Goal: Task Accomplishment & Management: Manage account settings

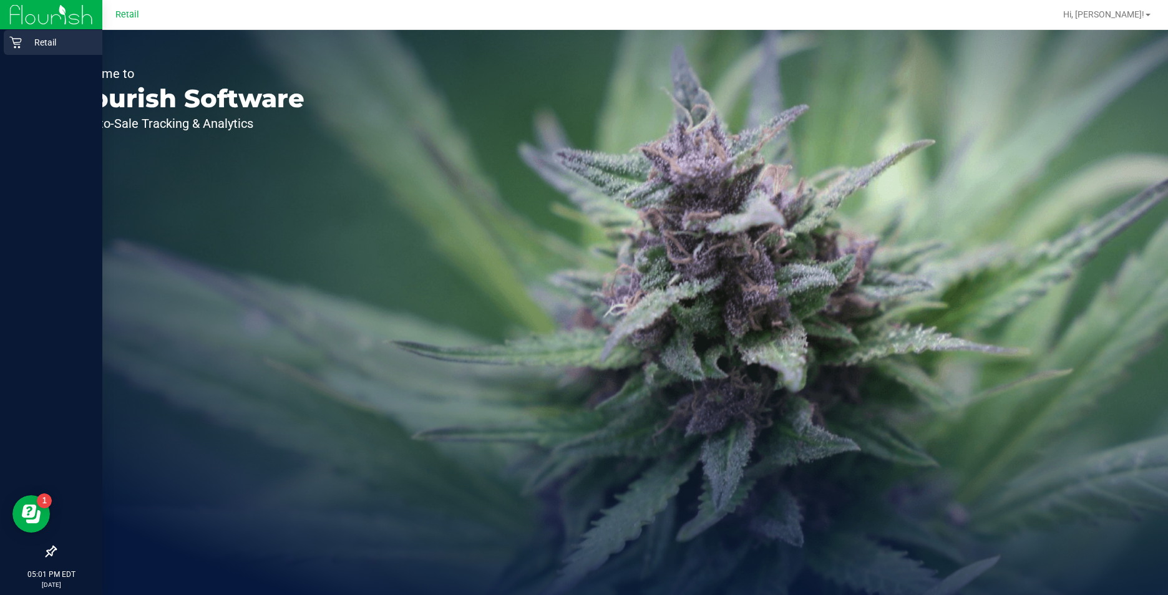
click at [18, 46] on icon at bounding box center [15, 42] width 12 height 12
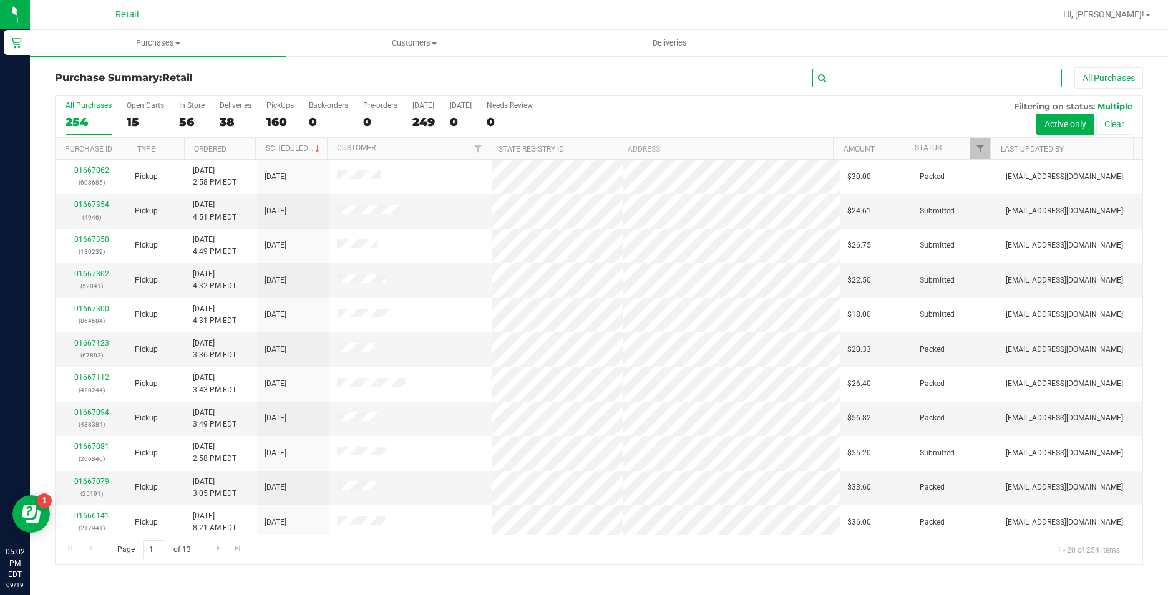
click at [902, 85] on input "text" at bounding box center [938, 78] width 250 height 19
click at [159, 48] on span "Purchases" at bounding box center [158, 42] width 256 height 11
click at [159, 76] on li "Summary of purchases" at bounding box center [158, 75] width 256 height 15
click at [916, 81] on input "text" at bounding box center [938, 78] width 250 height 19
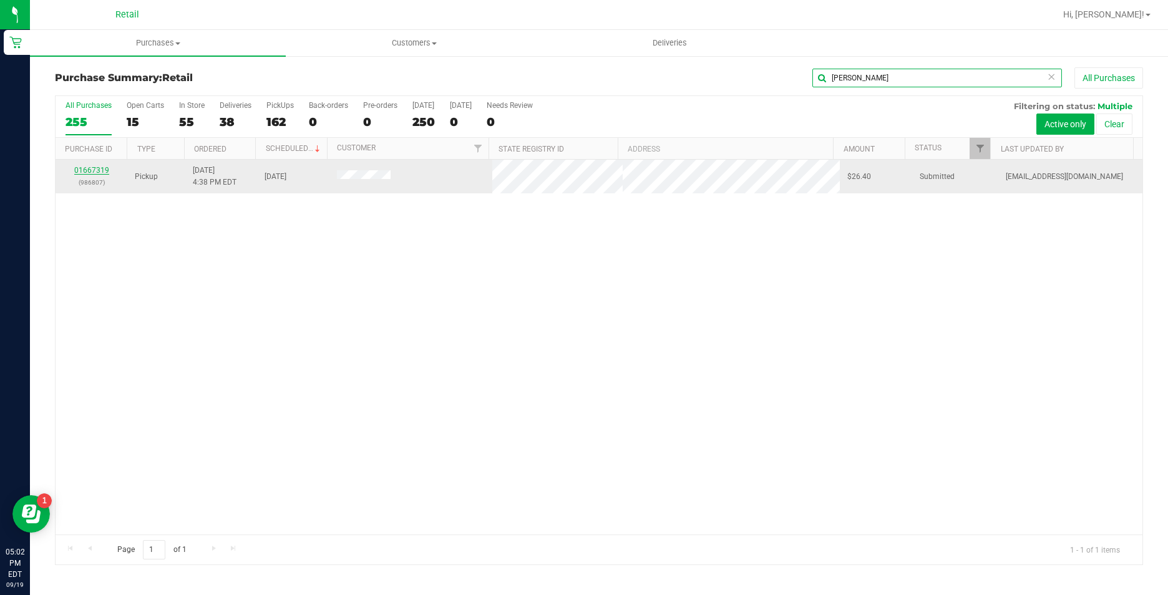
type input "[PERSON_NAME]"
click at [98, 172] on link "01667319" at bounding box center [91, 170] width 35 height 9
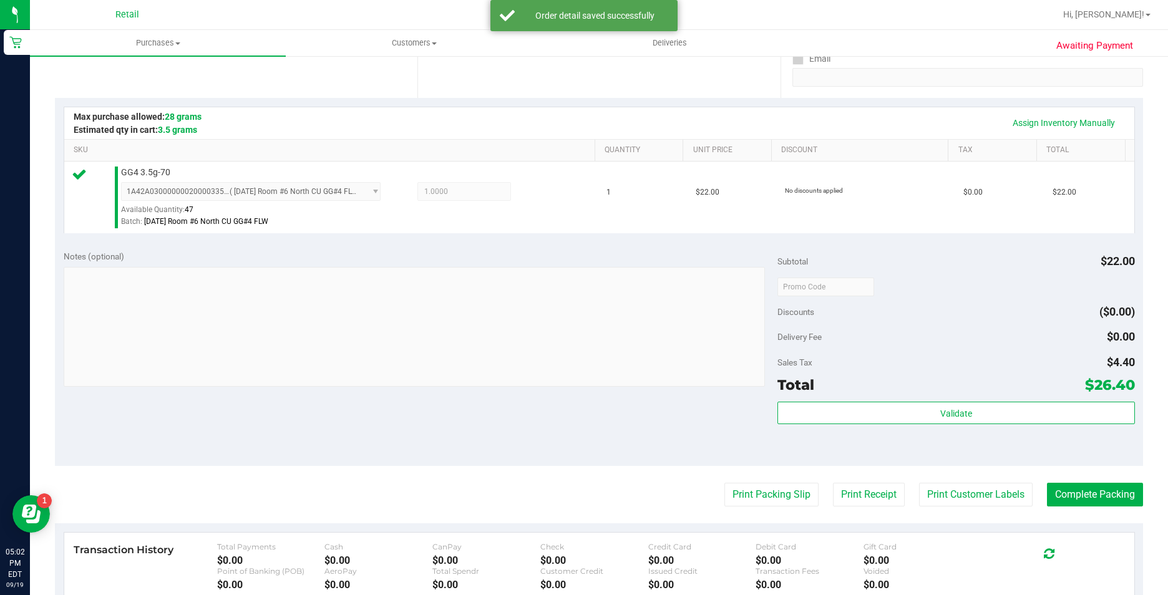
scroll to position [250, 0]
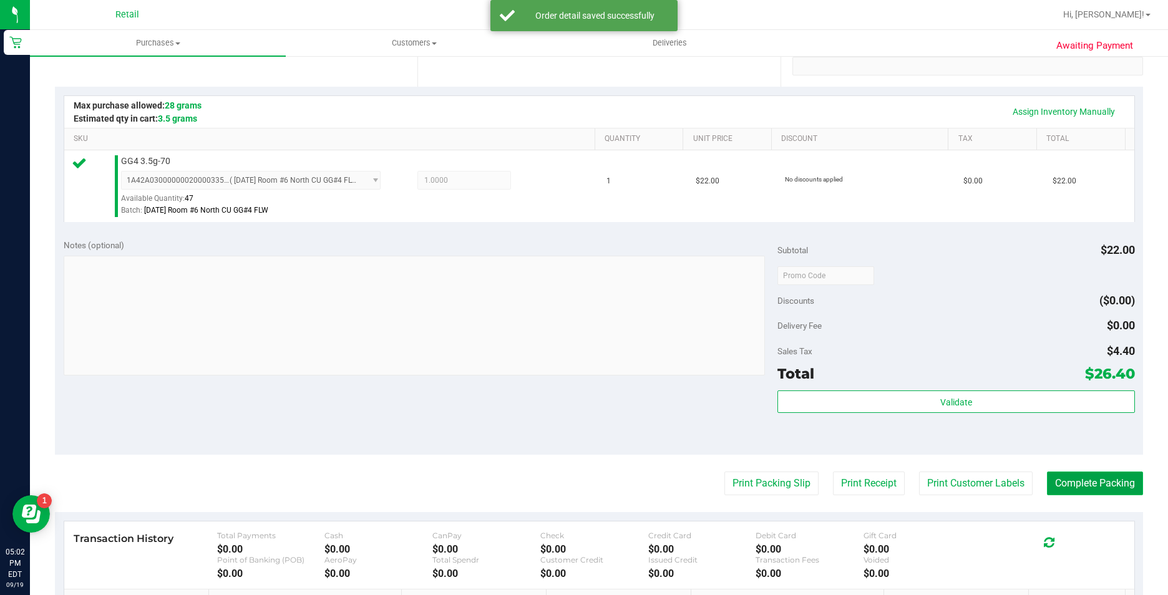
click at [1087, 488] on button "Complete Packing" at bounding box center [1095, 484] width 96 height 24
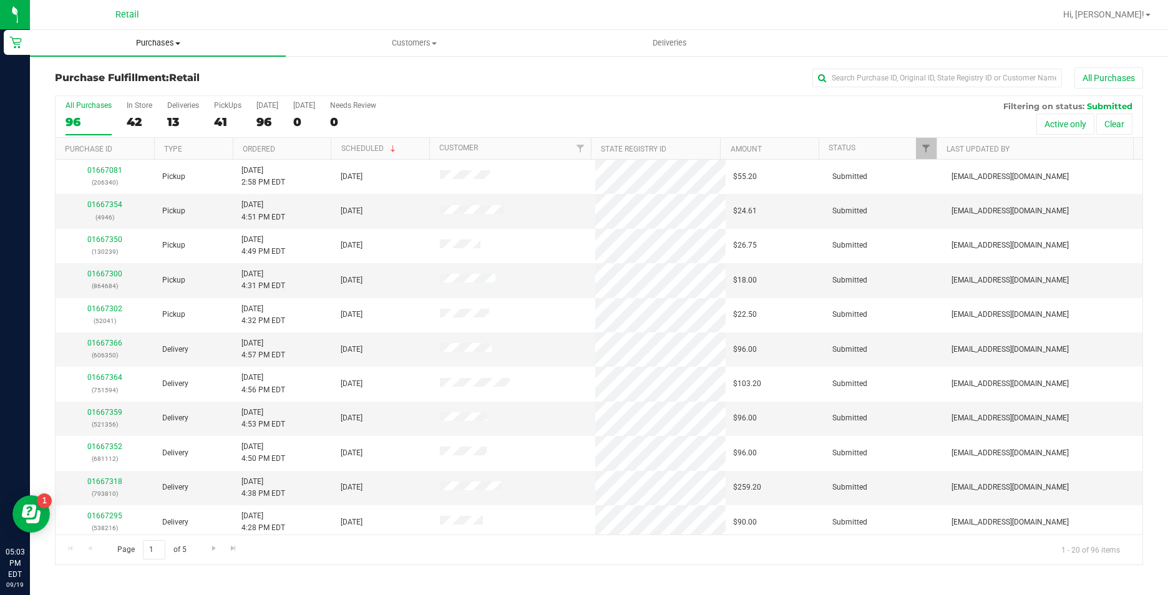
click at [160, 37] on span "Purchases" at bounding box center [158, 42] width 256 height 11
click at [161, 66] on ul "Summary of purchases Fulfillment All purchases" at bounding box center [158, 90] width 256 height 67
click at [157, 35] on uib-tab-heading "Purchases Summary of purchases Fulfillment All purchases" at bounding box center [158, 43] width 256 height 26
click at [148, 77] on span "Summary of purchases" at bounding box center [94, 75] width 128 height 11
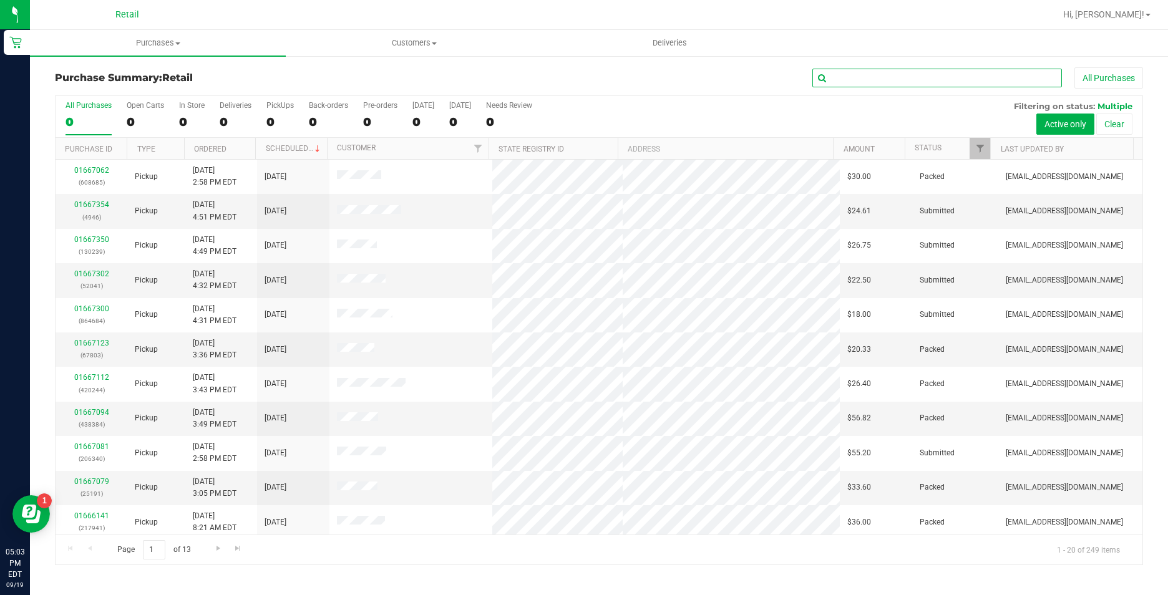
click at [885, 85] on input "text" at bounding box center [938, 78] width 250 height 19
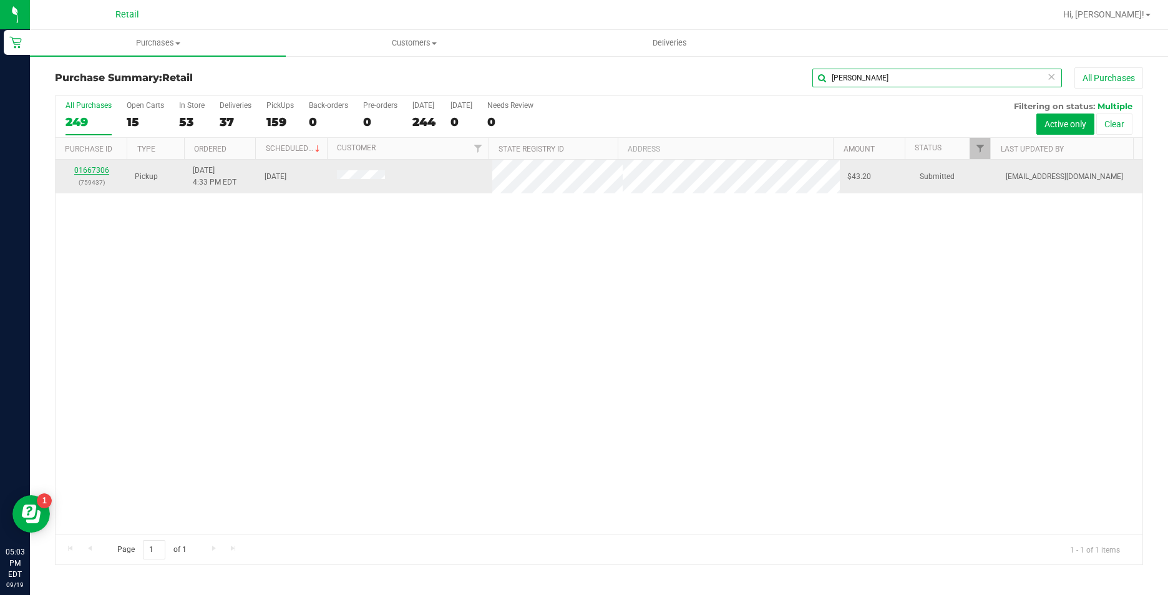
type input "[PERSON_NAME]"
click at [100, 172] on link "01667306" at bounding box center [91, 170] width 35 height 9
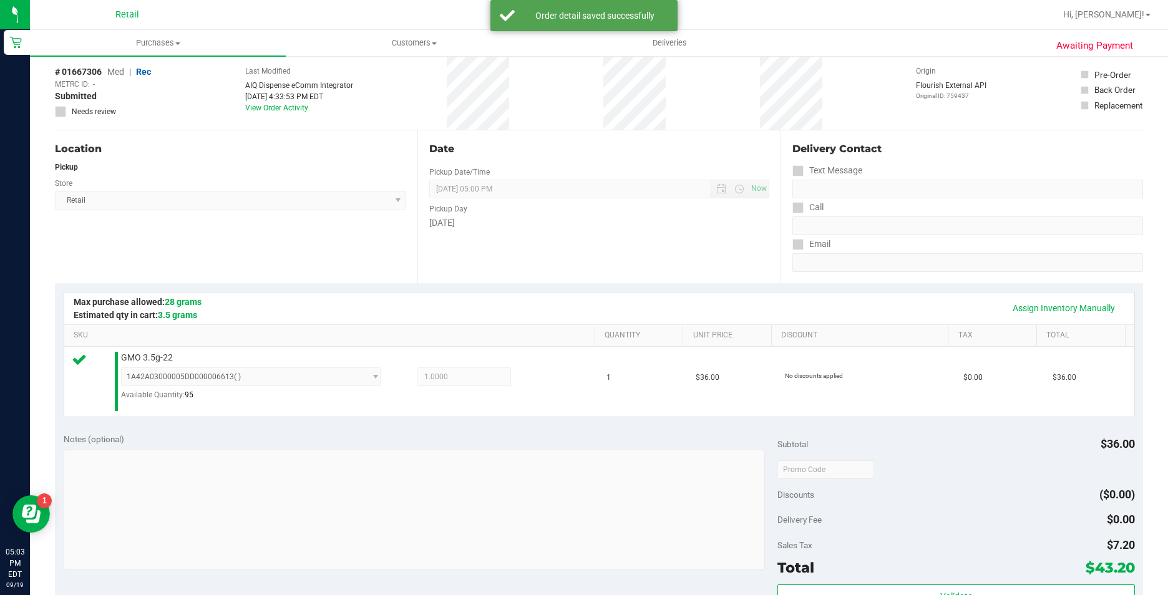
scroll to position [187, 0]
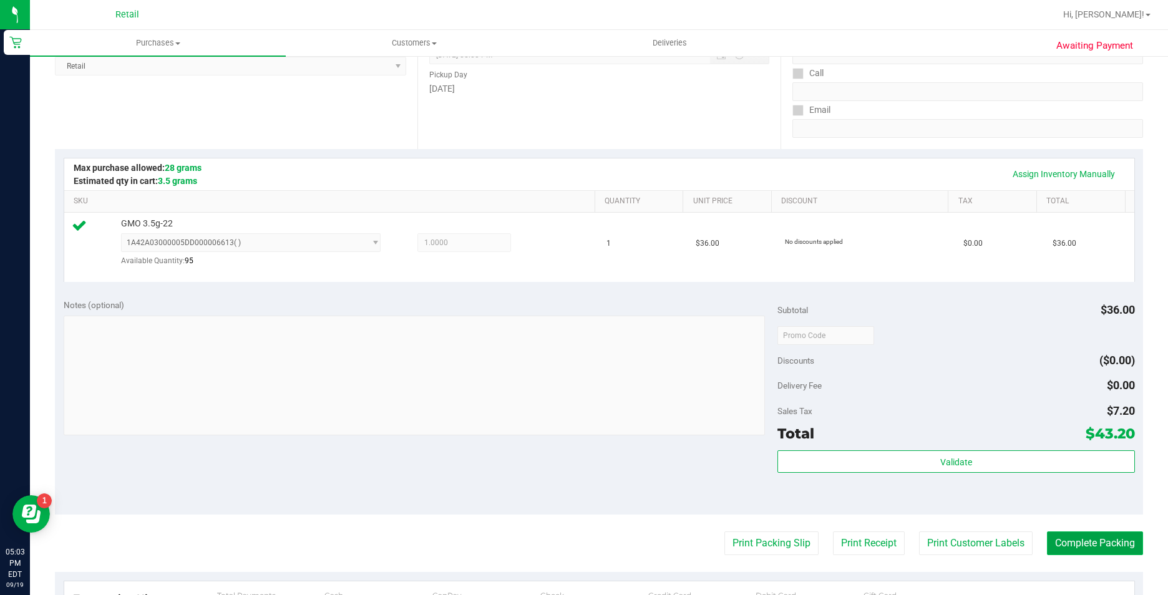
click at [1097, 538] on button "Complete Packing" at bounding box center [1095, 544] width 96 height 24
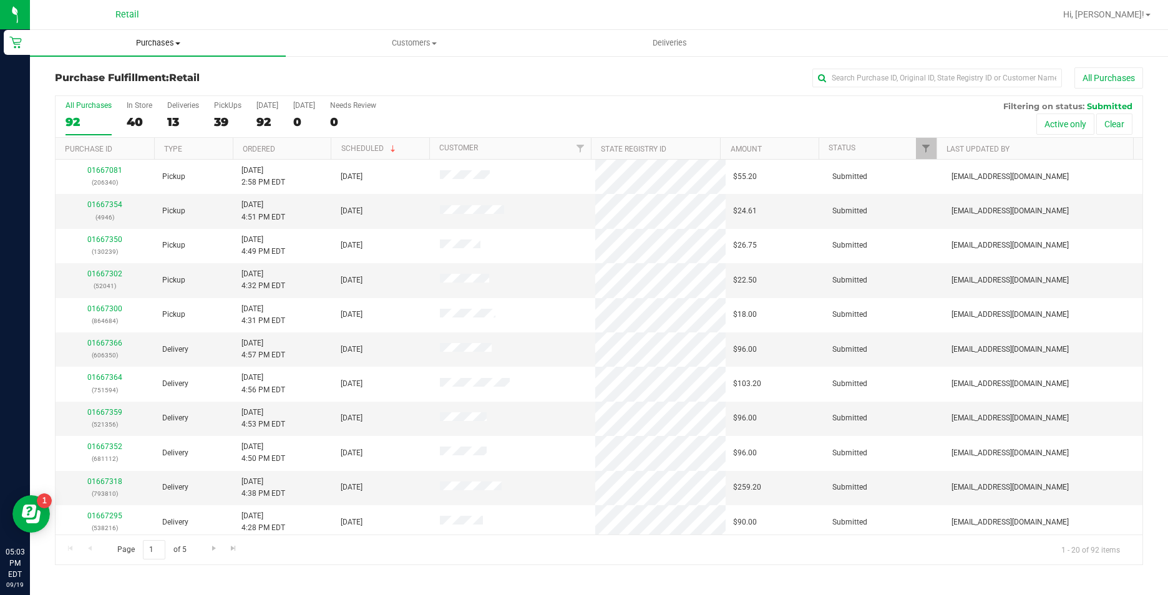
click at [144, 44] on span "Purchases" at bounding box center [158, 42] width 256 height 11
click at [150, 74] on span "Summary of purchases" at bounding box center [94, 75] width 128 height 11
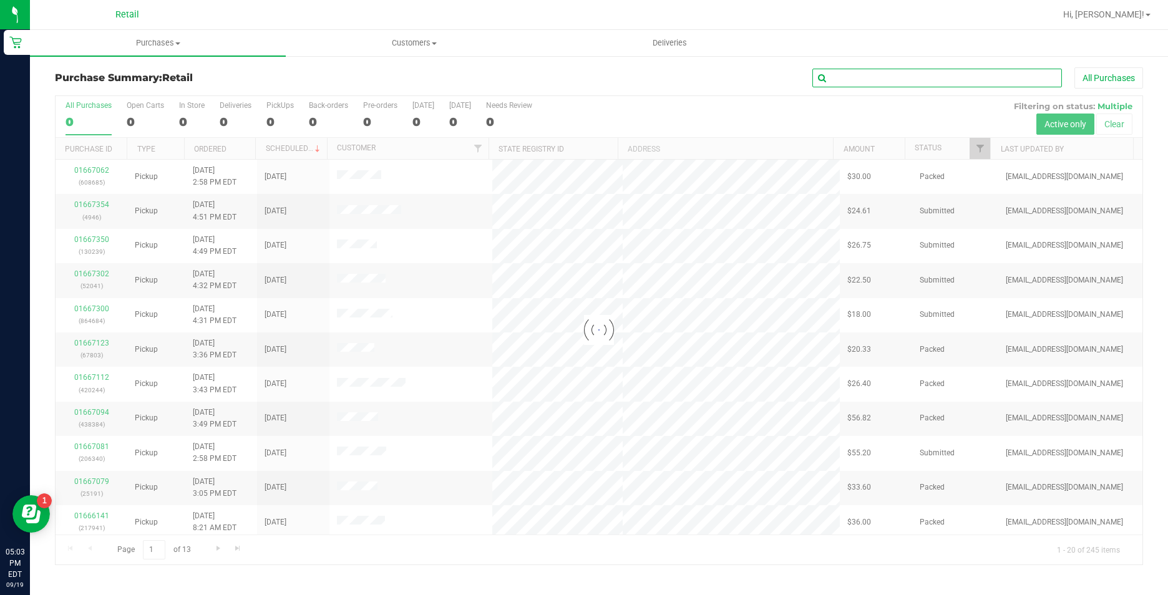
click at [887, 83] on input "text" at bounding box center [938, 78] width 250 height 19
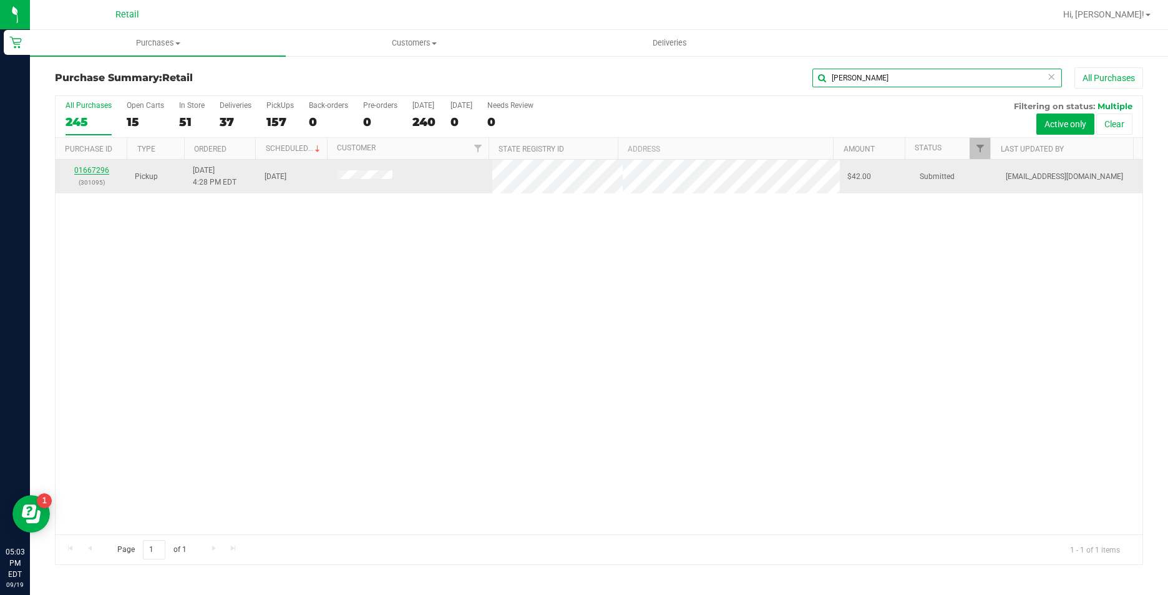
type input "[PERSON_NAME]"
click at [98, 172] on link "01667296" at bounding box center [91, 170] width 35 height 9
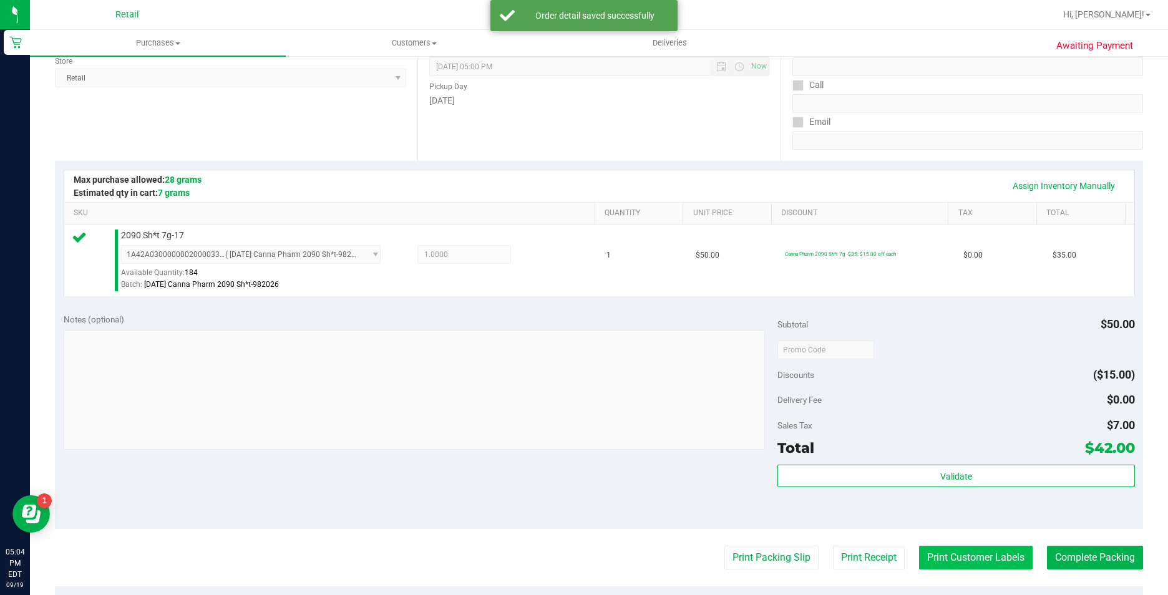
scroll to position [374, 0]
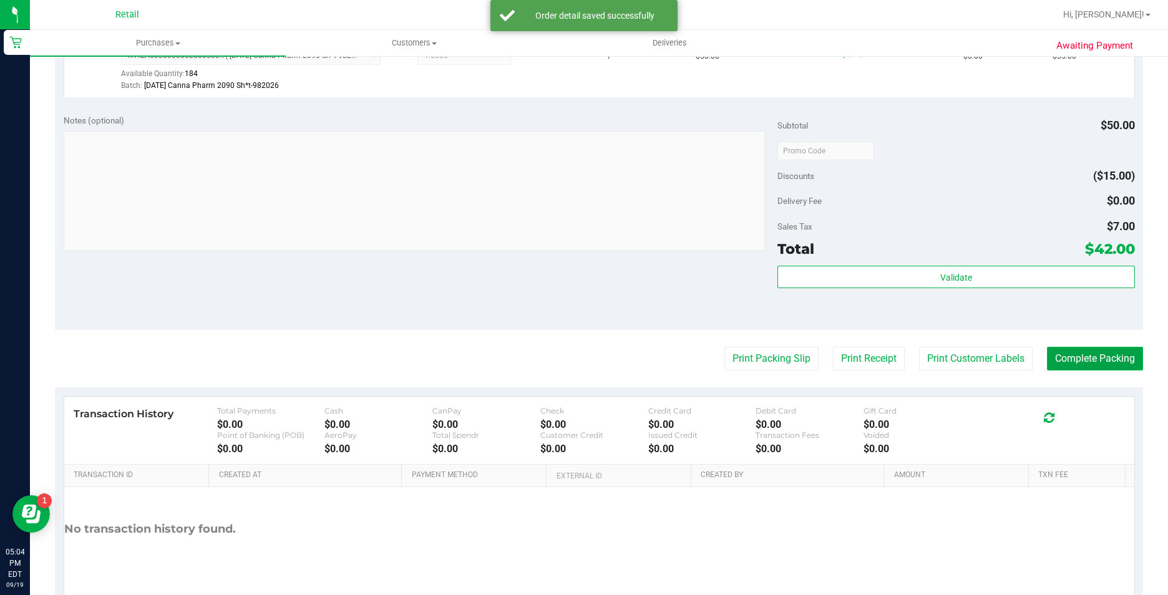
click at [1048, 363] on button "Complete Packing" at bounding box center [1095, 359] width 96 height 24
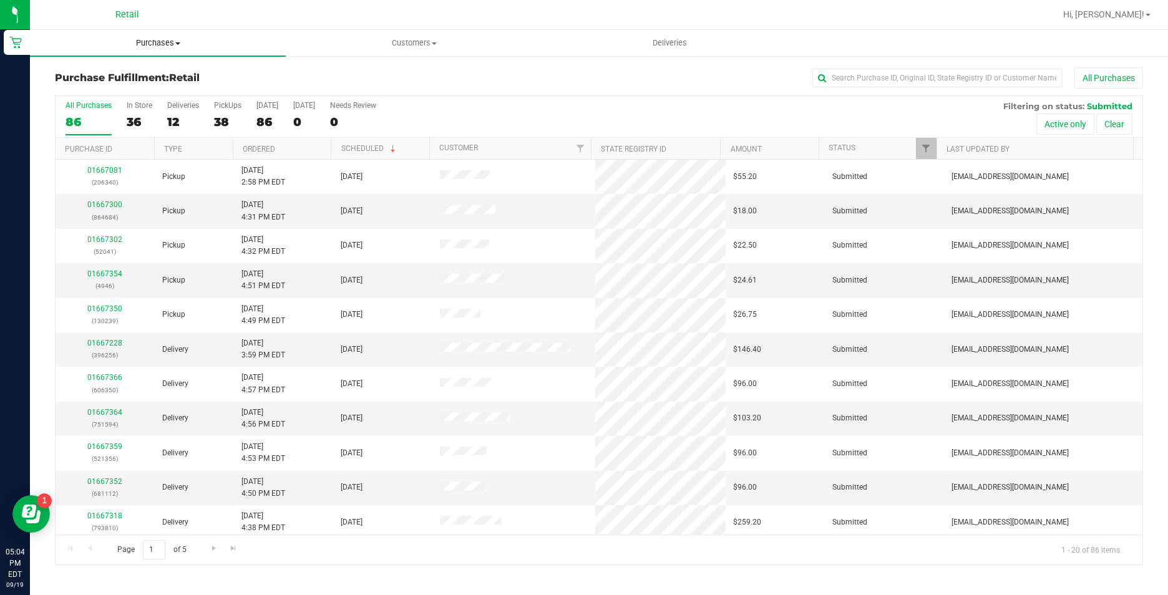
click at [166, 43] on span "Purchases" at bounding box center [158, 42] width 256 height 11
click at [178, 87] on li "Fulfillment" at bounding box center [158, 90] width 256 height 15
click at [170, 40] on span "Purchases" at bounding box center [158, 42] width 256 height 11
click at [175, 72] on li "Summary of purchases" at bounding box center [158, 75] width 256 height 15
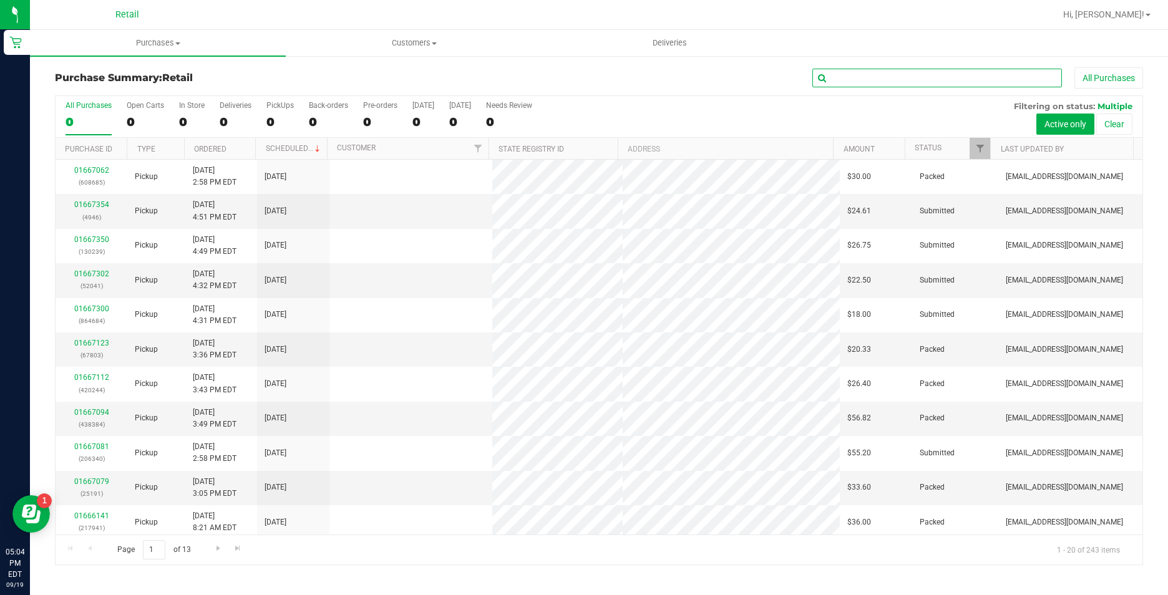
click at [909, 78] on input "text" at bounding box center [938, 78] width 250 height 19
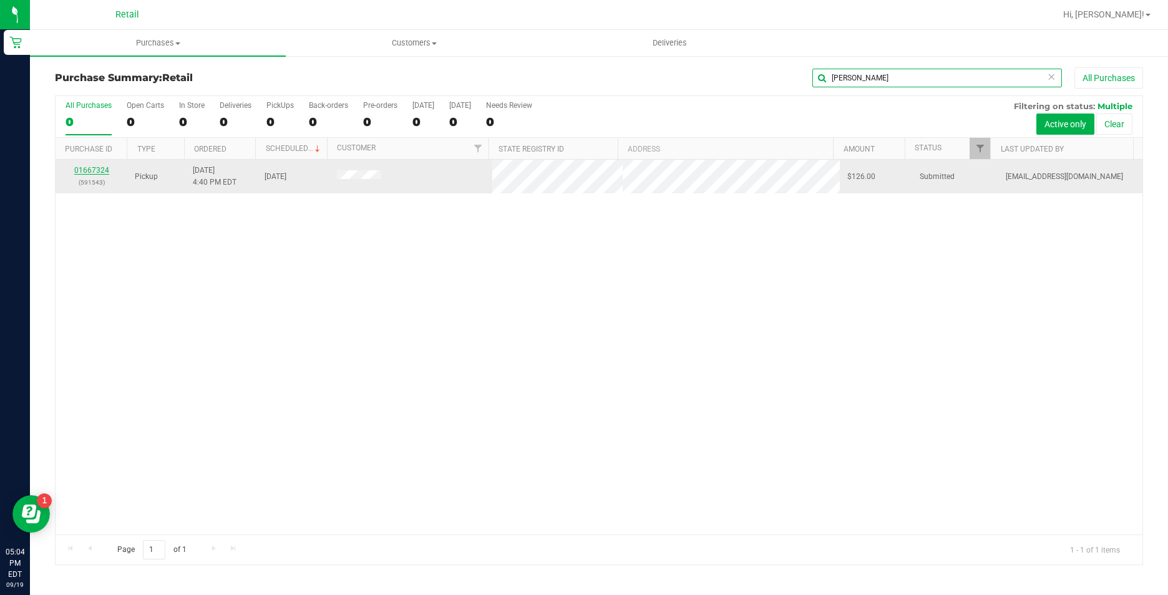
type input "[PERSON_NAME]"
click at [92, 173] on link "01667324" at bounding box center [91, 170] width 35 height 9
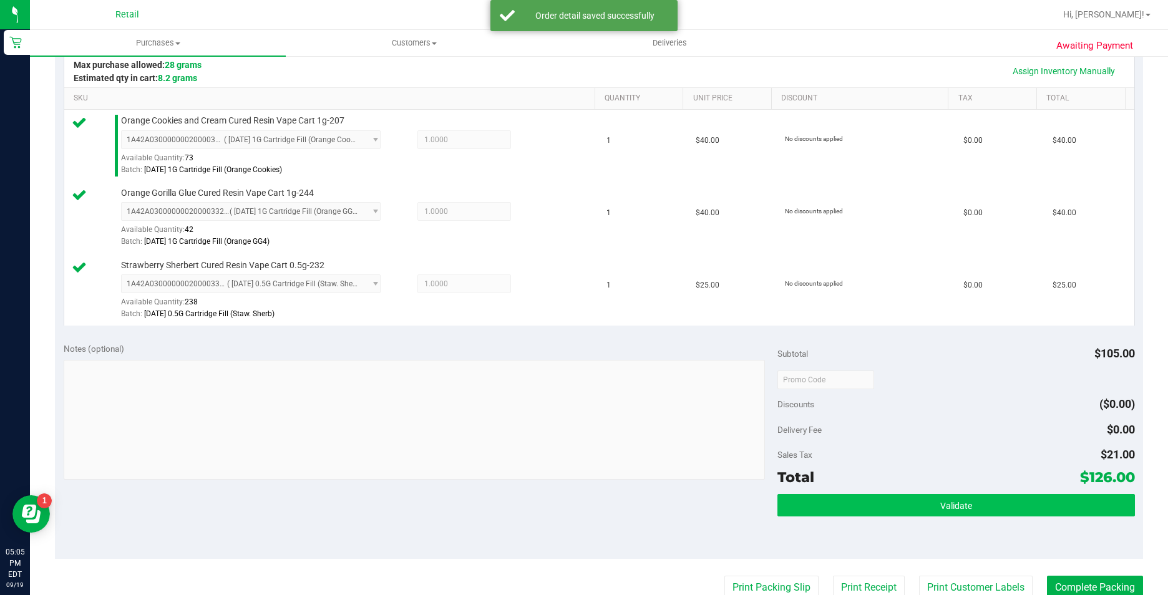
scroll to position [312, 0]
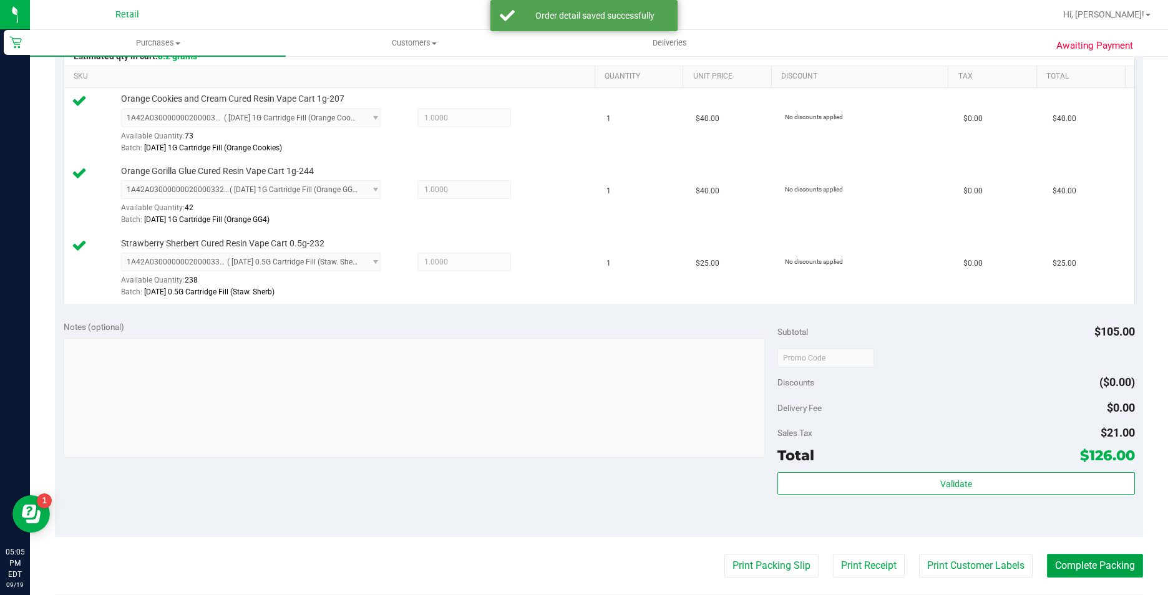
click at [1094, 571] on button "Complete Packing" at bounding box center [1095, 566] width 96 height 24
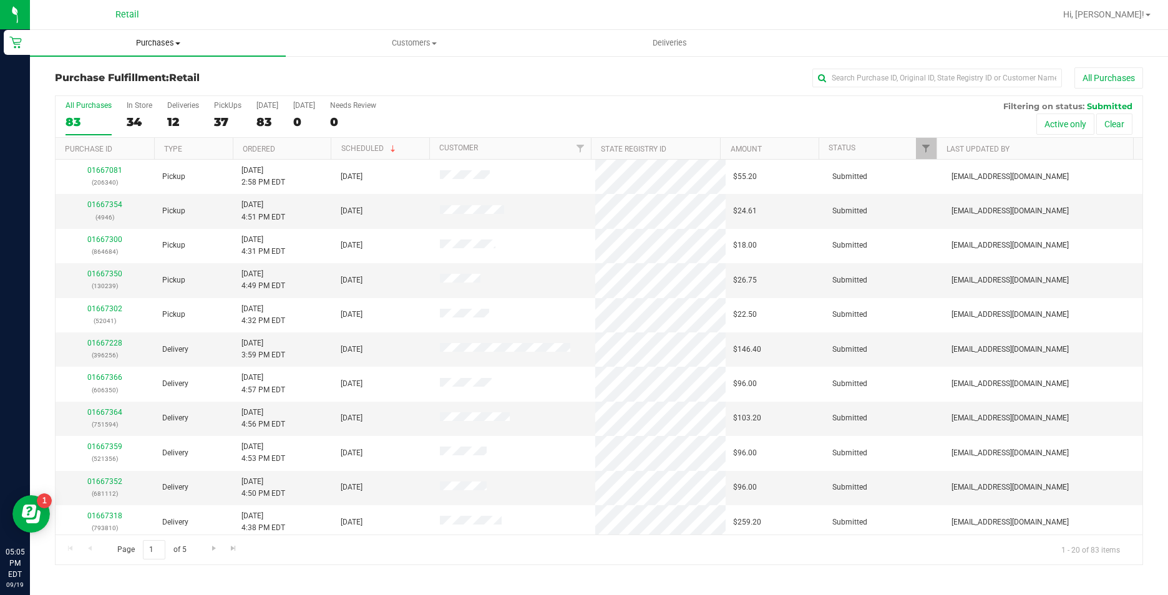
click at [176, 44] on span at bounding box center [177, 43] width 5 height 2
click at [168, 72] on li "Summary of purchases" at bounding box center [158, 75] width 256 height 15
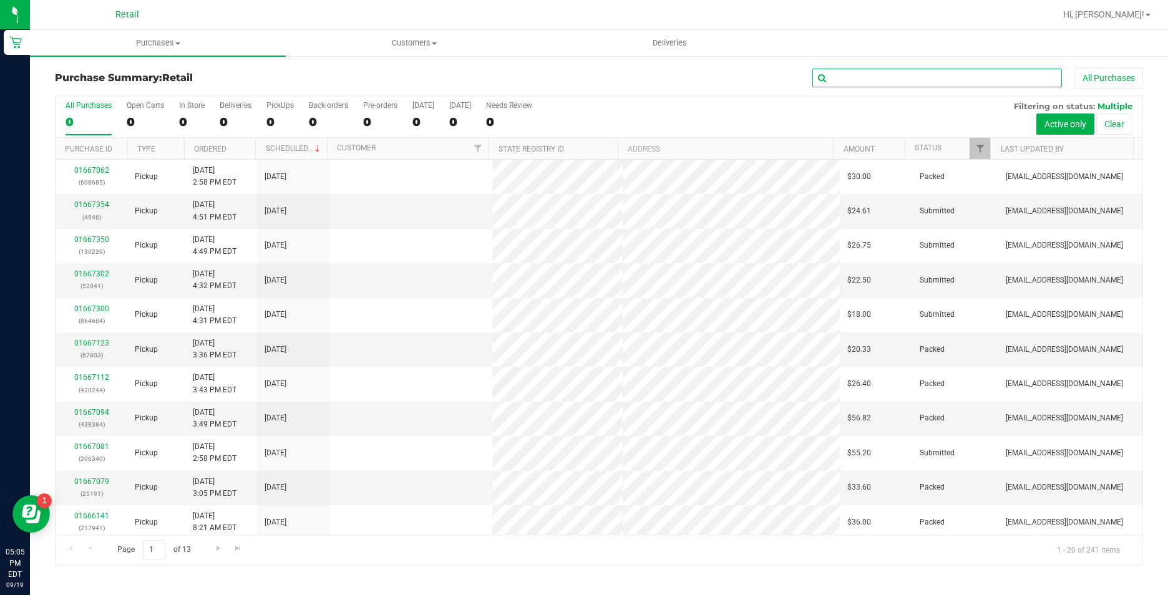
click at [910, 78] on input "text" at bounding box center [938, 78] width 250 height 19
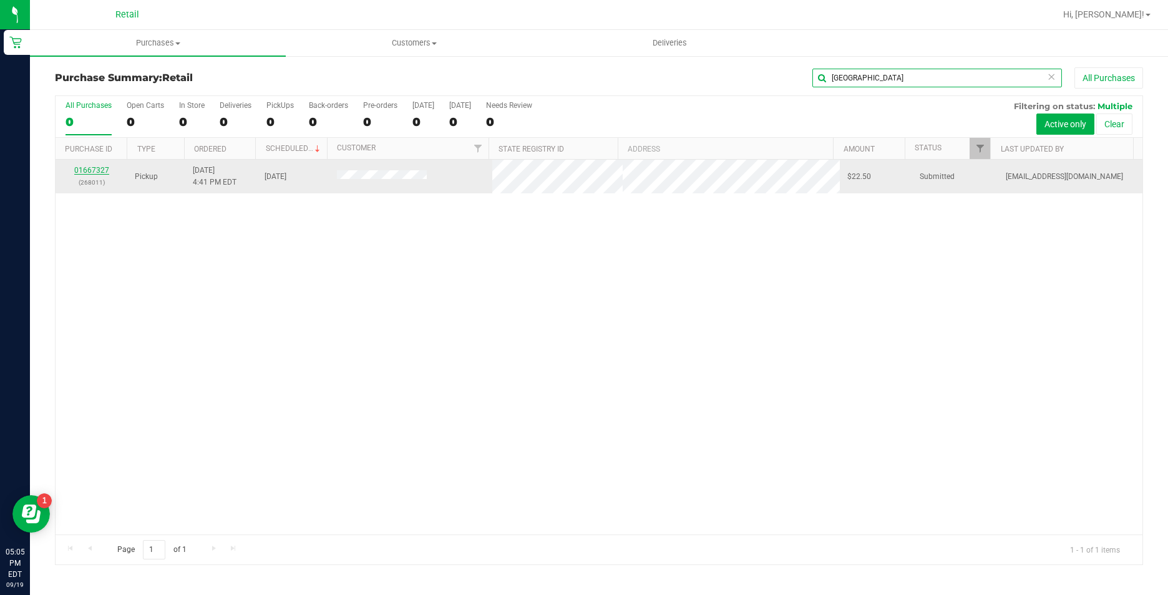
type input "[GEOGRAPHIC_DATA]"
click at [94, 170] on link "01667327" at bounding box center [91, 170] width 35 height 9
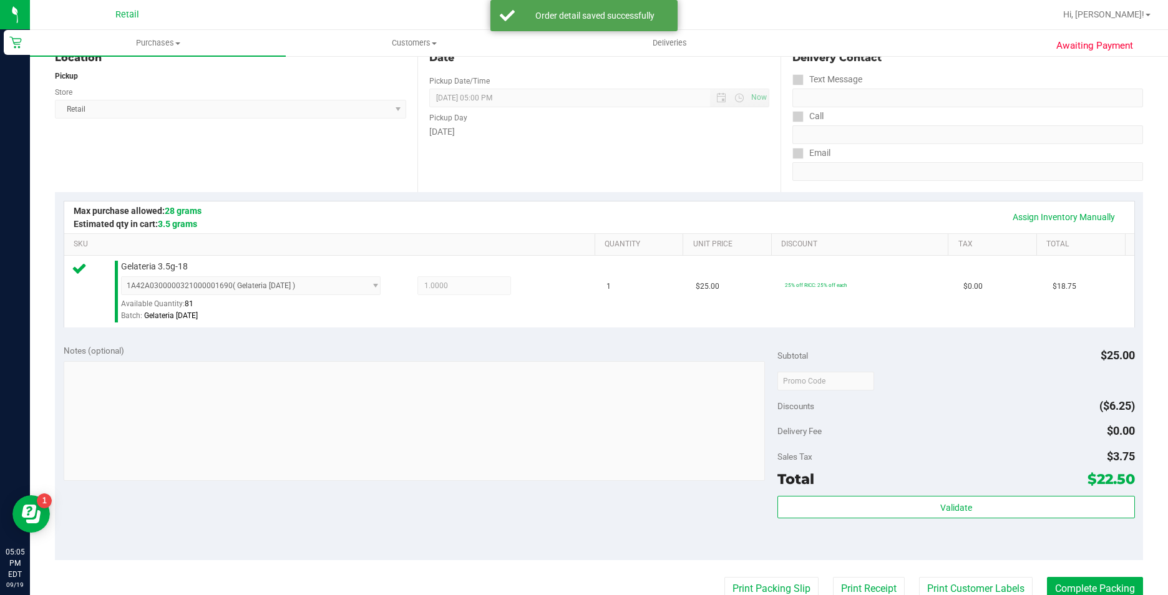
scroll to position [187, 0]
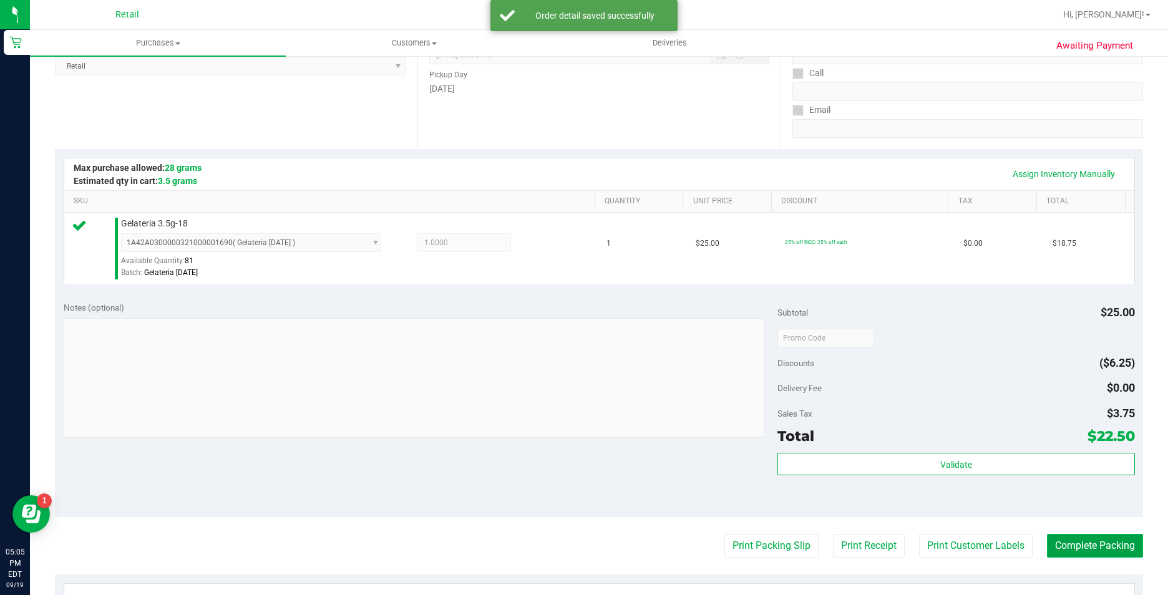
click at [1070, 539] on button "Complete Packing" at bounding box center [1095, 546] width 96 height 24
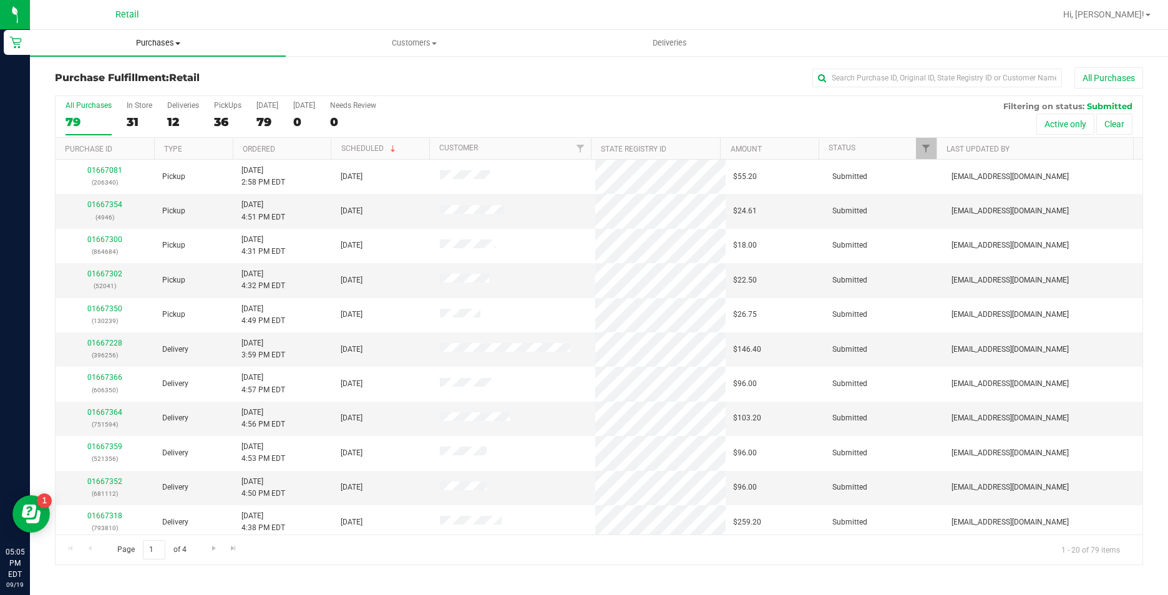
click at [167, 45] on span "Purchases" at bounding box center [158, 42] width 256 height 11
click at [165, 70] on li "Summary of purchases" at bounding box center [158, 75] width 256 height 15
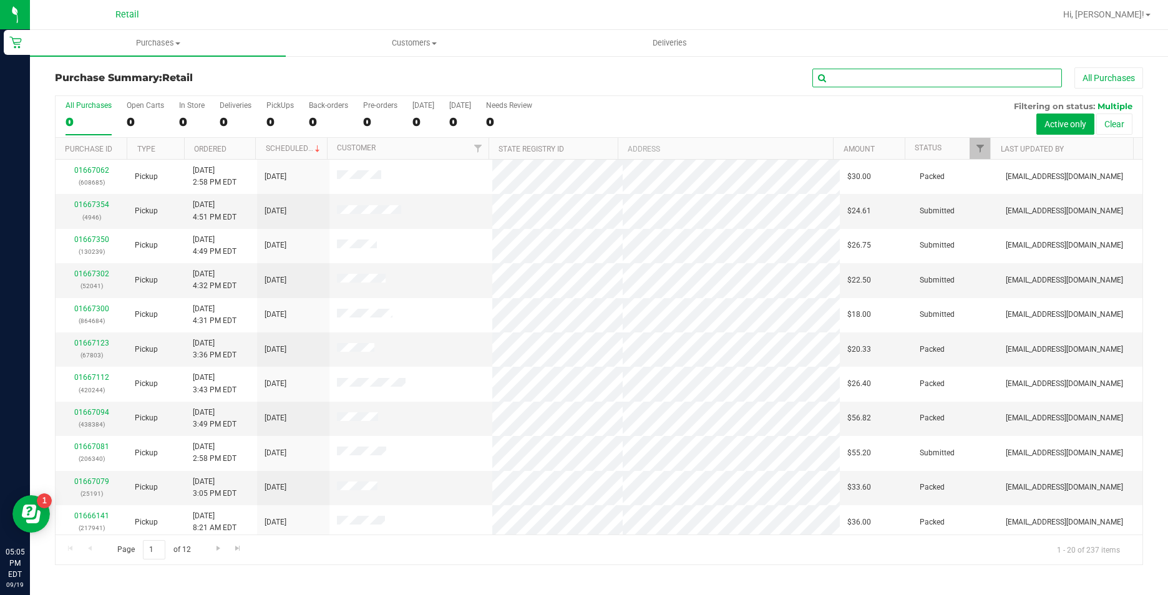
click at [963, 81] on input "text" at bounding box center [938, 78] width 250 height 19
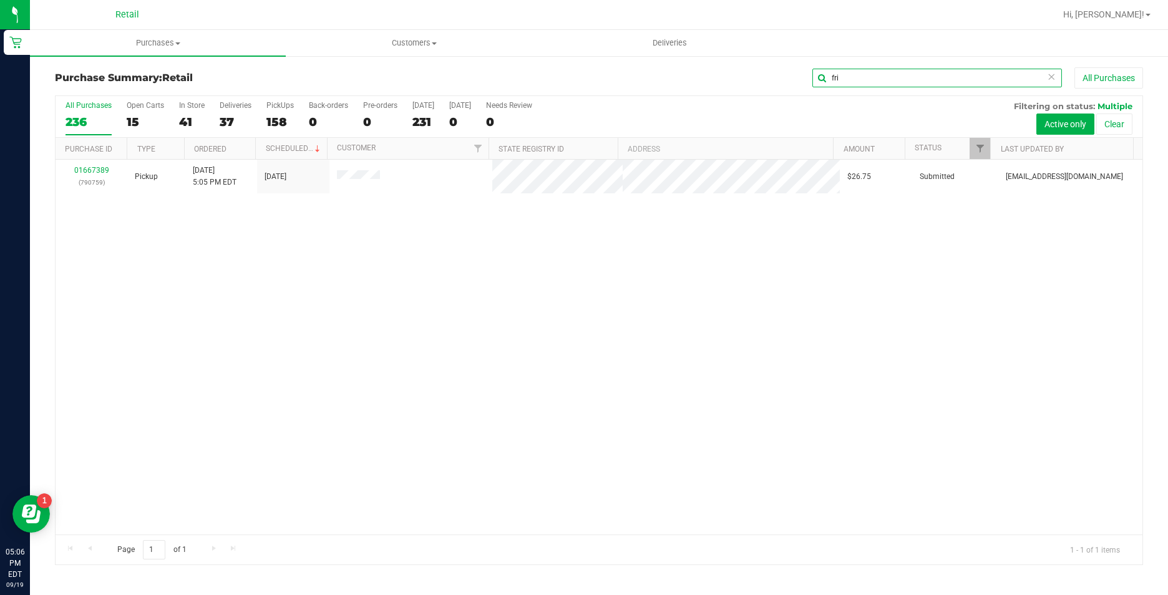
type input "fri"
drag, startPoint x: 891, startPoint y: 78, endPoint x: 790, endPoint y: 78, distance: 100.5
click at [790, 78] on div "fri All Purchases" at bounding box center [780, 77] width 726 height 21
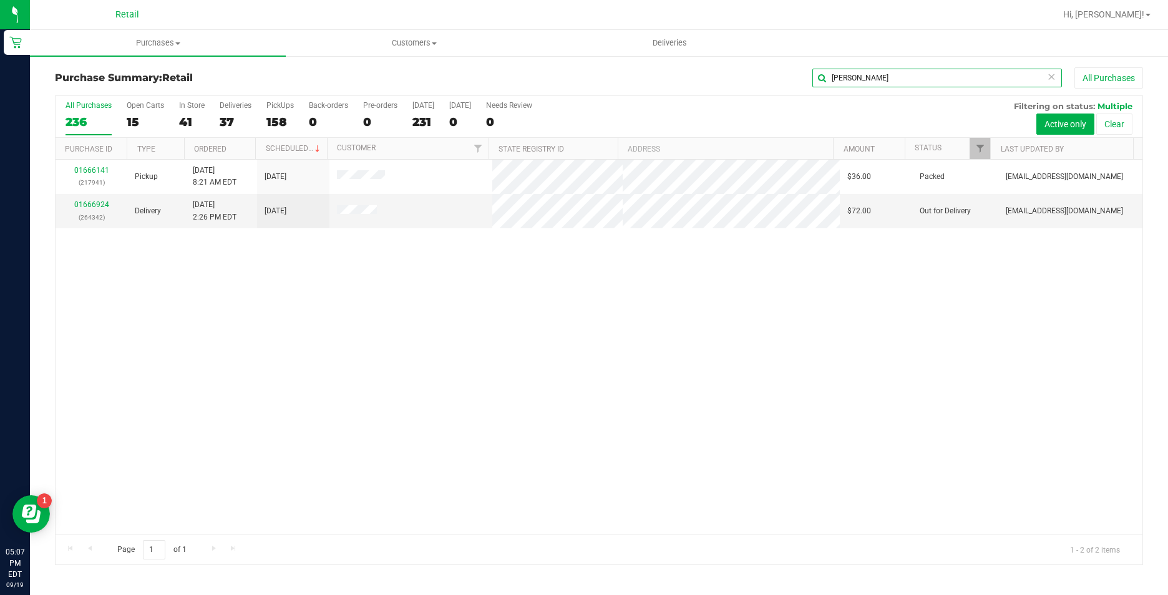
type input "[PERSON_NAME]"
drag, startPoint x: 869, startPoint y: 80, endPoint x: 771, endPoint y: 79, distance: 98.0
click at [771, 79] on div "[PERSON_NAME] All Purchases" at bounding box center [780, 77] width 726 height 21
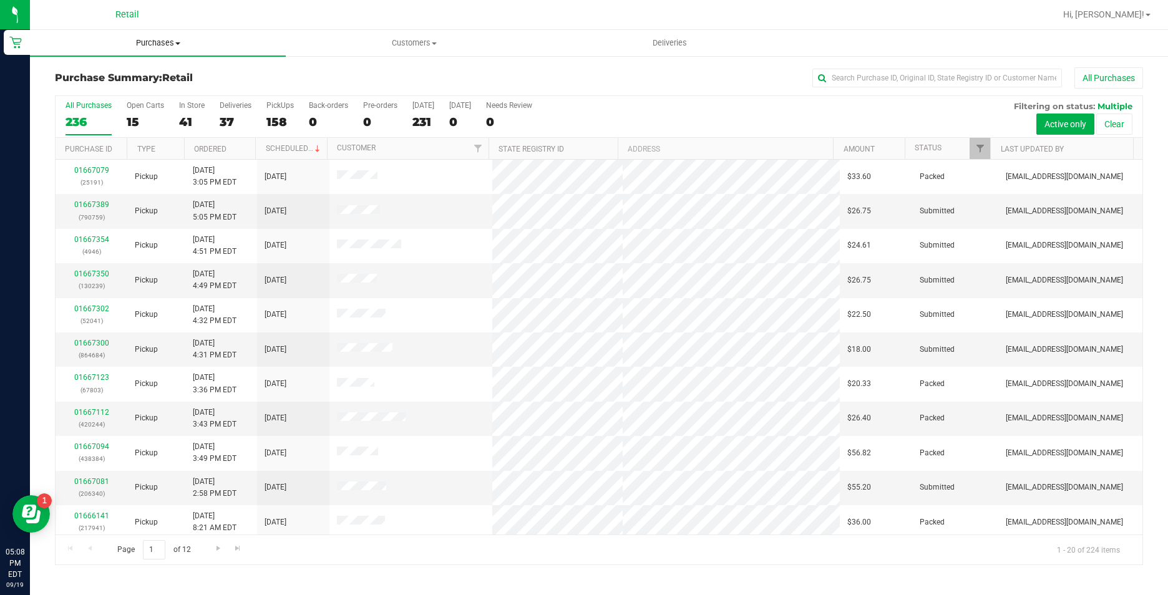
click at [158, 41] on span "Purchases" at bounding box center [158, 42] width 256 height 11
click at [168, 72] on li "Summary of purchases" at bounding box center [158, 75] width 256 height 15
click at [887, 79] on input "text" at bounding box center [938, 78] width 250 height 19
type input "n"
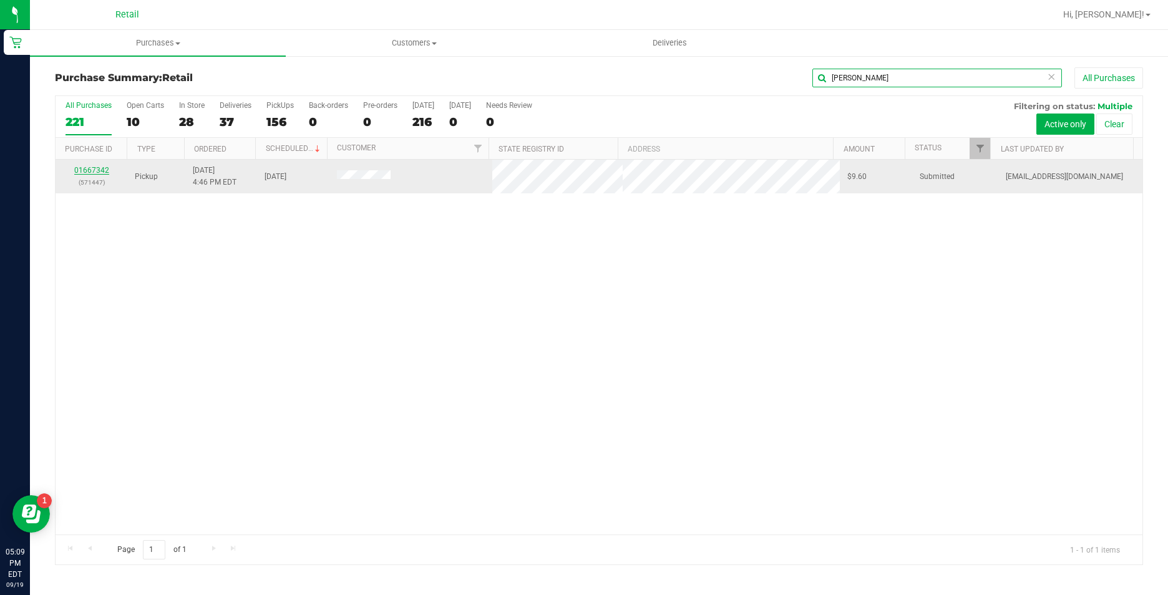
type input "[PERSON_NAME]"
click at [99, 168] on link "01667342" at bounding box center [91, 170] width 35 height 9
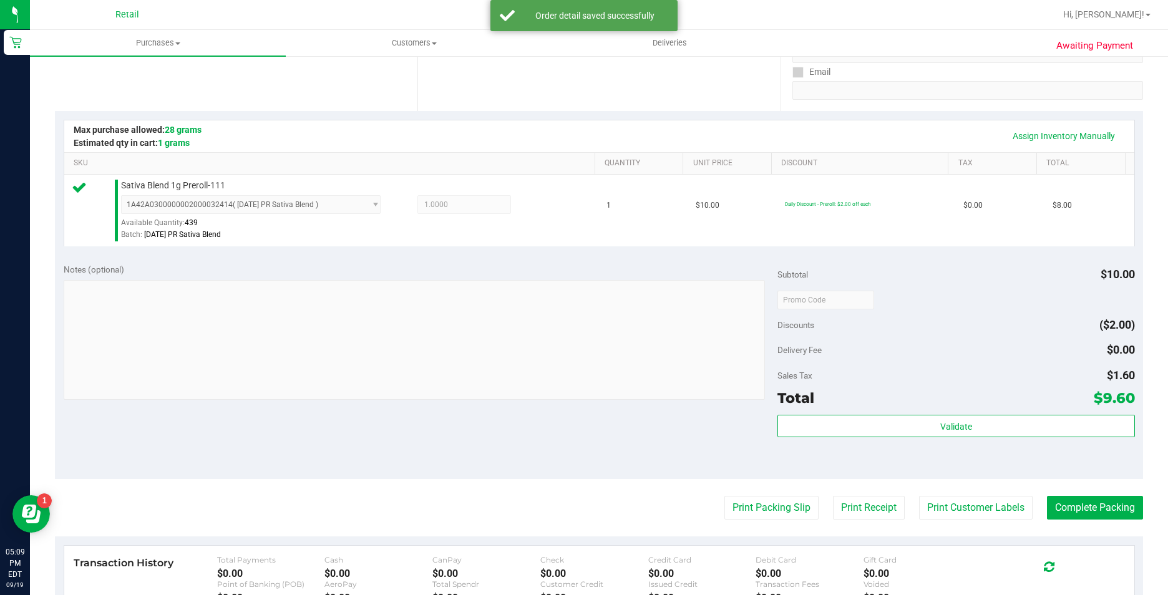
scroll to position [250, 0]
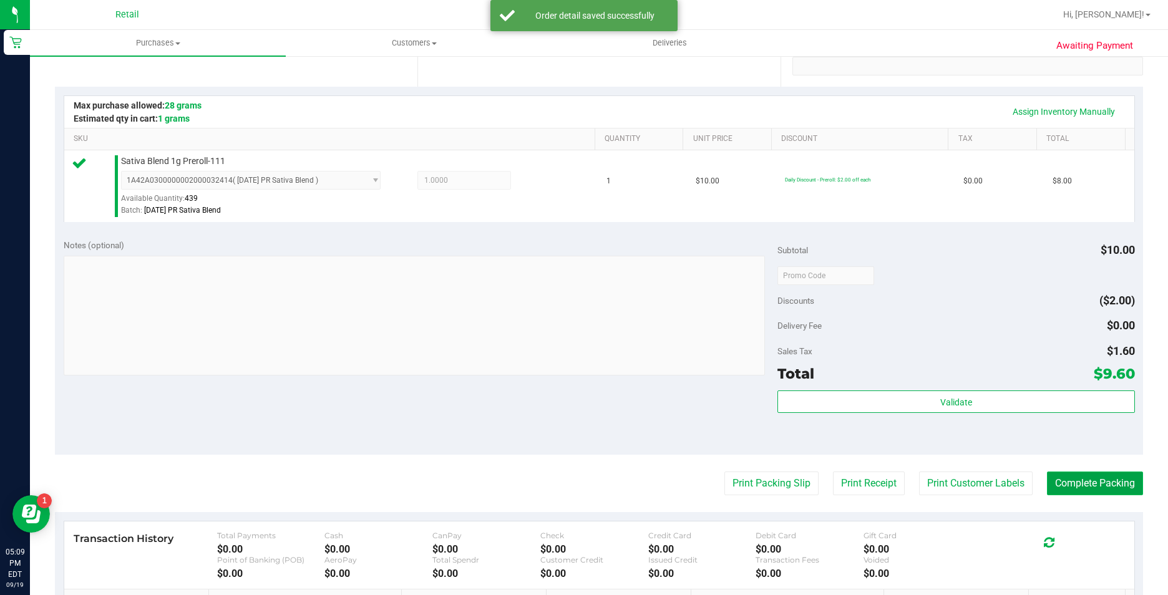
click at [1058, 477] on button "Complete Packing" at bounding box center [1095, 484] width 96 height 24
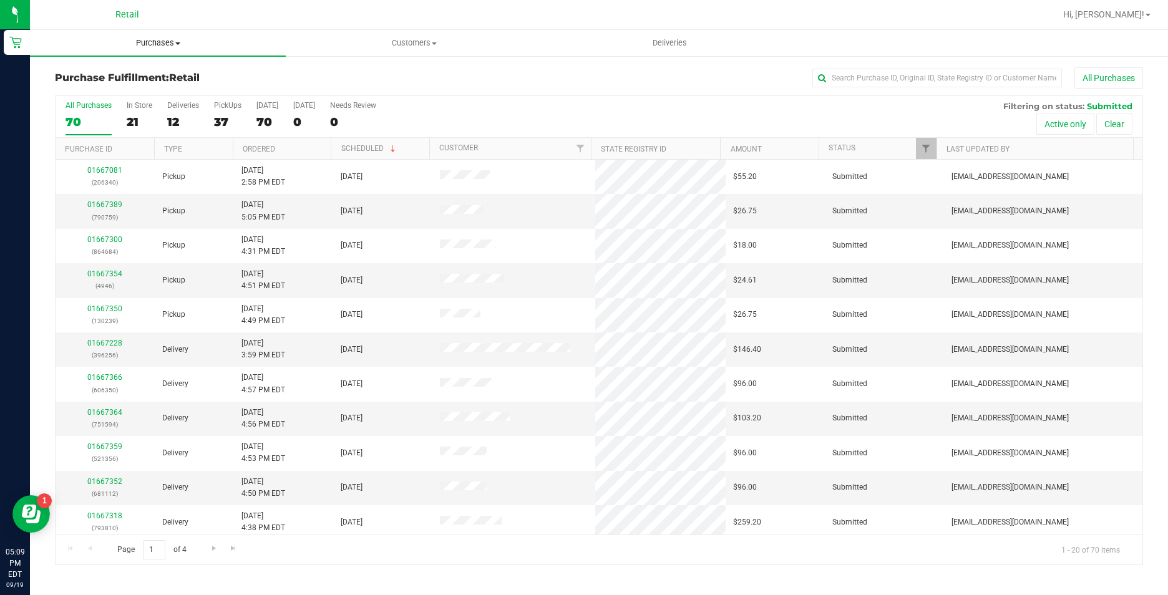
click at [173, 34] on uib-tab-heading "Purchases Summary of purchases Fulfillment All purchases" at bounding box center [158, 43] width 256 height 26
click at [165, 70] on li "Summary of purchases" at bounding box center [158, 75] width 256 height 15
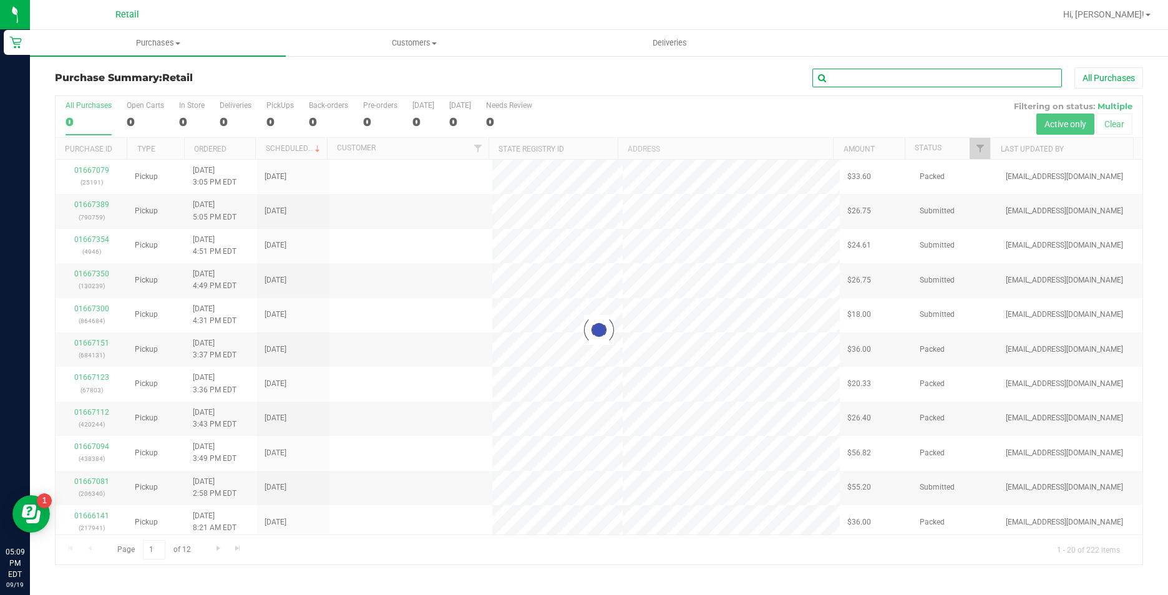
click at [879, 76] on input "text" at bounding box center [938, 78] width 250 height 19
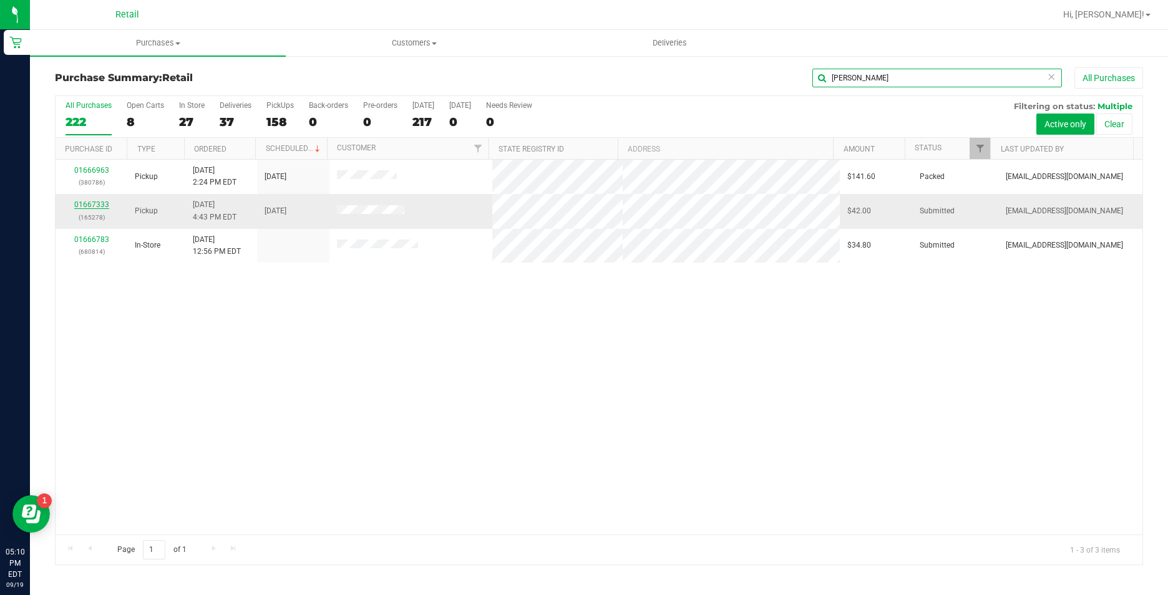
type input "[PERSON_NAME]"
click at [82, 205] on link "01667333" at bounding box center [91, 204] width 35 height 9
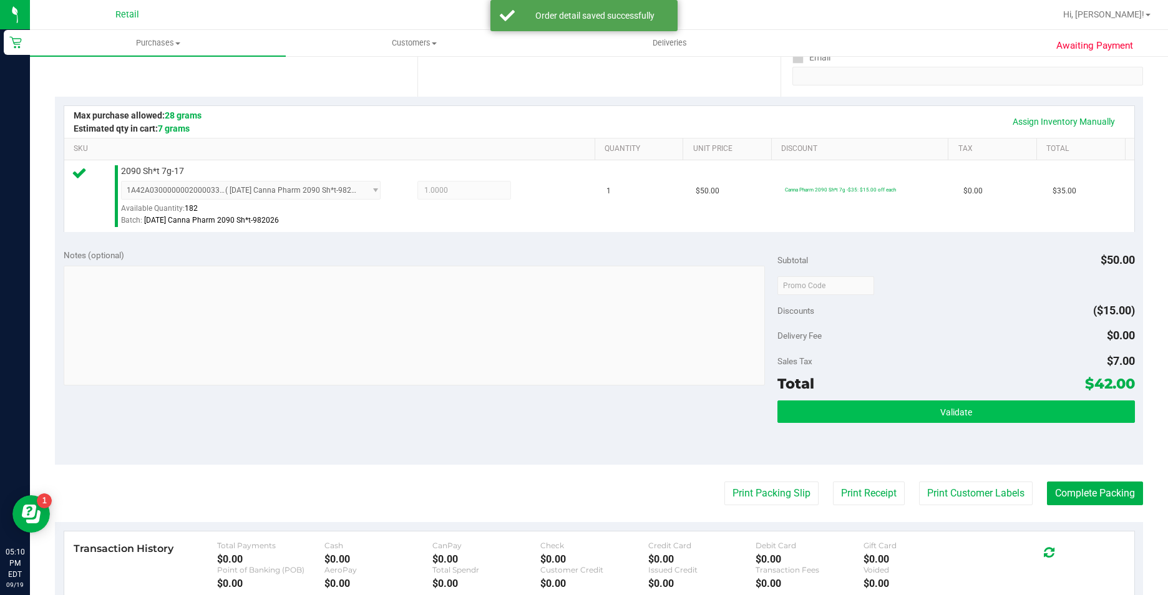
scroll to position [250, 0]
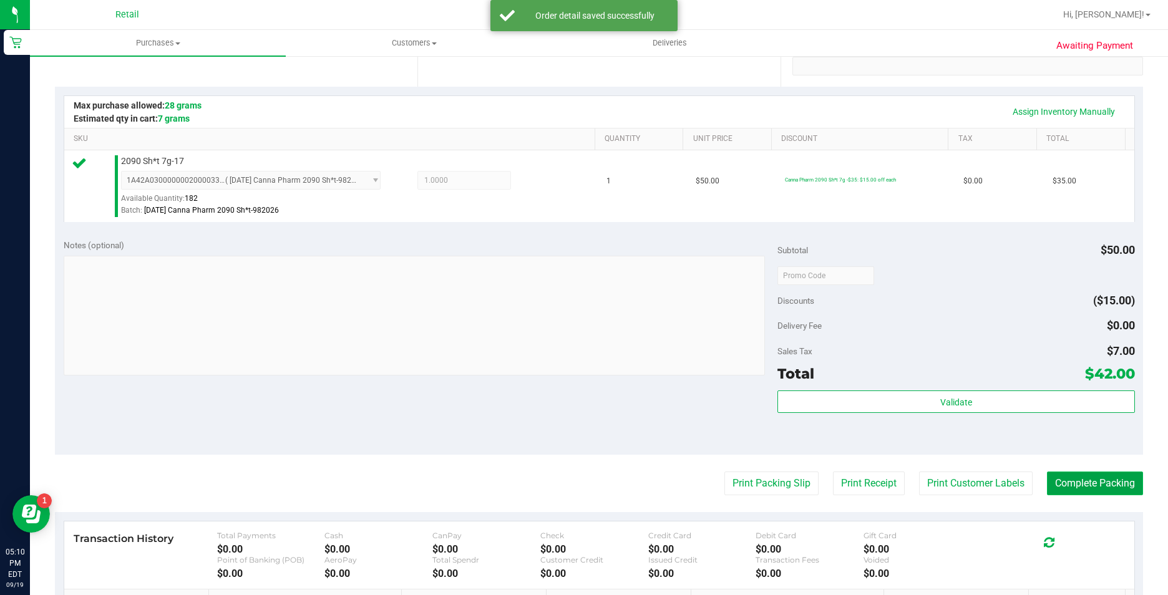
click at [1068, 492] on button "Complete Packing" at bounding box center [1095, 484] width 96 height 24
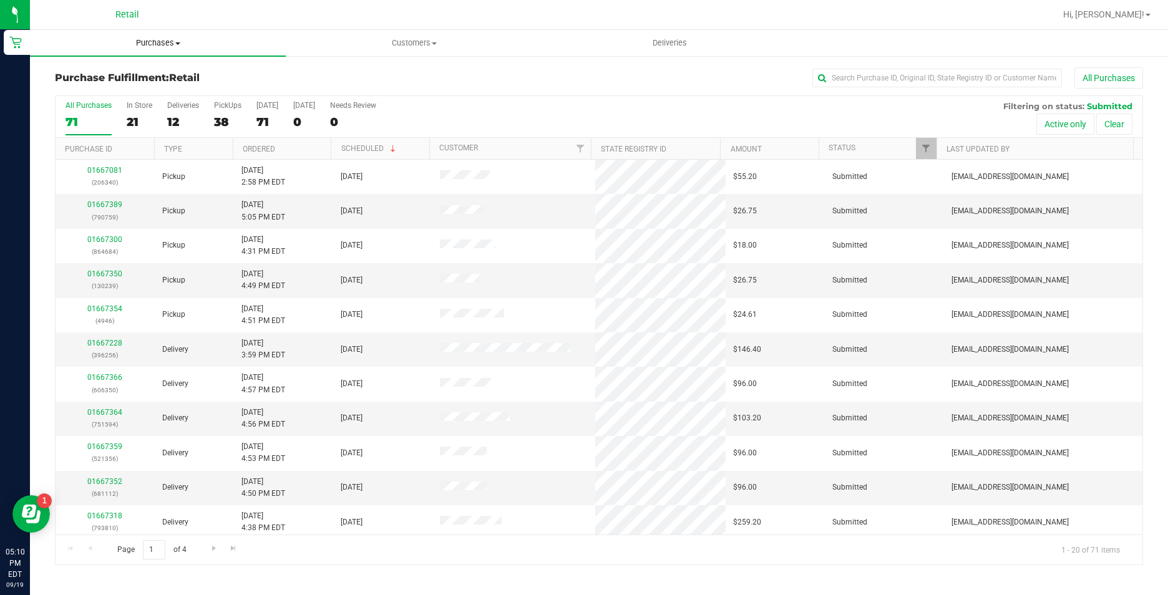
drag, startPoint x: 170, startPoint y: 35, endPoint x: 173, endPoint y: 42, distance: 7.5
click at [170, 35] on uib-tab-heading "Purchases Summary of purchases Fulfillment All purchases" at bounding box center [158, 43] width 256 height 26
click at [177, 71] on li "Summary of purchases" at bounding box center [158, 75] width 256 height 15
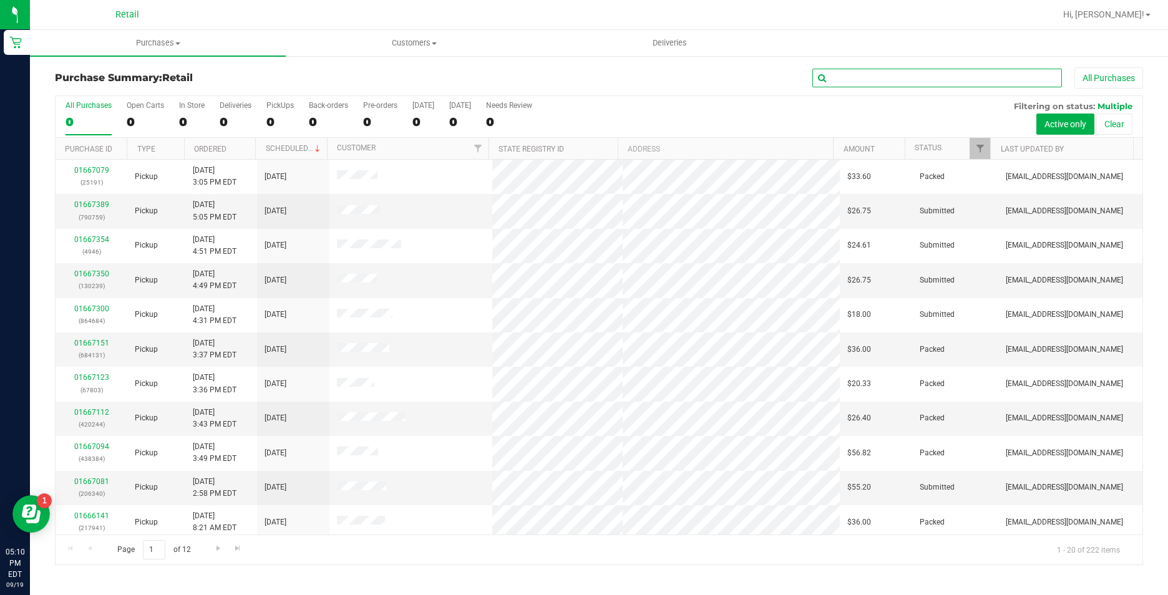
click at [868, 77] on input "text" at bounding box center [938, 78] width 250 height 19
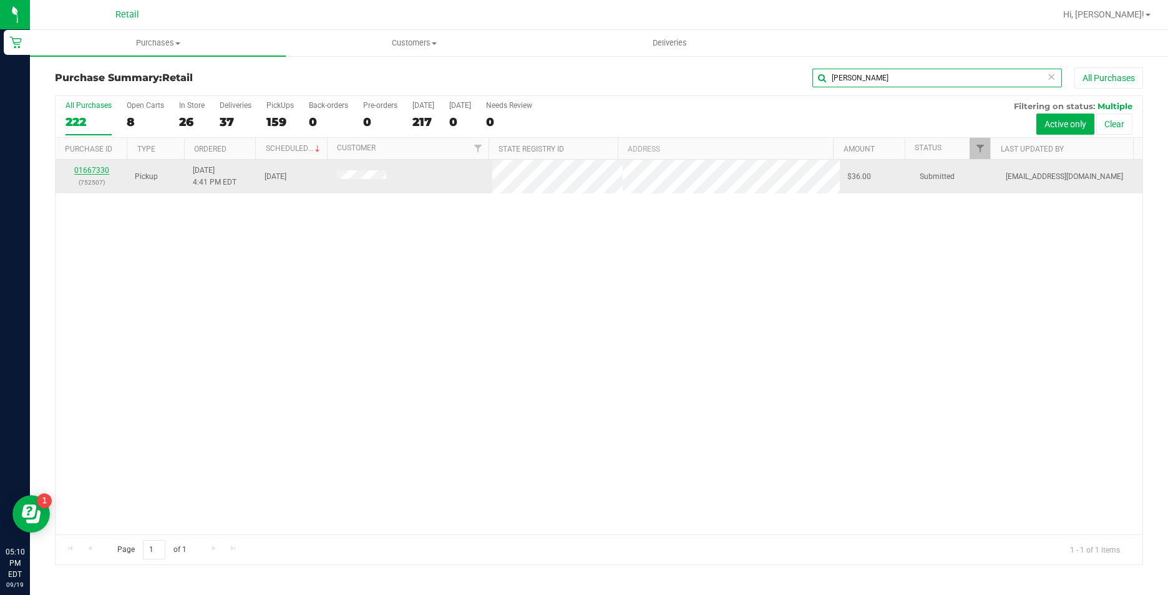
type input "[PERSON_NAME]"
click at [81, 170] on link "01667330" at bounding box center [91, 170] width 35 height 9
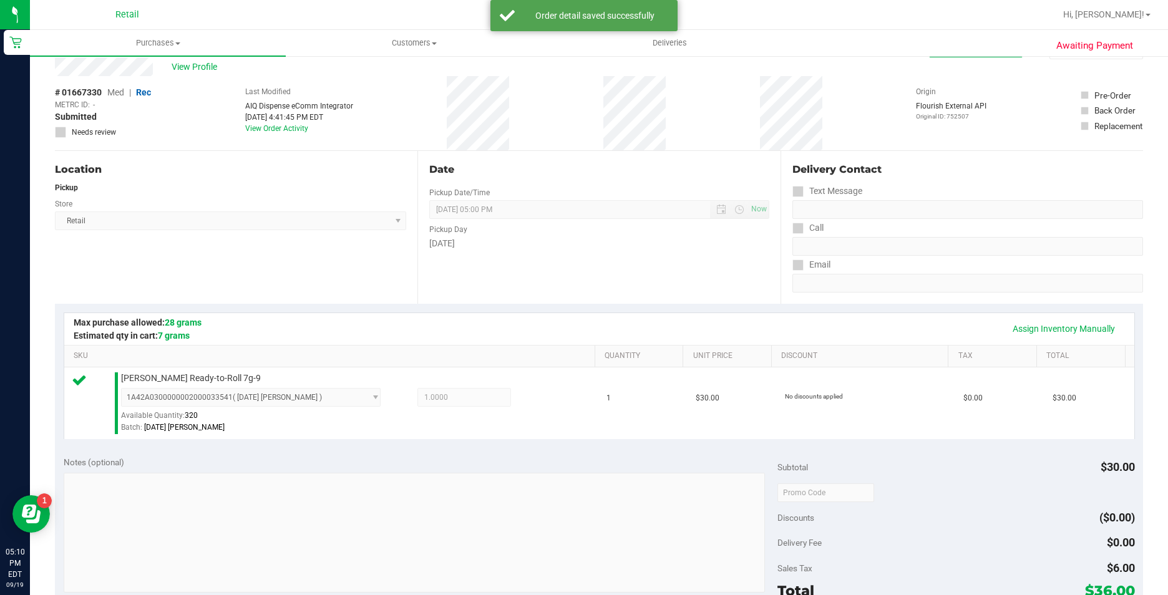
scroll to position [187, 0]
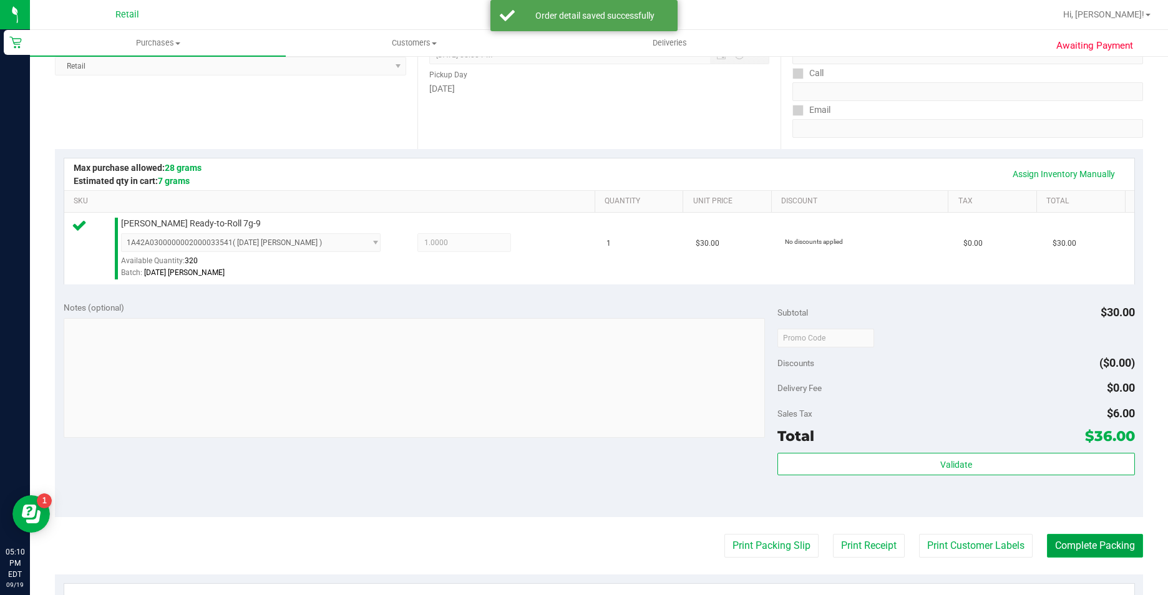
click at [1067, 544] on button "Complete Packing" at bounding box center [1095, 546] width 96 height 24
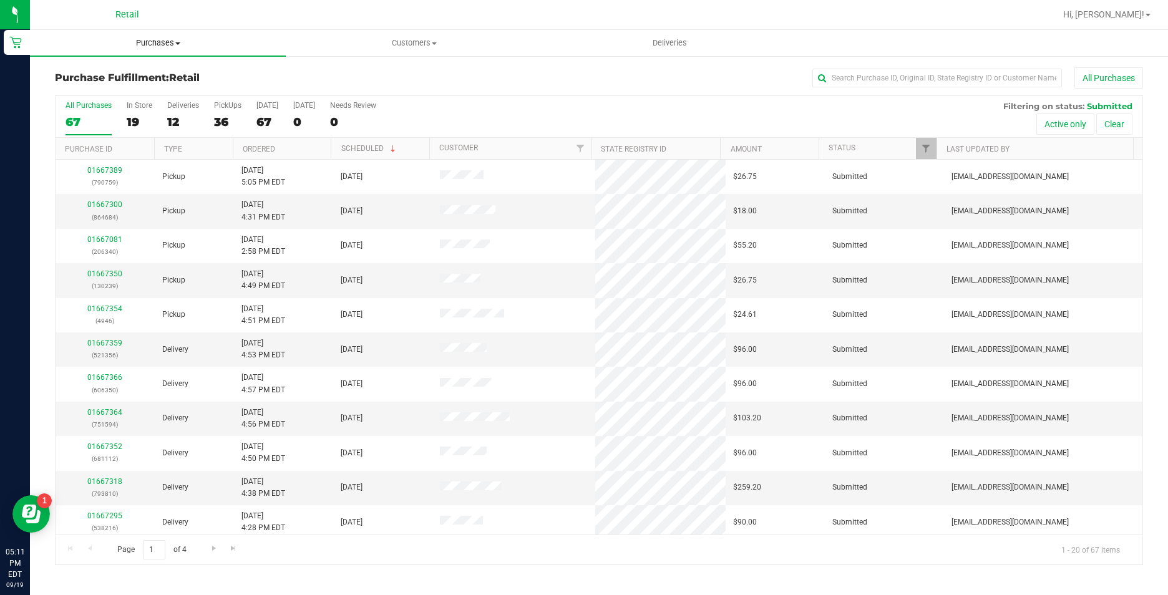
click at [159, 44] on span "Purchases" at bounding box center [158, 42] width 256 height 11
click at [156, 73] on li "Summary of purchases" at bounding box center [158, 75] width 256 height 15
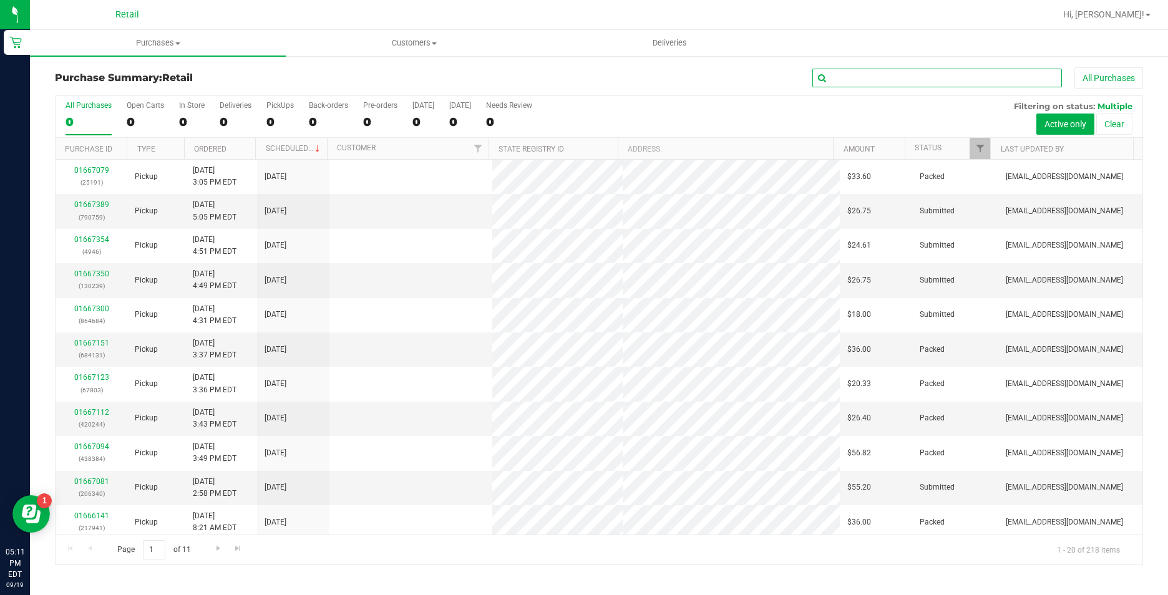
click at [889, 77] on input "text" at bounding box center [938, 78] width 250 height 19
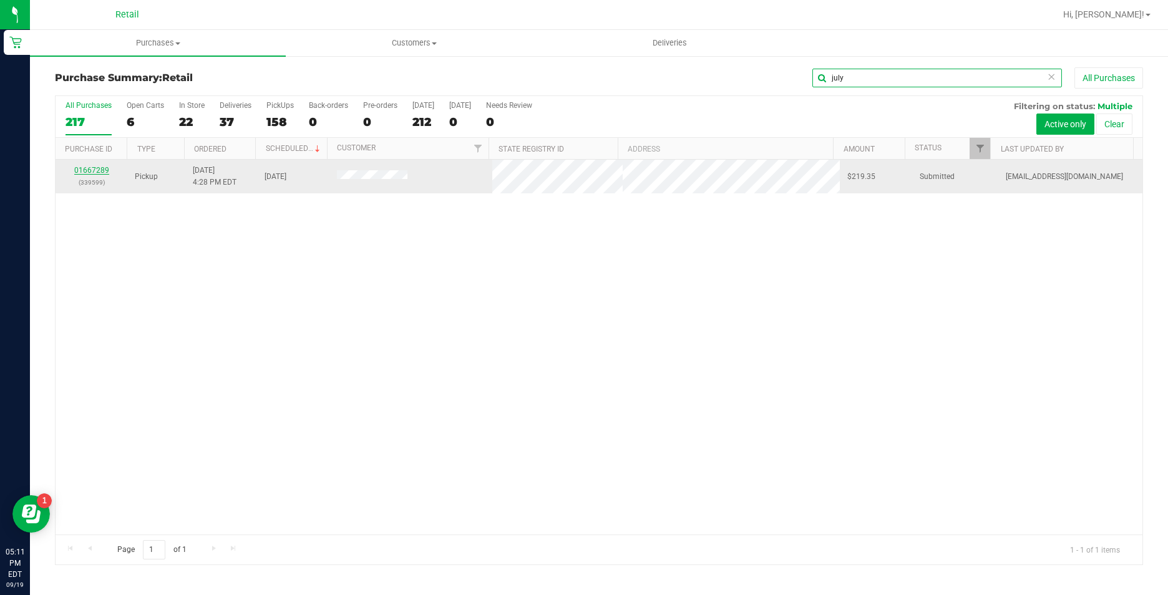
type input "july"
click at [94, 167] on link "01667289" at bounding box center [91, 170] width 35 height 9
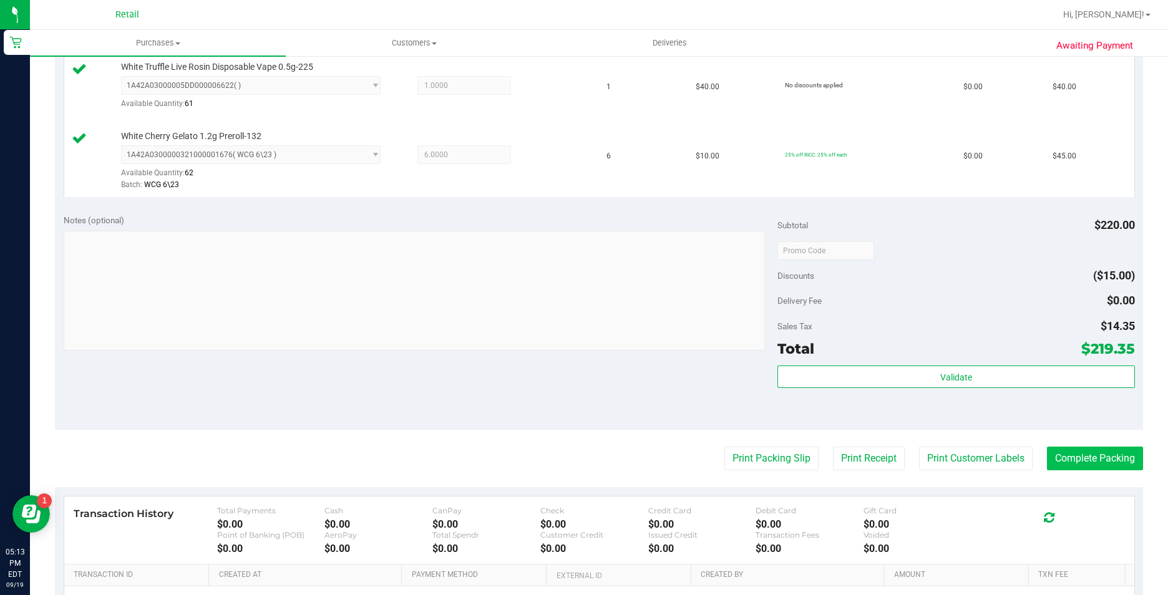
scroll to position [499, 0]
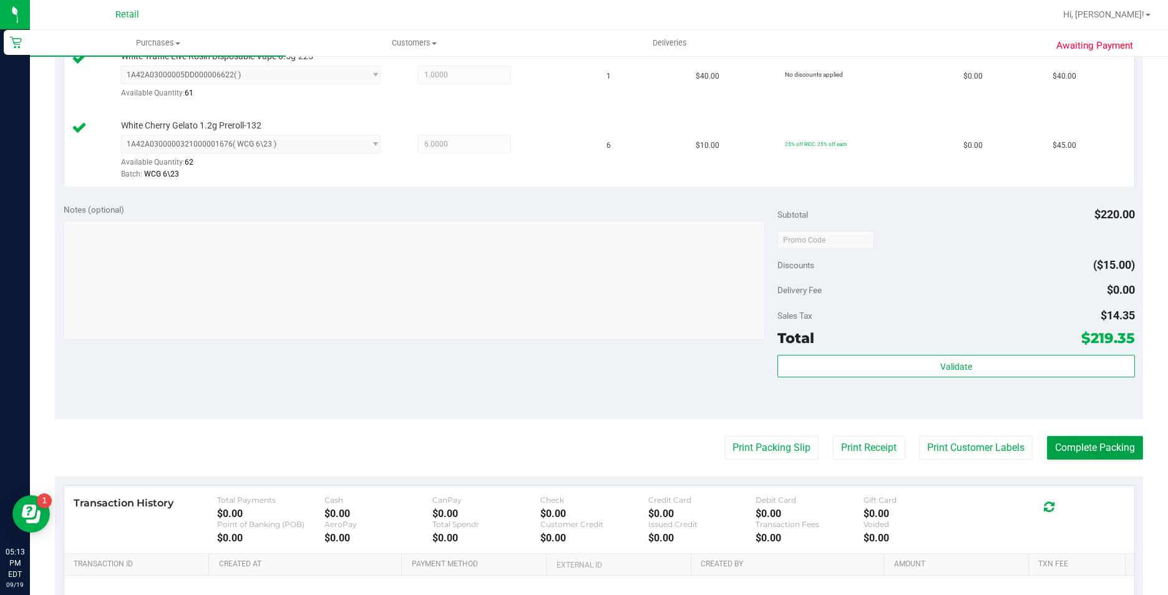
click at [1100, 440] on button "Complete Packing" at bounding box center [1095, 448] width 96 height 24
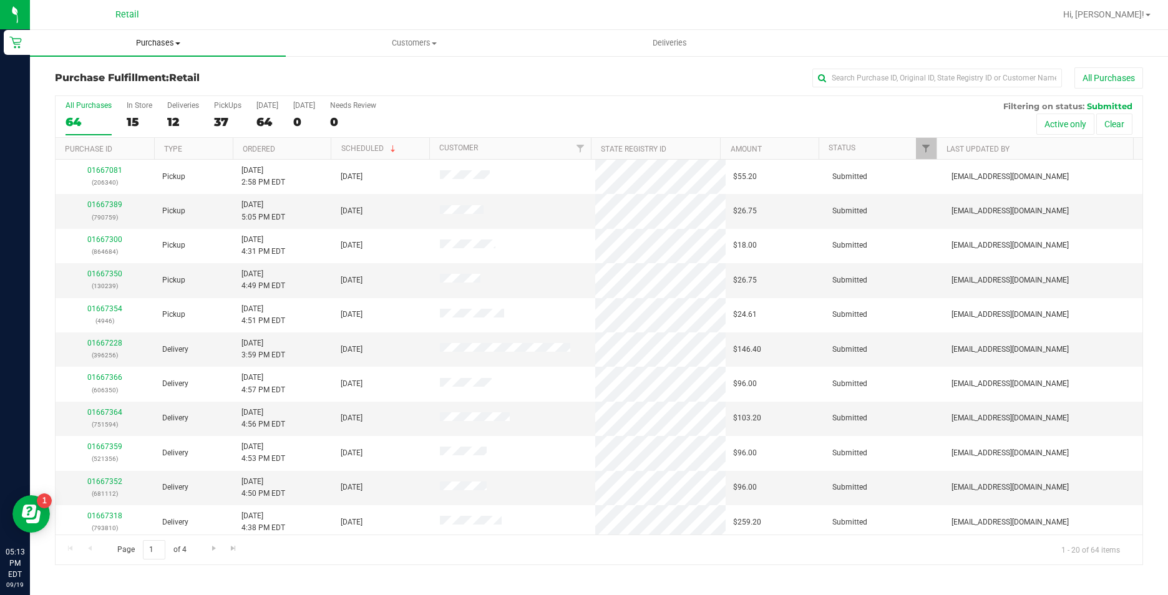
click at [146, 47] on span "Purchases" at bounding box center [158, 42] width 256 height 11
click at [156, 79] on li "Summary of purchases" at bounding box center [158, 75] width 256 height 15
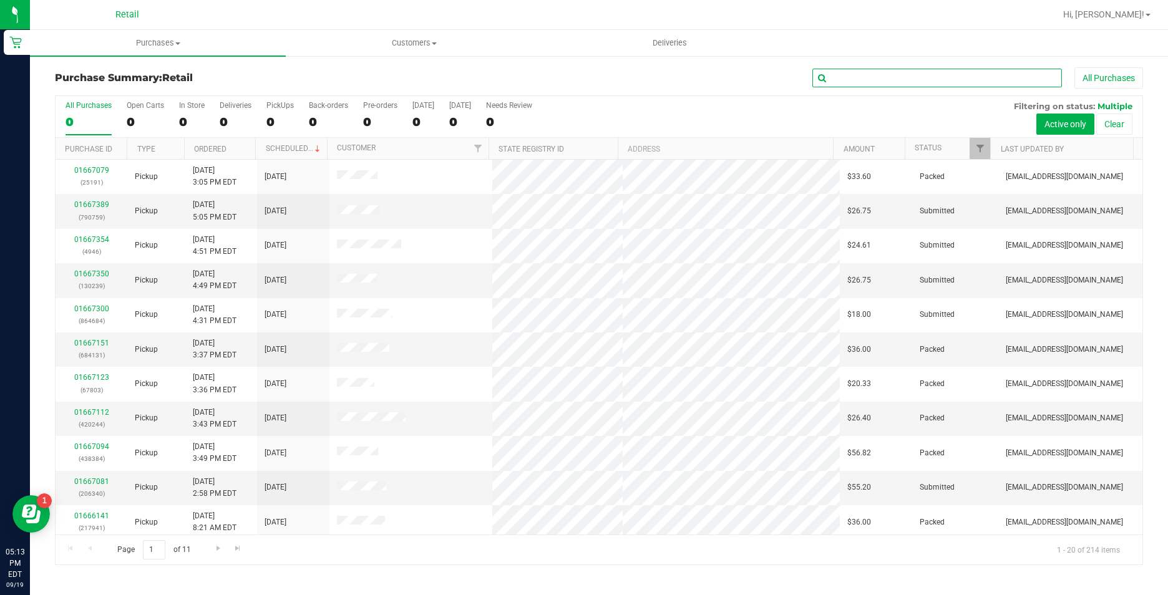
click at [894, 81] on input "text" at bounding box center [938, 78] width 250 height 19
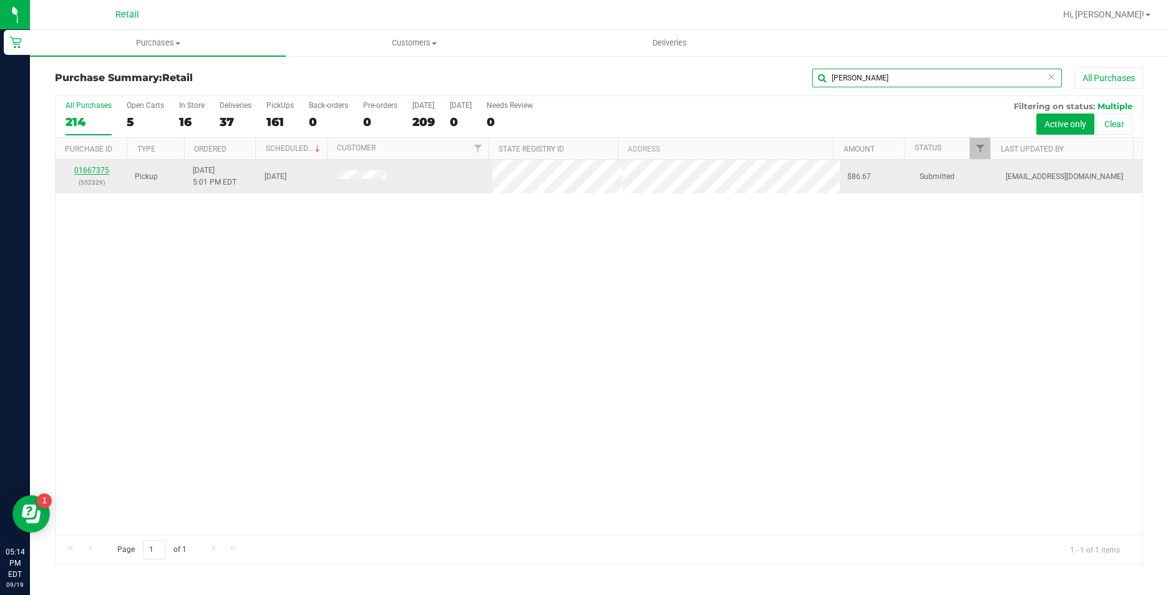
type input "[PERSON_NAME]"
click at [84, 167] on link "01667375" at bounding box center [91, 170] width 35 height 9
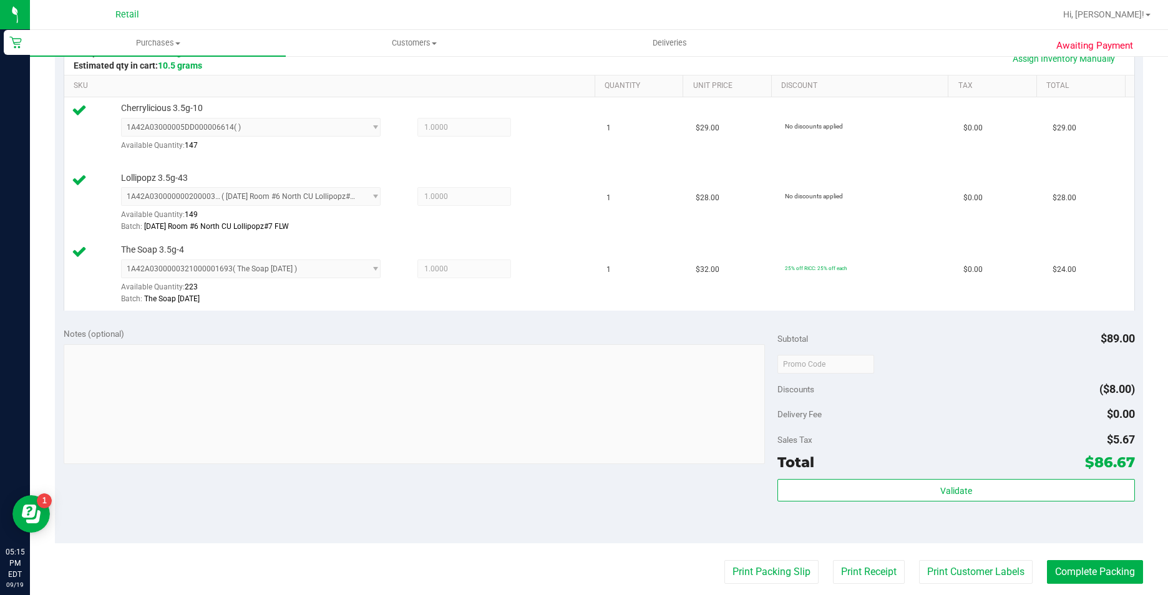
scroll to position [374, 0]
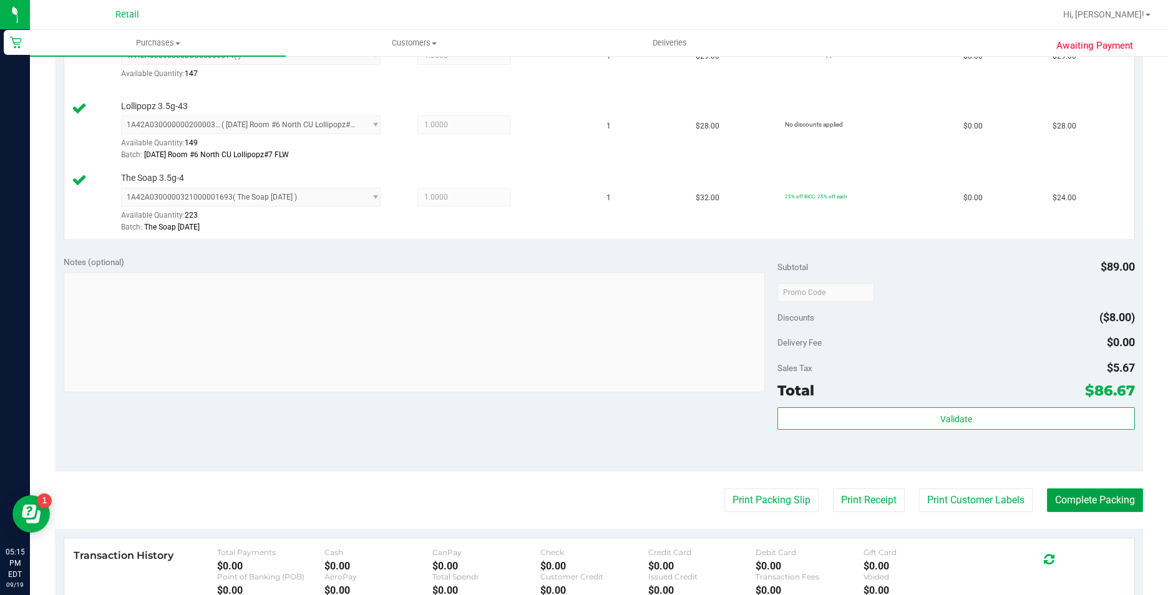
click at [1057, 502] on button "Complete Packing" at bounding box center [1095, 501] width 96 height 24
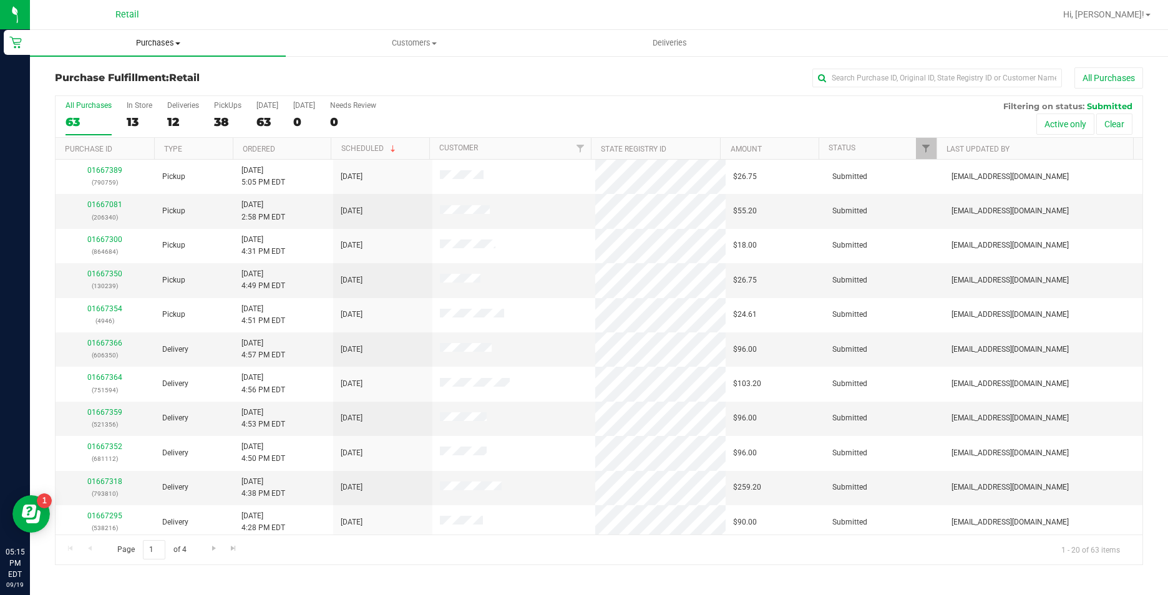
click at [168, 47] on span "Purchases" at bounding box center [158, 42] width 256 height 11
click at [169, 75] on li "Summary of purchases" at bounding box center [158, 75] width 256 height 15
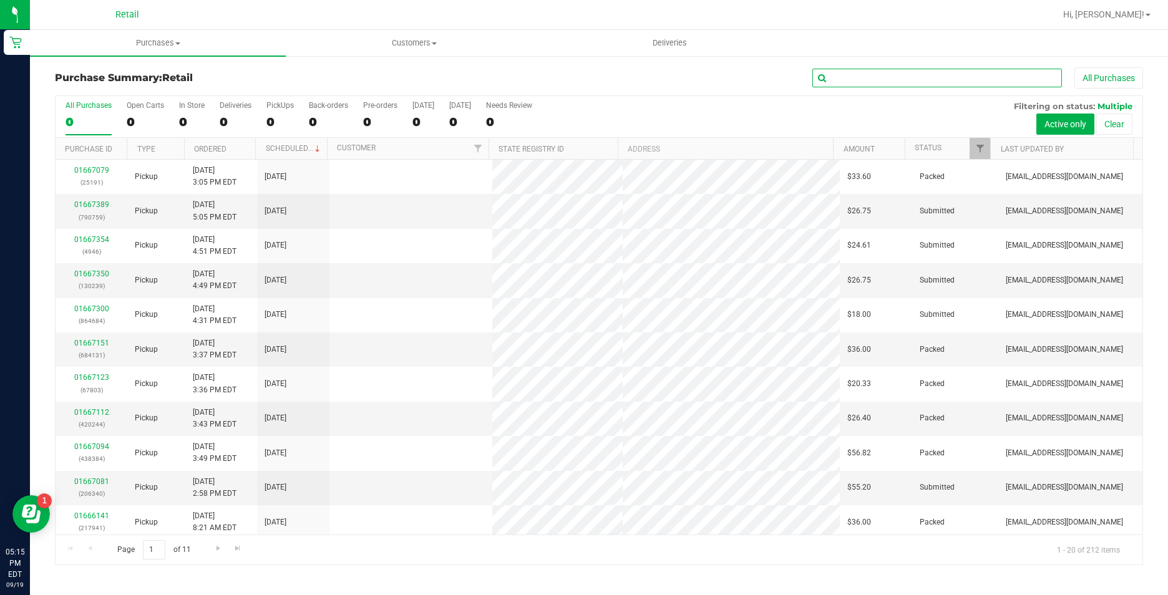
click at [844, 78] on input "text" at bounding box center [938, 78] width 250 height 19
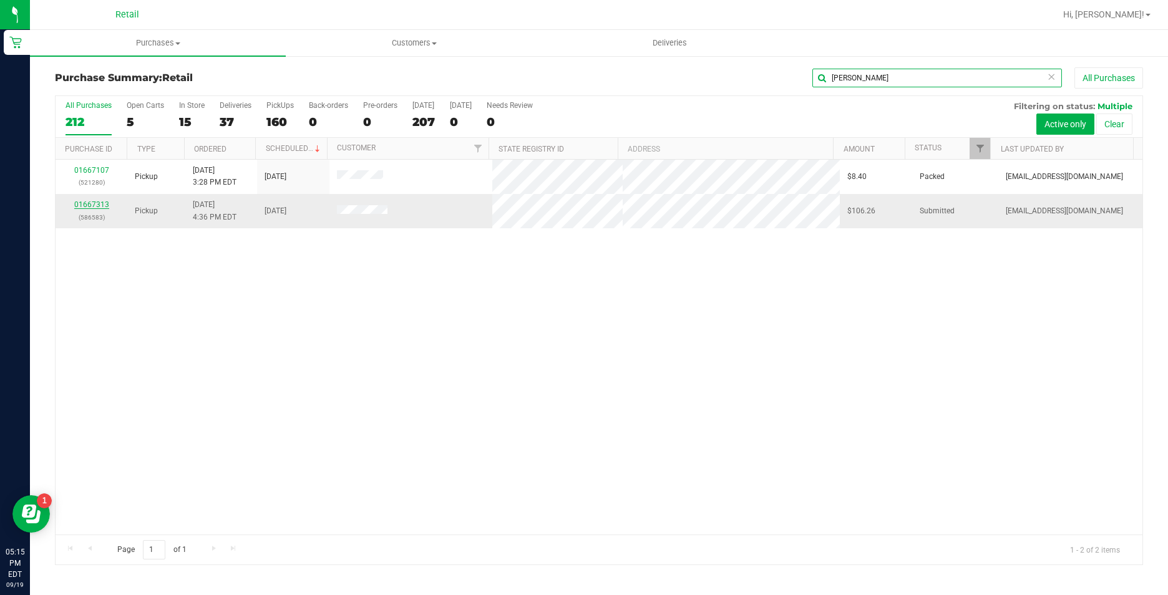
type input "[PERSON_NAME]"
click at [92, 208] on link "01667313" at bounding box center [91, 204] width 35 height 9
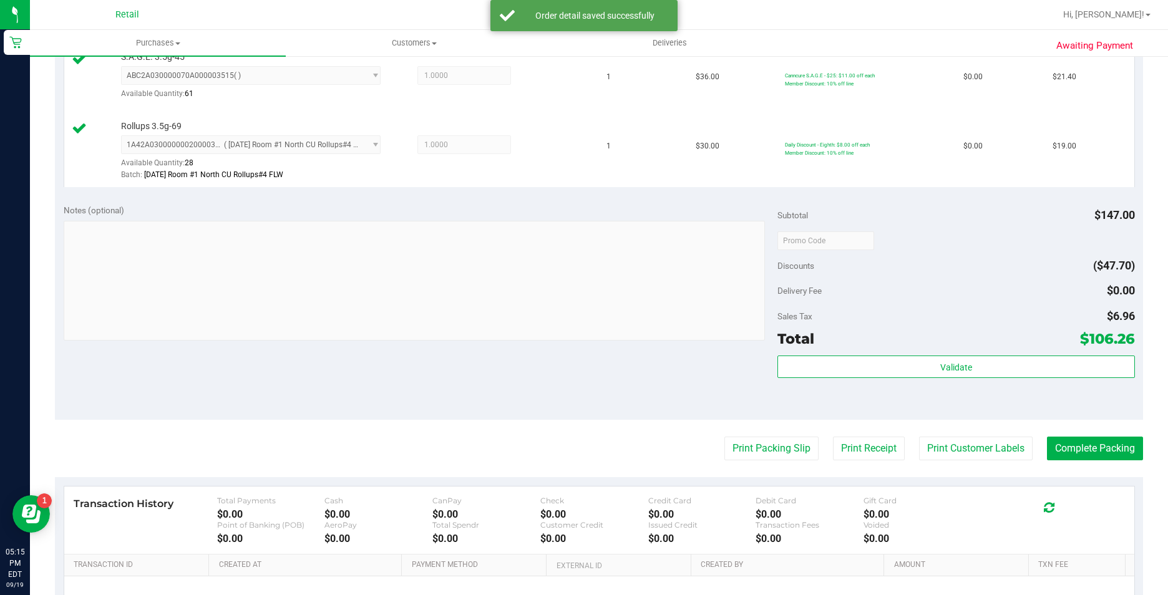
scroll to position [499, 0]
click at [1094, 445] on button "Complete Packing" at bounding box center [1095, 448] width 96 height 24
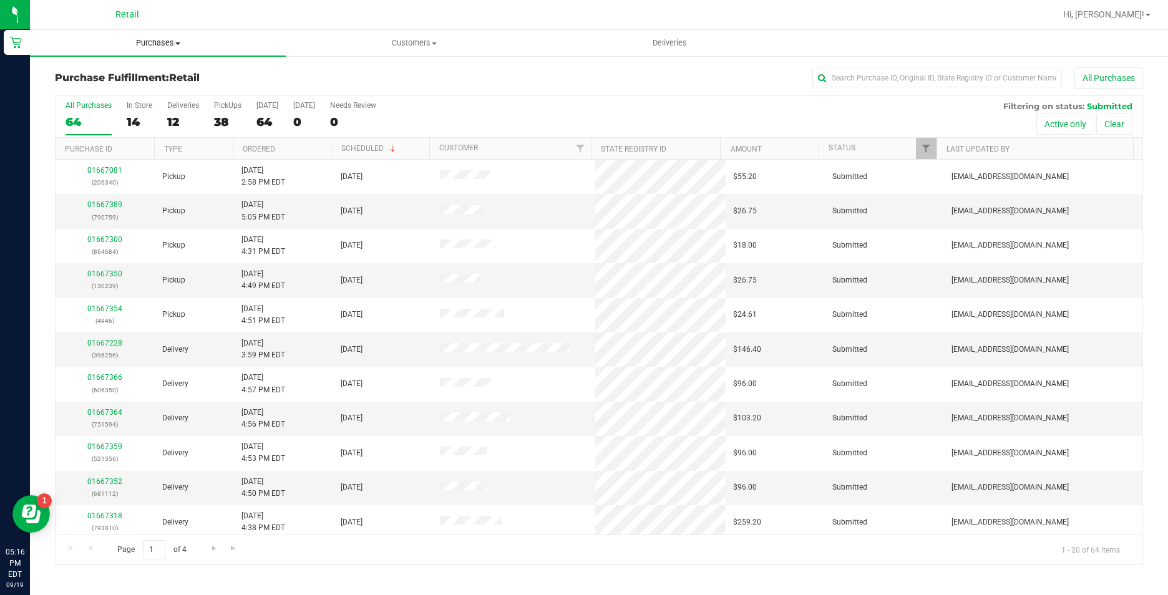
click at [174, 42] on span "Purchases" at bounding box center [158, 42] width 256 height 11
click at [177, 72] on li "Summary of purchases" at bounding box center [158, 75] width 256 height 15
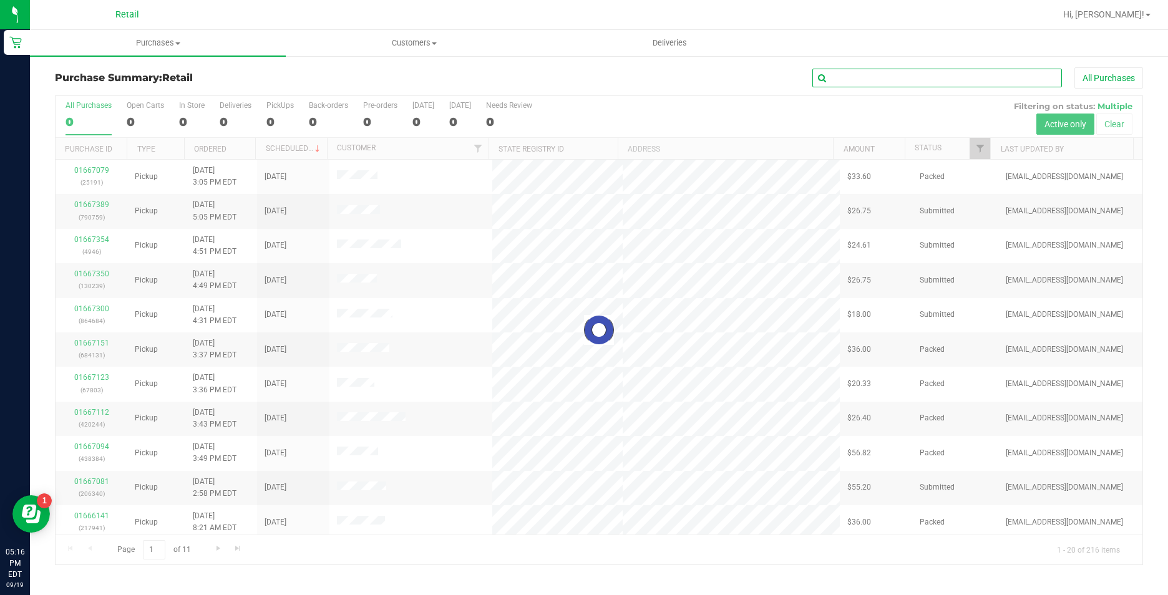
click at [908, 79] on input "text" at bounding box center [938, 78] width 250 height 19
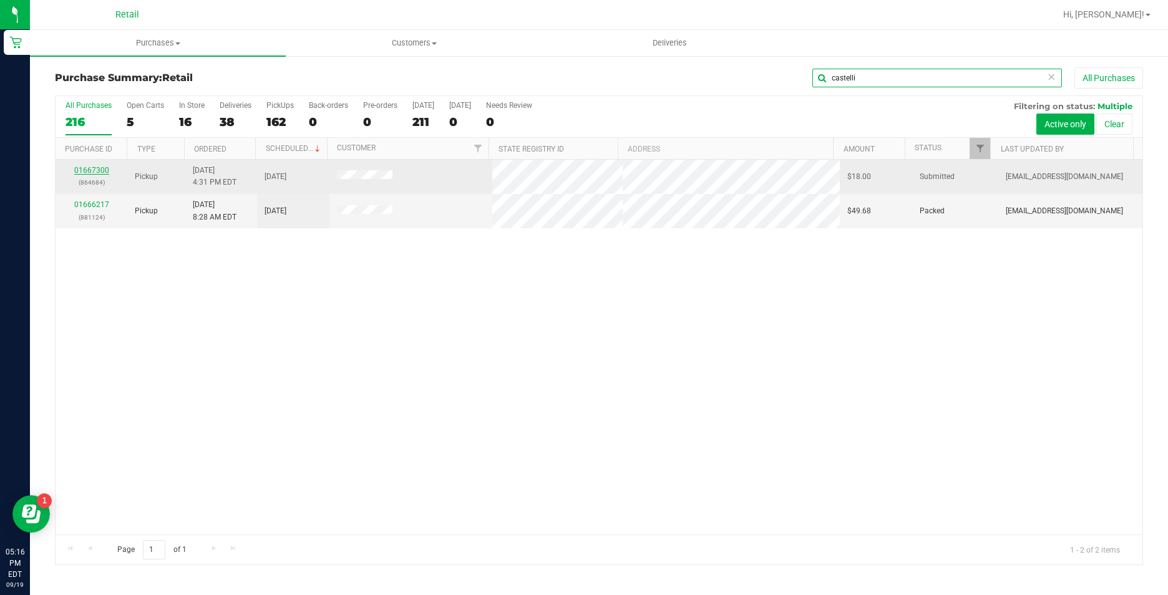
type input "castelli"
click at [85, 166] on link "01667300" at bounding box center [91, 170] width 35 height 9
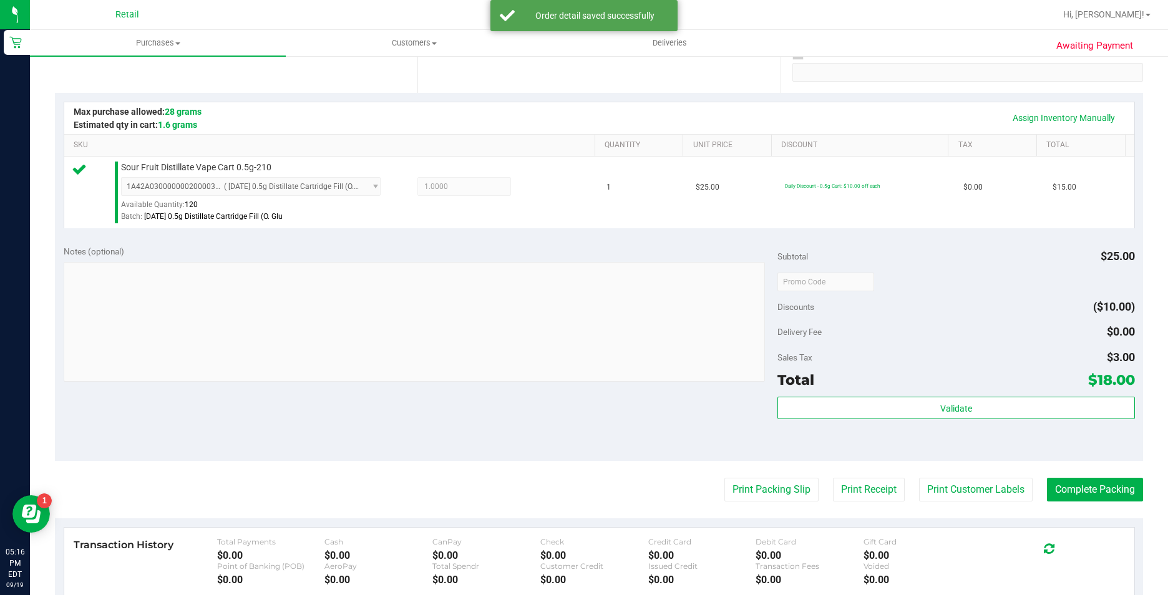
scroll to position [250, 0]
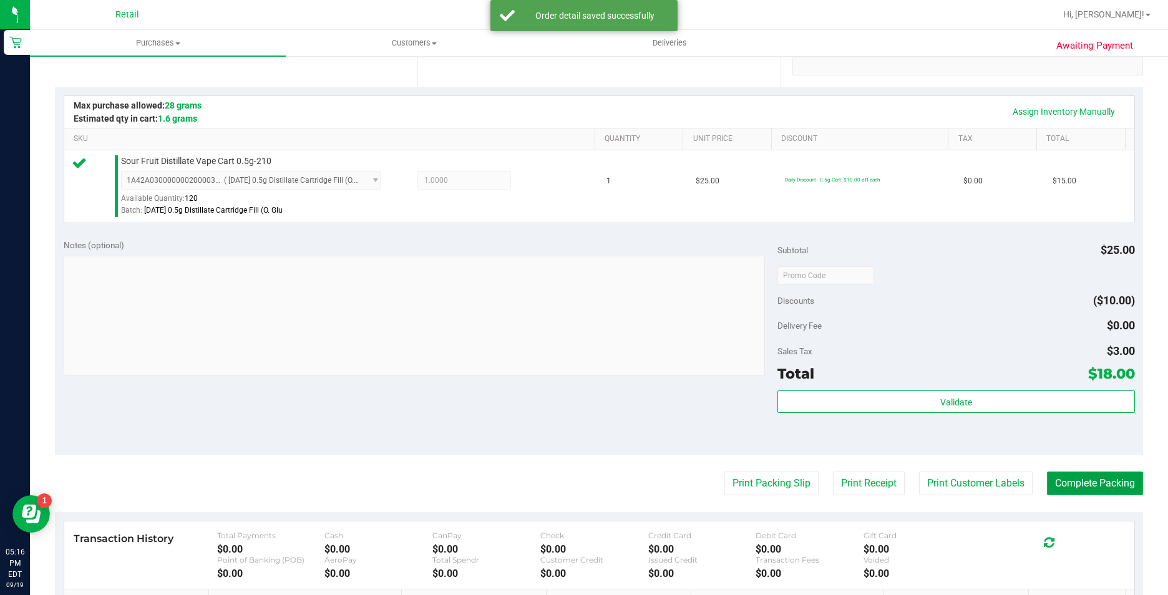
click at [1121, 489] on button "Complete Packing" at bounding box center [1095, 484] width 96 height 24
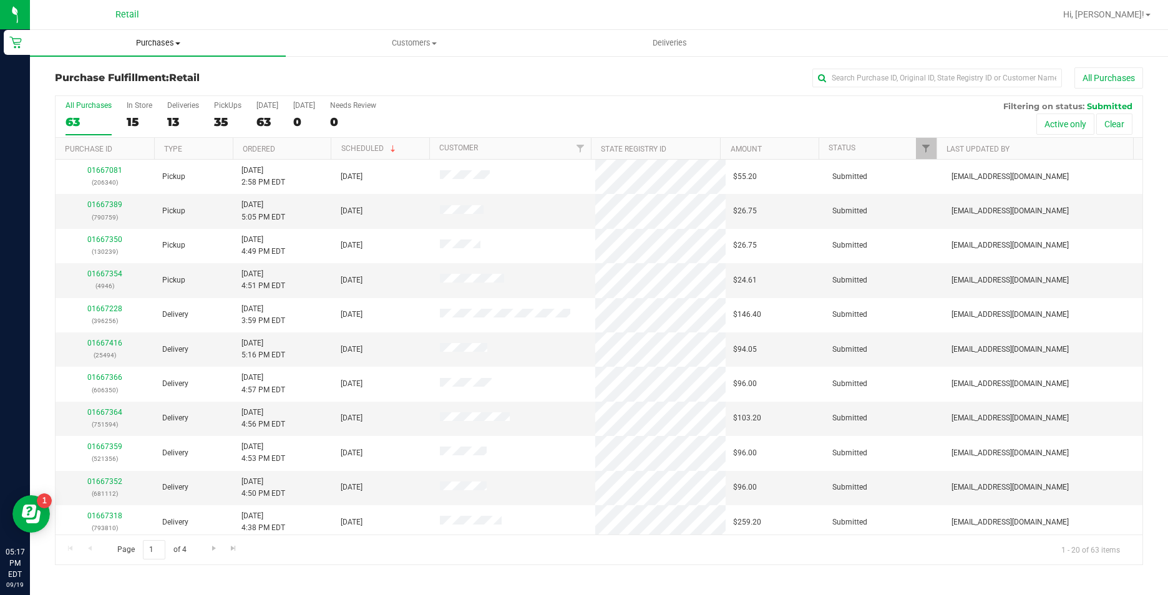
click at [168, 34] on uib-tab-heading "Purchases Summary of purchases Fulfillment All purchases" at bounding box center [158, 43] width 256 height 26
click at [176, 71] on li "Summary of purchases" at bounding box center [158, 75] width 256 height 15
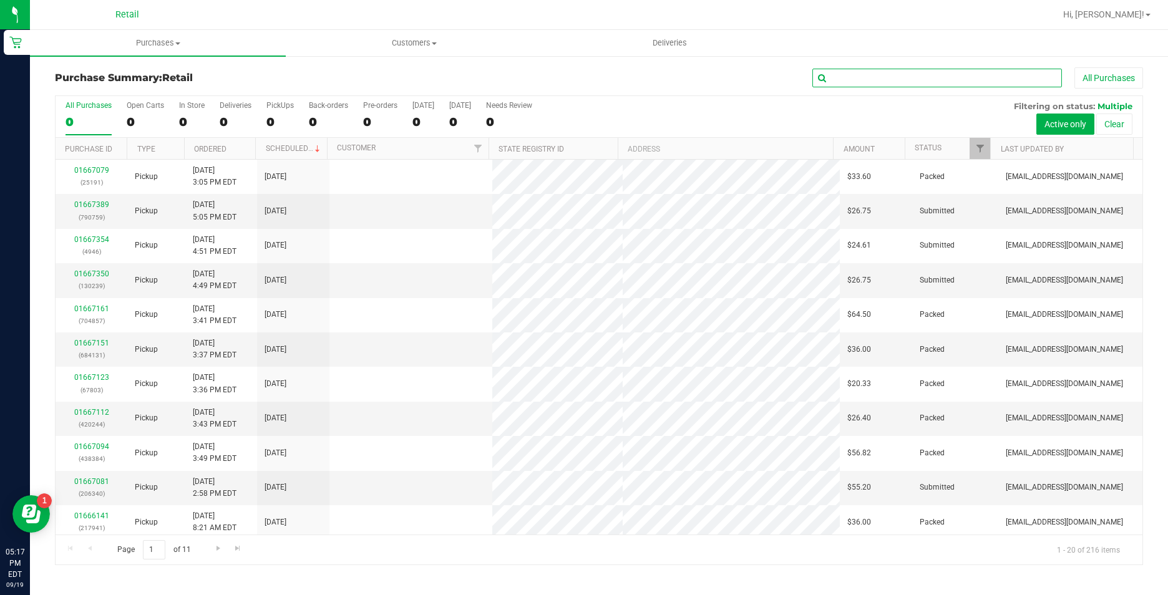
click at [871, 82] on input "text" at bounding box center [938, 78] width 250 height 19
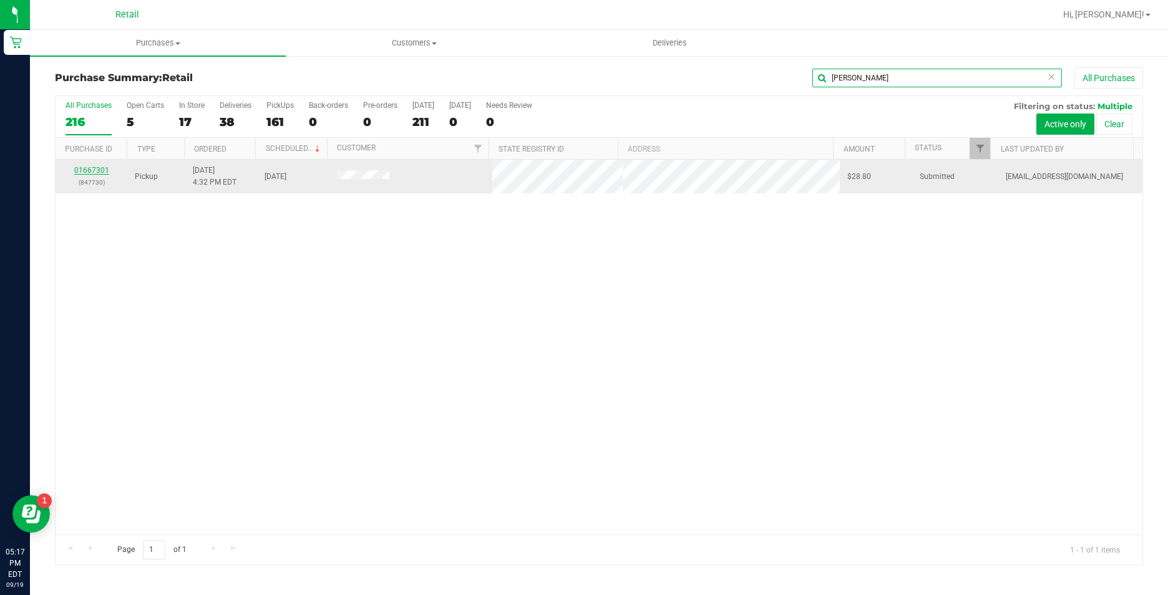
type input "[PERSON_NAME]"
click at [100, 173] on link "01667301" at bounding box center [91, 170] width 35 height 9
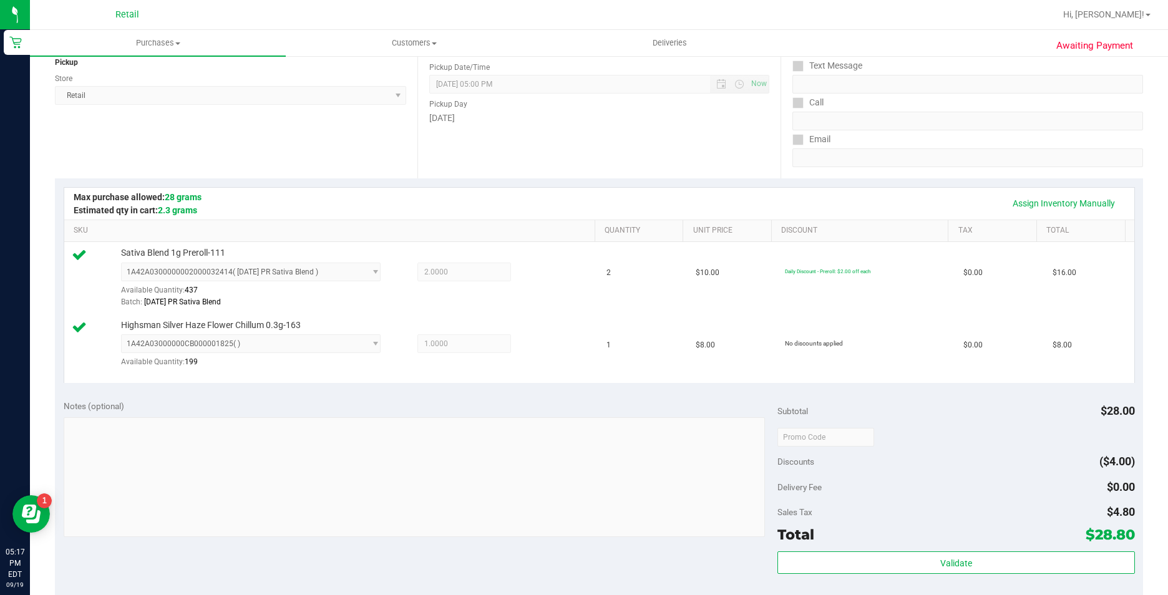
scroll to position [312, 0]
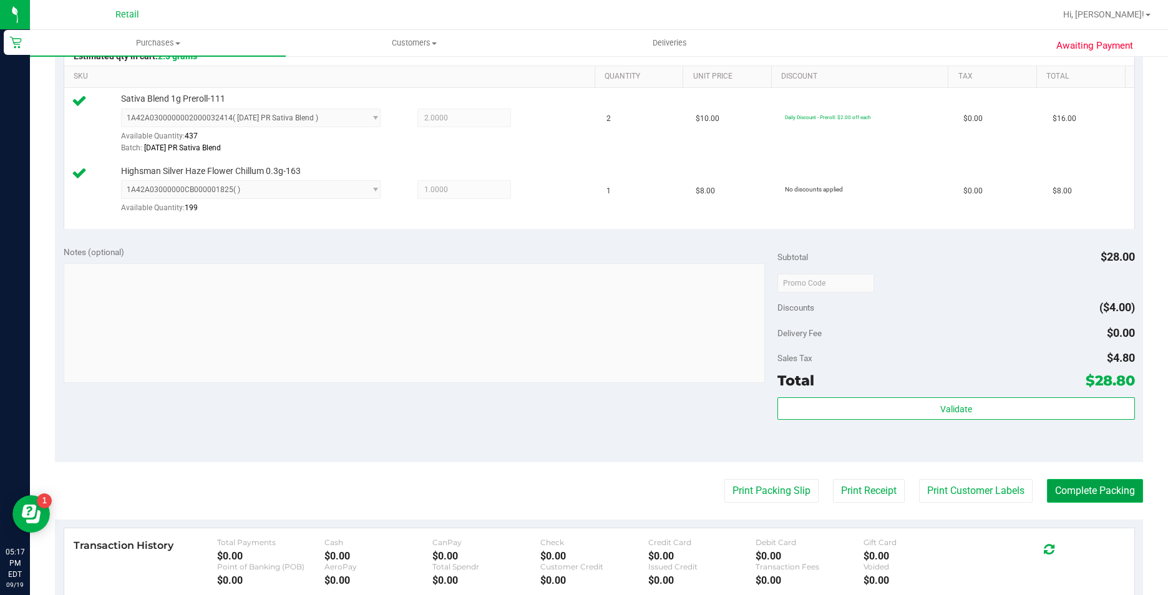
click at [1064, 498] on button "Complete Packing" at bounding box center [1095, 491] width 96 height 24
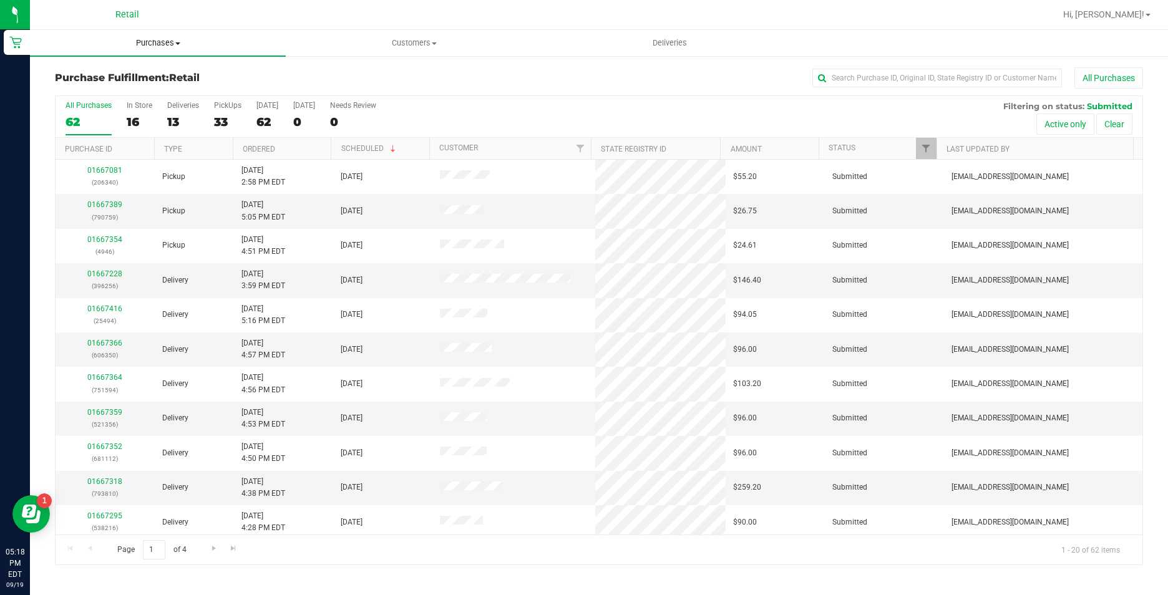
click at [162, 43] on span "Purchases" at bounding box center [158, 42] width 256 height 11
click at [159, 71] on li "Summary of purchases" at bounding box center [158, 75] width 256 height 15
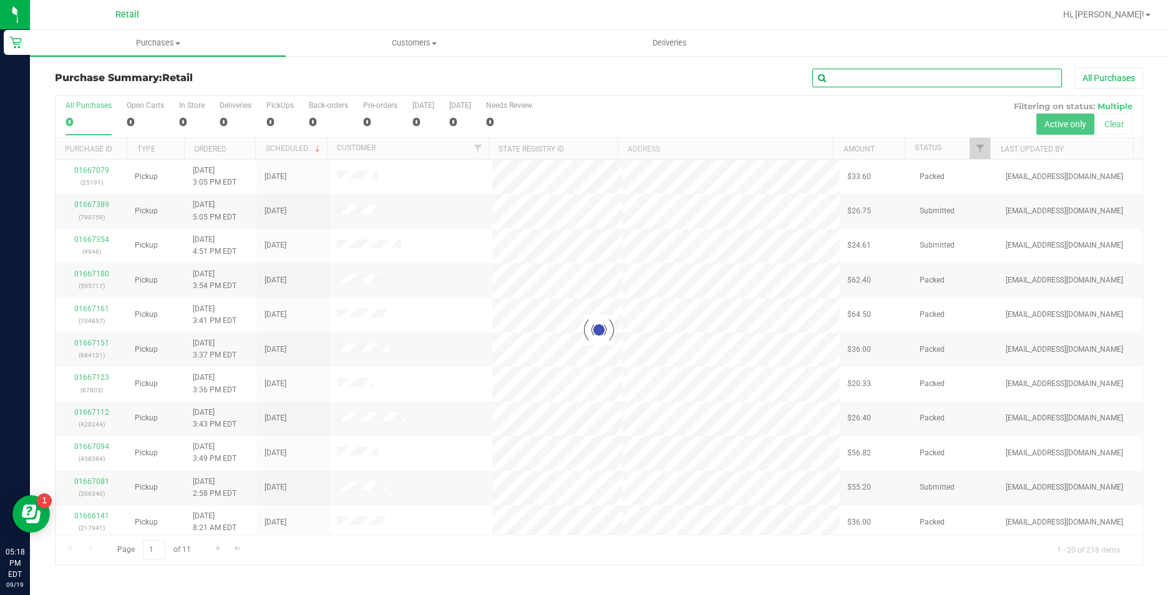
click at [920, 74] on input "text" at bounding box center [938, 78] width 250 height 19
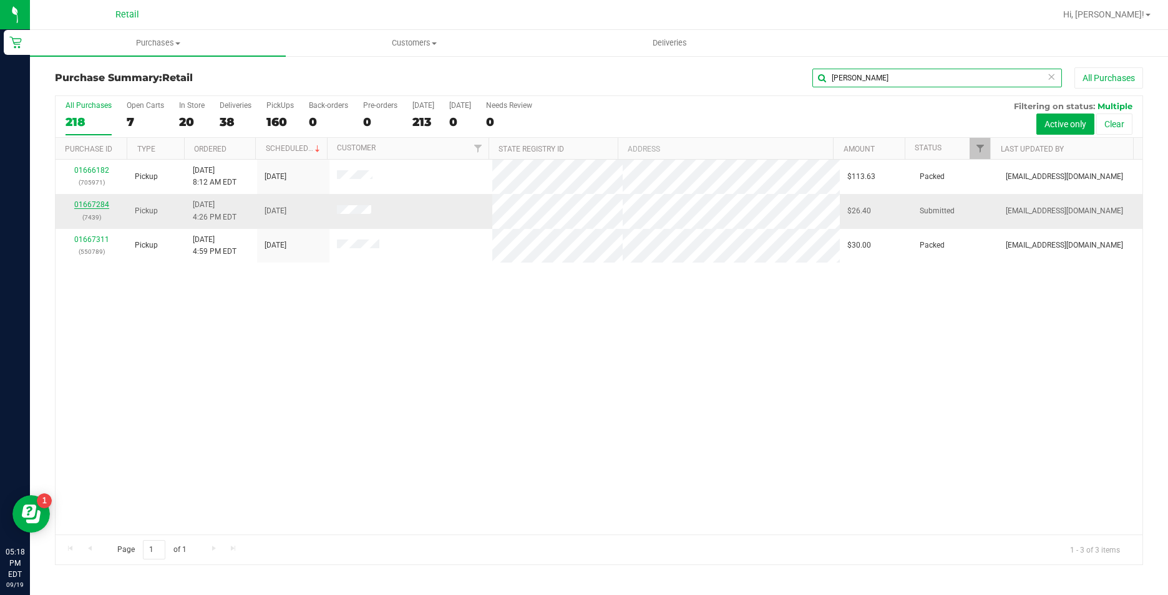
type input "[PERSON_NAME]"
click at [100, 205] on link "01667284" at bounding box center [91, 204] width 35 height 9
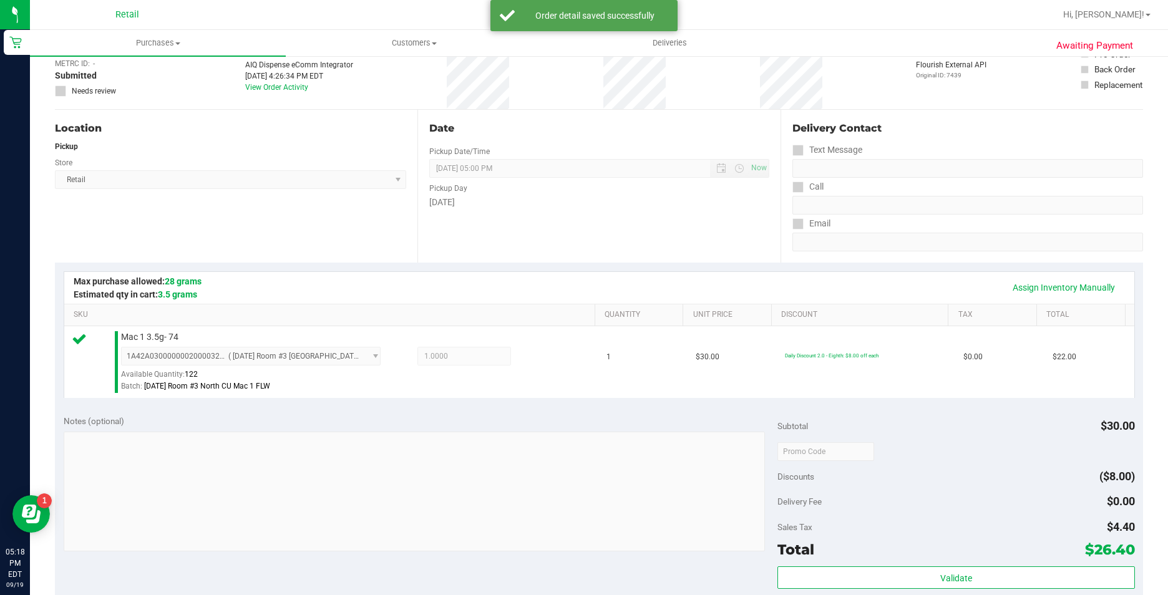
scroll to position [187, 0]
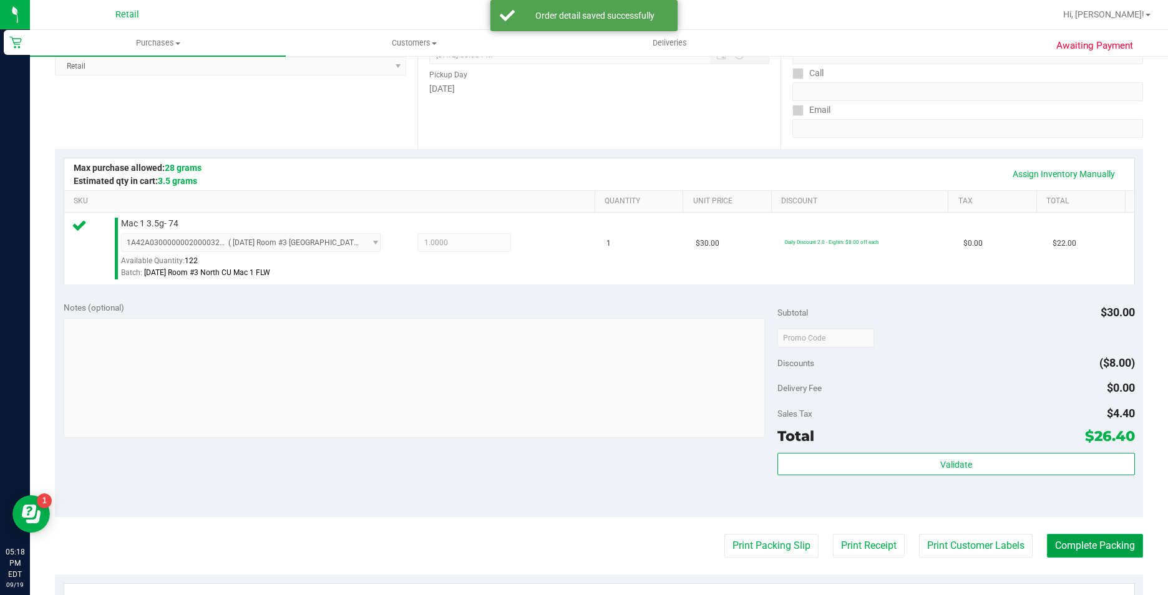
click at [1104, 546] on button "Complete Packing" at bounding box center [1095, 546] width 96 height 24
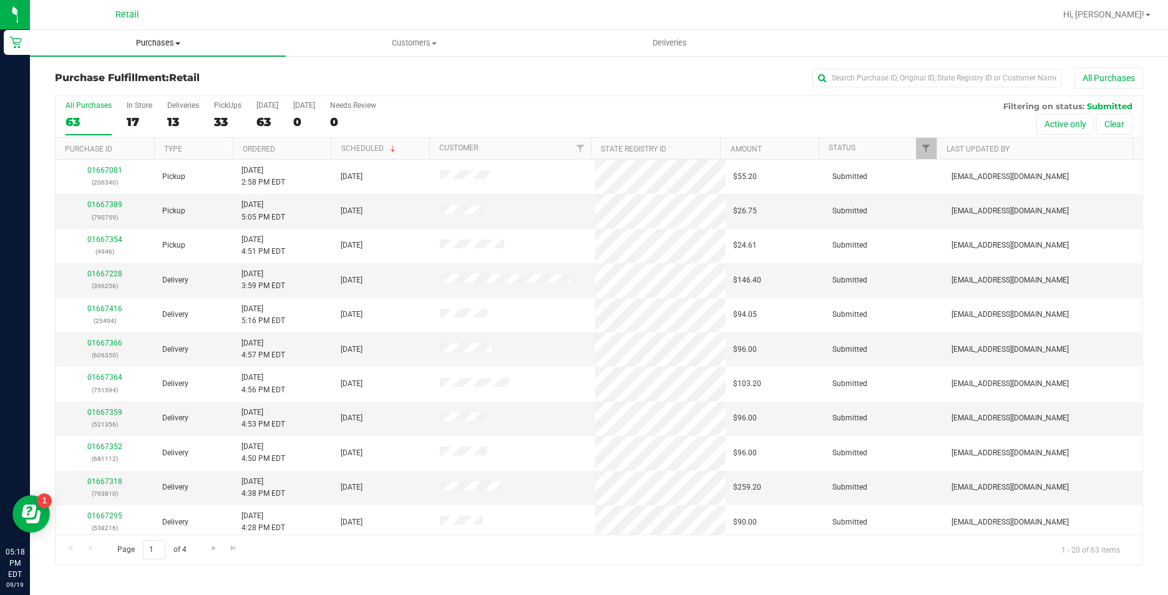
click at [145, 48] on span "Purchases" at bounding box center [158, 42] width 256 height 11
click at [145, 73] on span "Summary of purchases" at bounding box center [94, 75] width 128 height 11
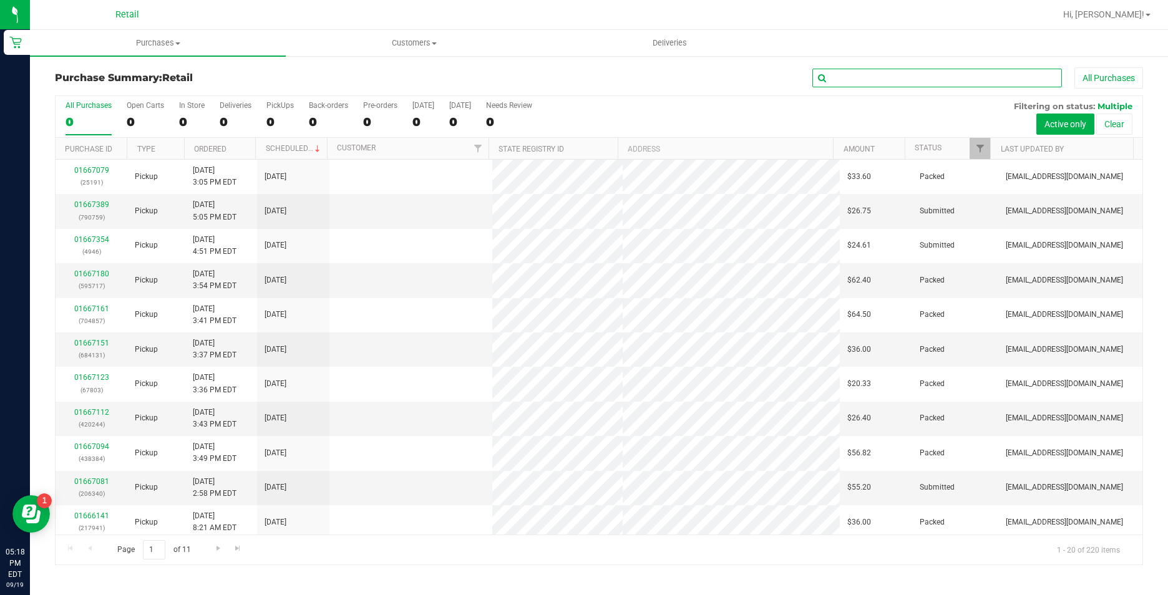
click at [894, 77] on input "text" at bounding box center [938, 78] width 250 height 19
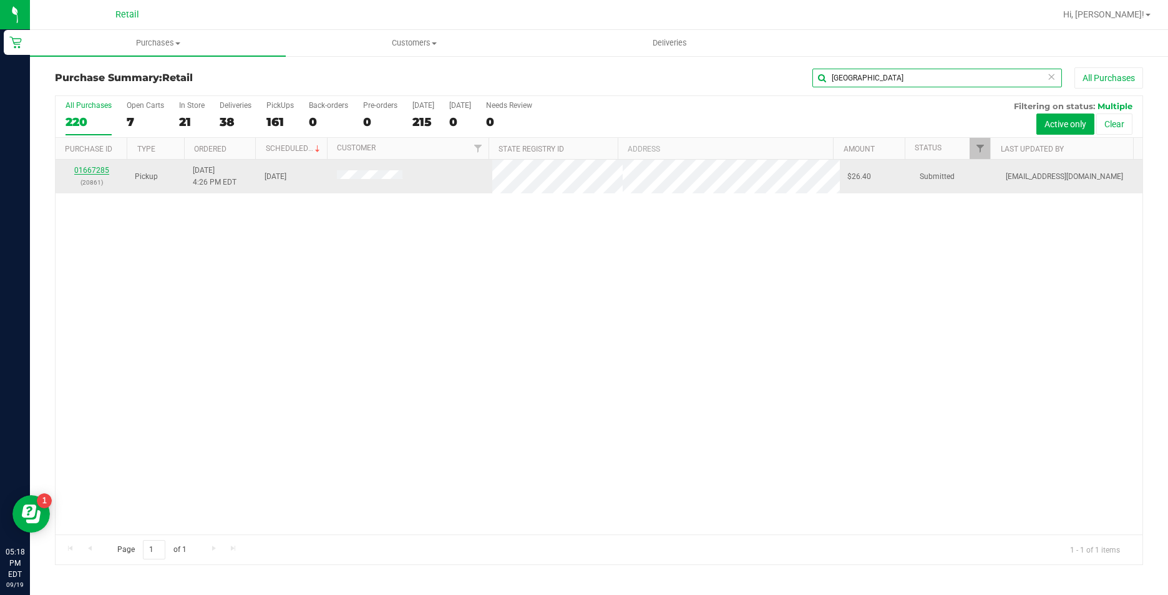
type input "[GEOGRAPHIC_DATA]"
click at [95, 172] on link "01667285" at bounding box center [91, 170] width 35 height 9
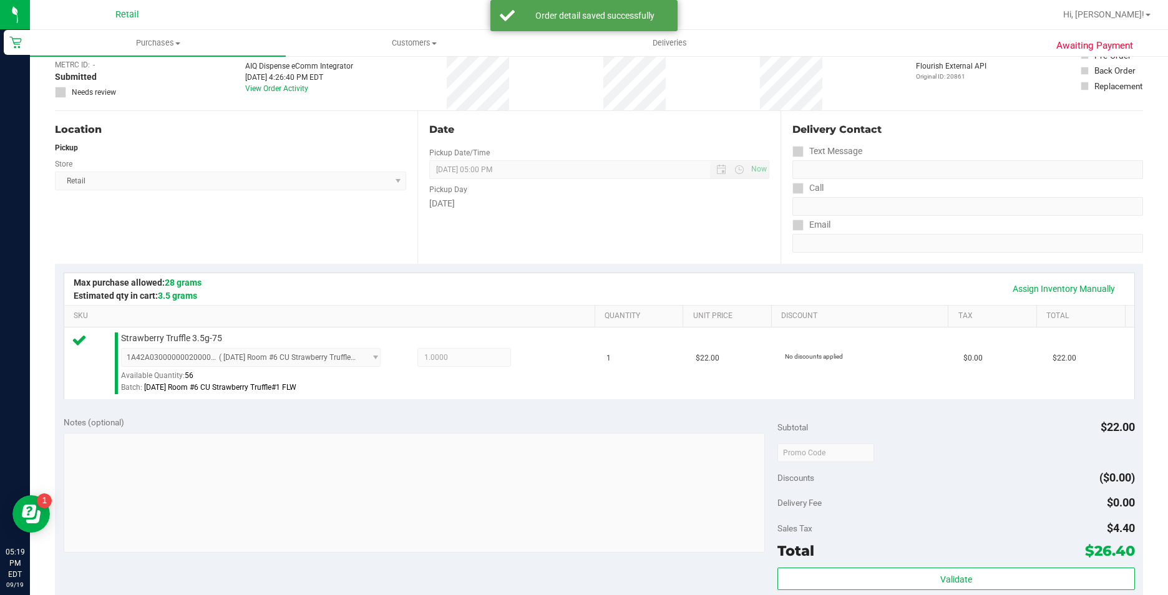
scroll to position [250, 0]
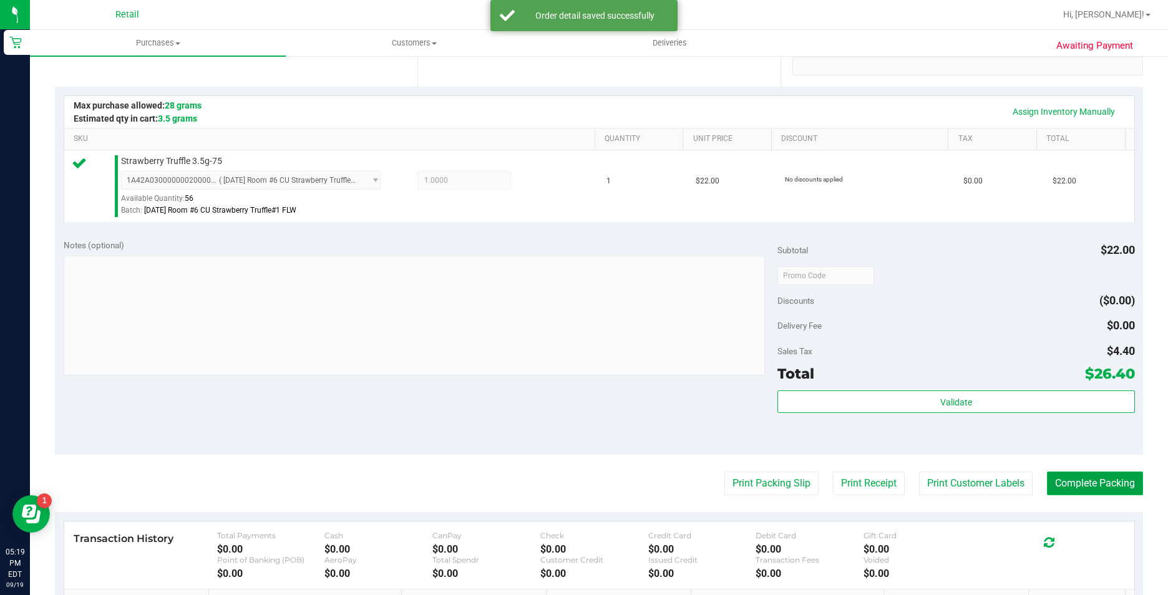
click at [1086, 485] on button "Complete Packing" at bounding box center [1095, 484] width 96 height 24
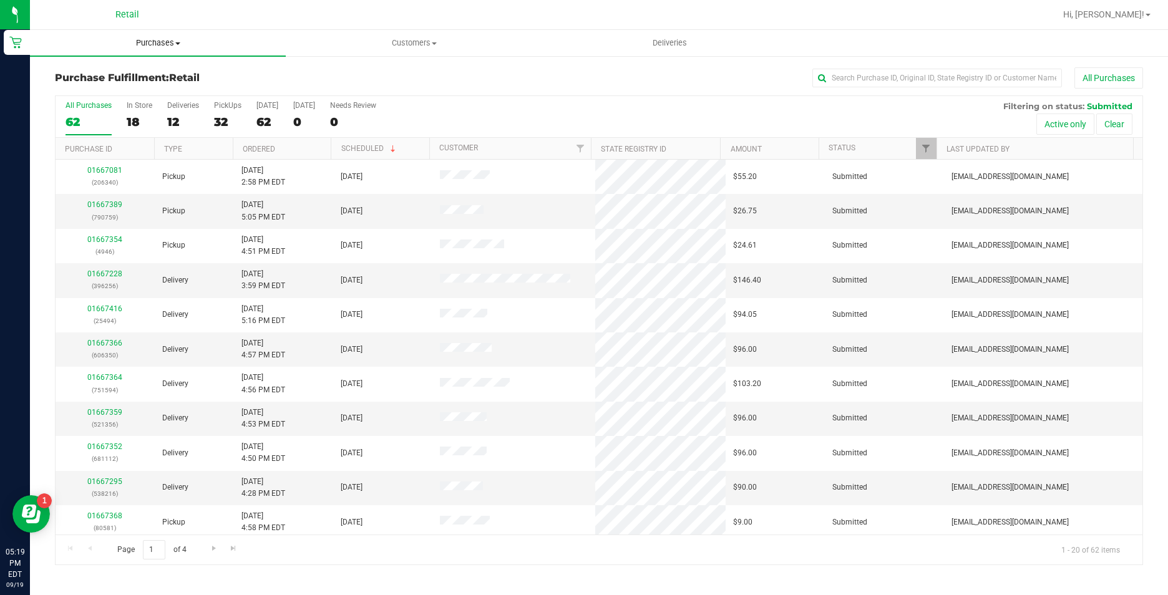
click at [154, 45] on span "Purchases" at bounding box center [158, 42] width 256 height 11
click at [160, 71] on li "Summary of purchases" at bounding box center [158, 75] width 256 height 15
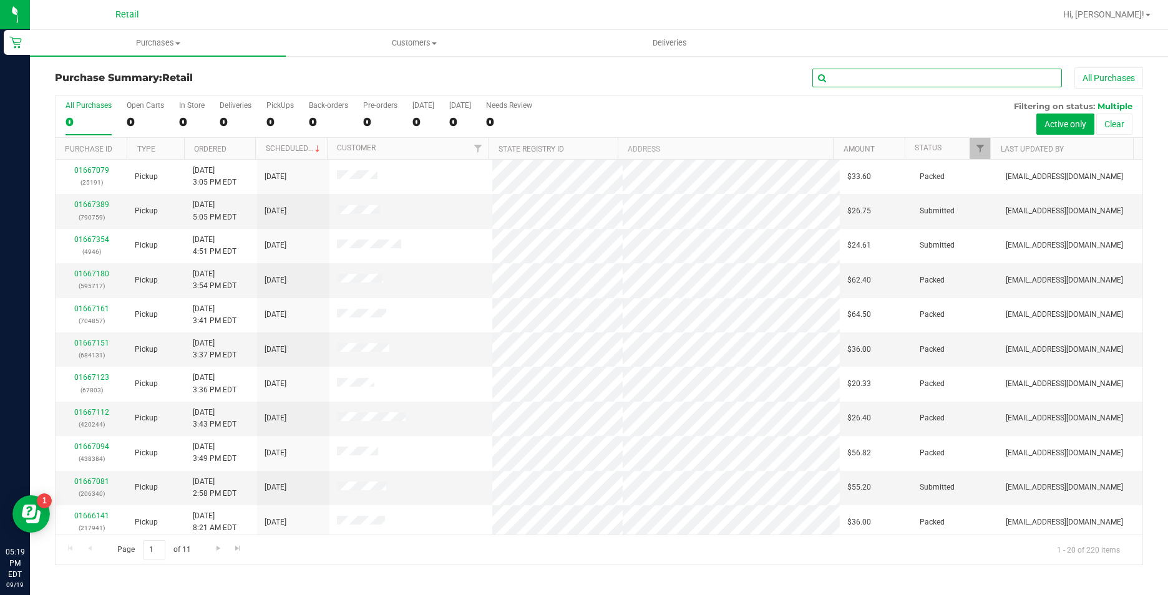
click at [842, 82] on input "text" at bounding box center [938, 78] width 250 height 19
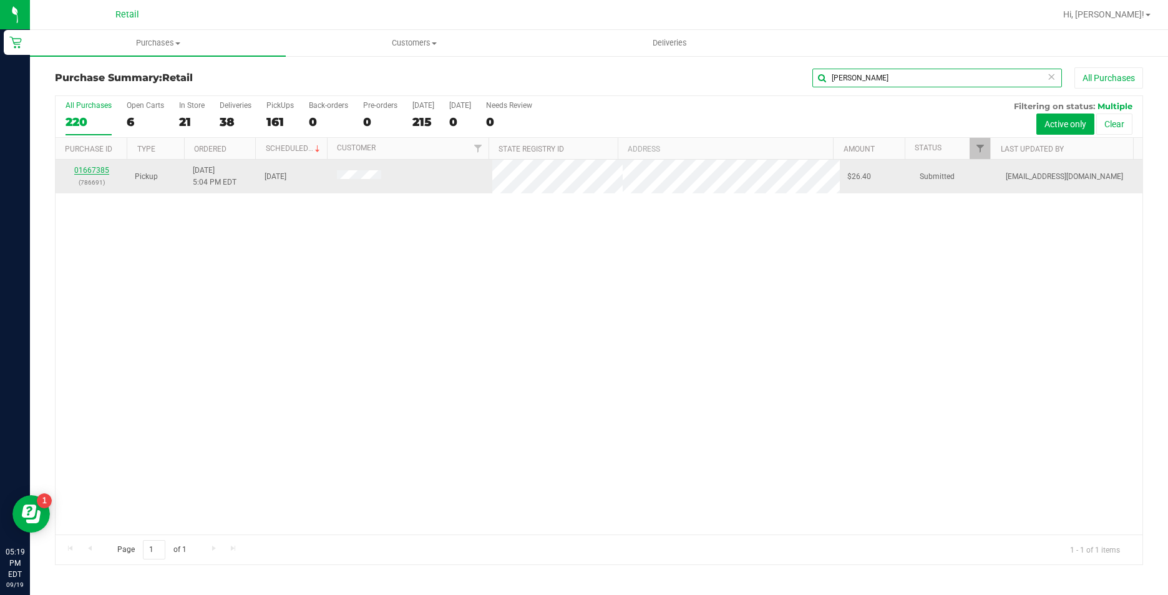
type input "[PERSON_NAME]"
click at [96, 167] on link "01667385" at bounding box center [91, 170] width 35 height 9
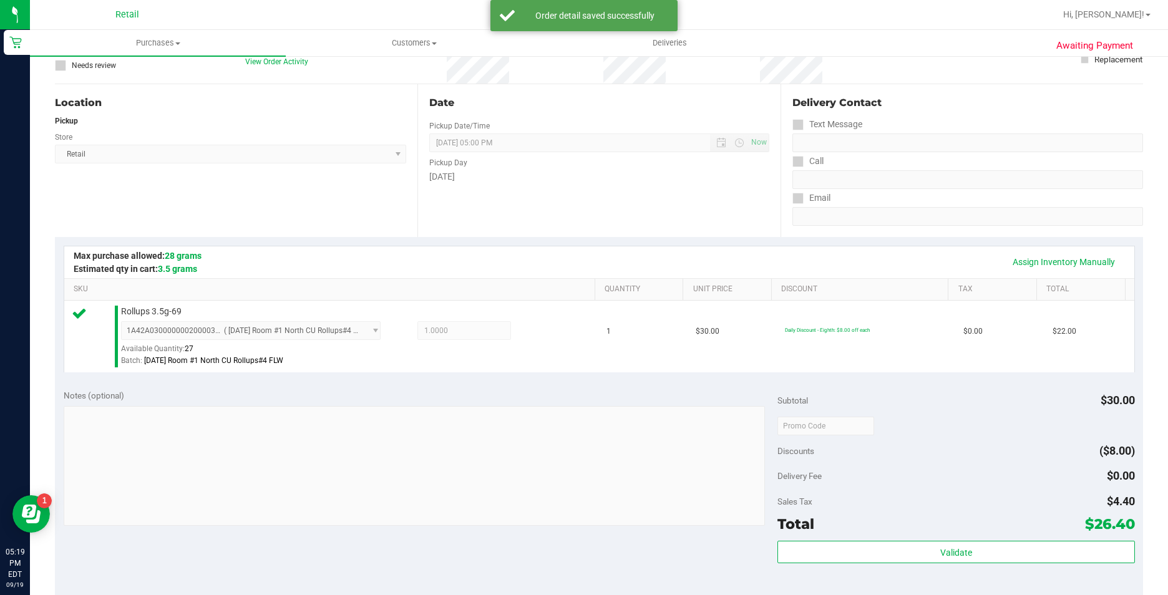
scroll to position [250, 0]
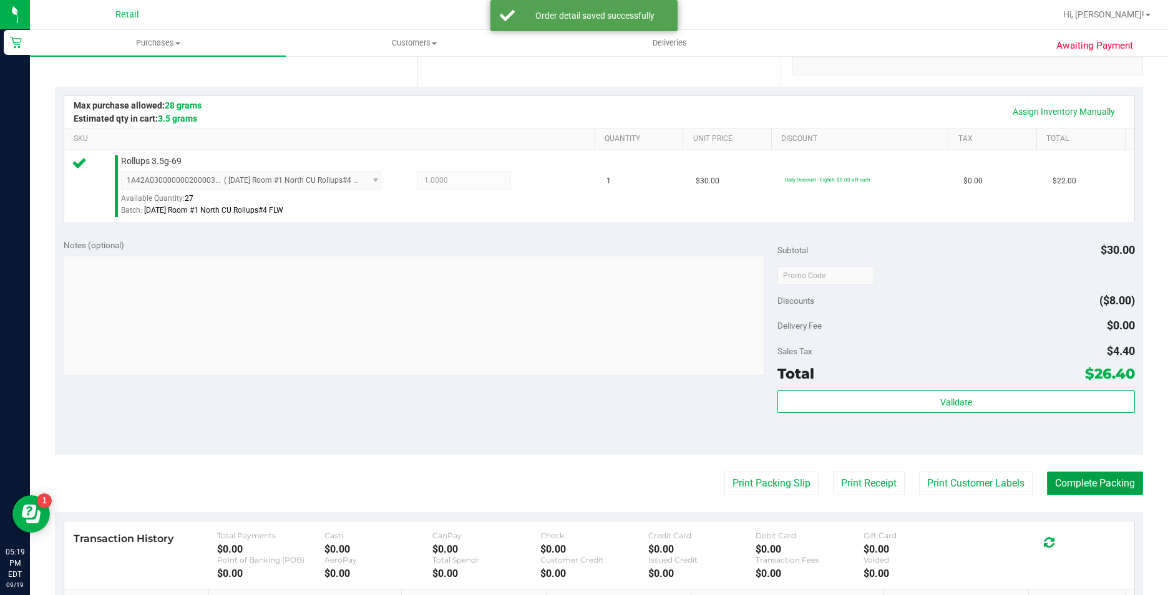
click at [1071, 489] on button "Complete Packing" at bounding box center [1095, 484] width 96 height 24
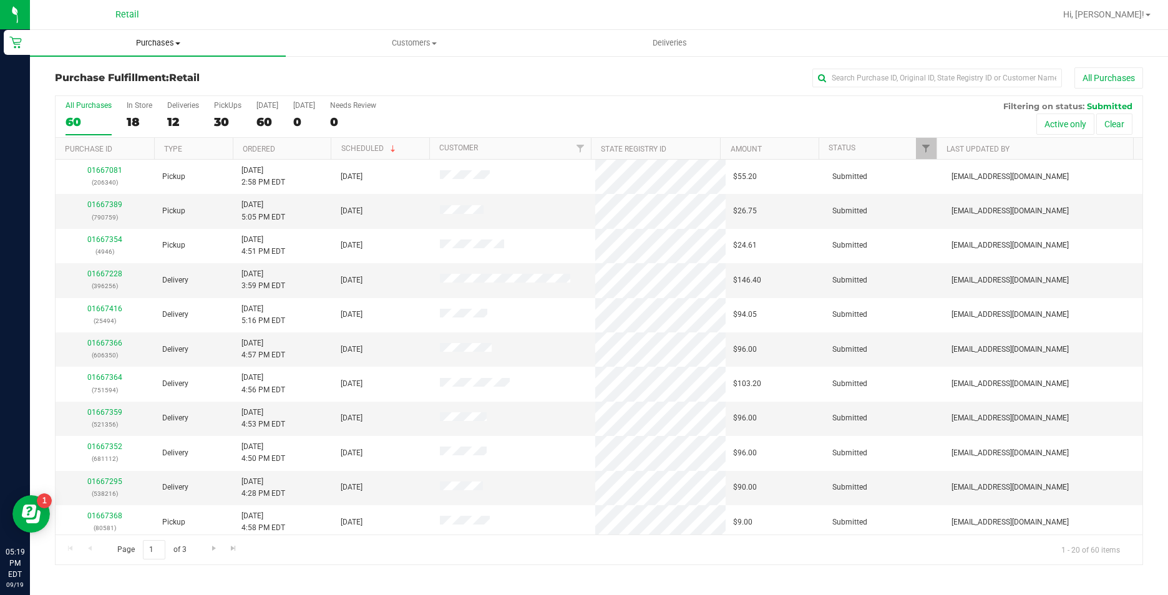
click at [173, 41] on span "Purchases" at bounding box center [158, 42] width 256 height 11
click at [175, 75] on li "Summary of purchases" at bounding box center [158, 75] width 256 height 15
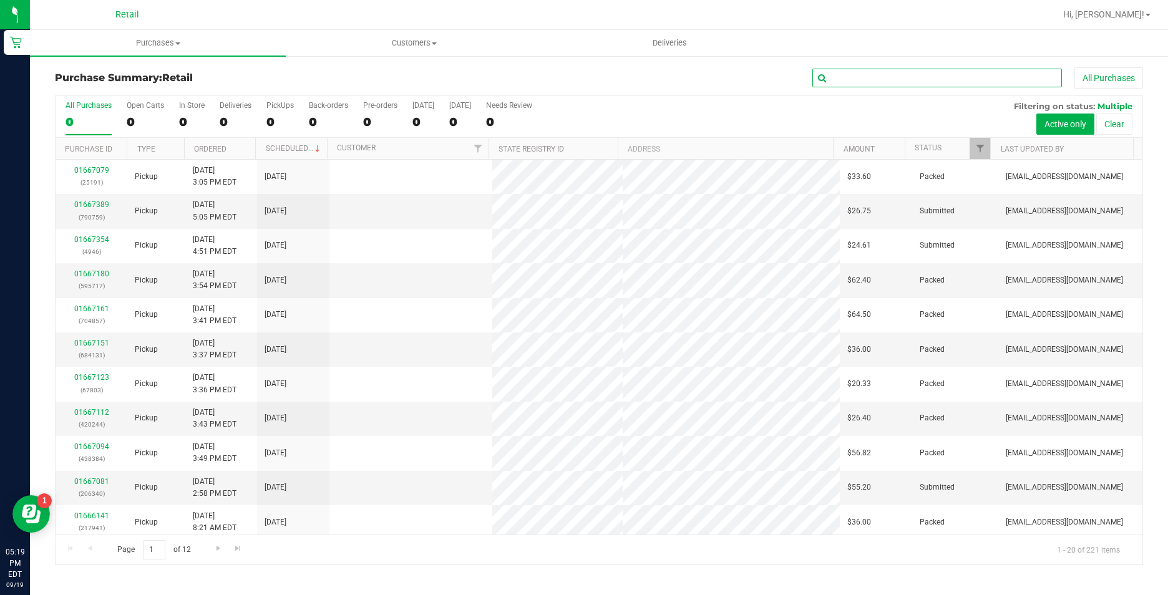
click at [904, 75] on input "text" at bounding box center [938, 78] width 250 height 19
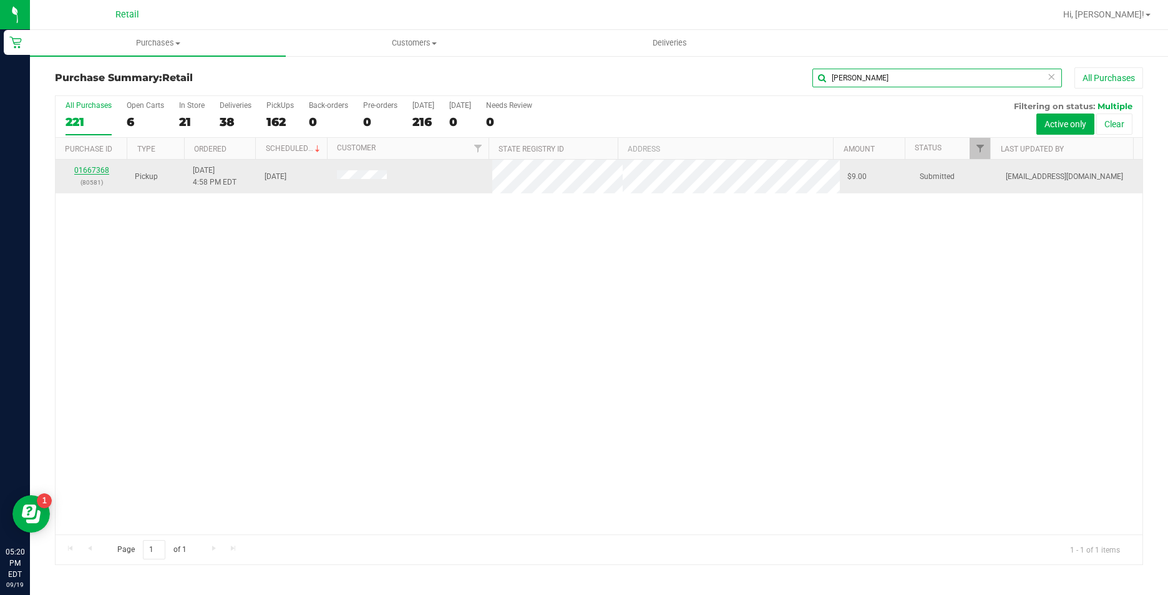
type input "[PERSON_NAME]"
click at [99, 171] on link "01667368" at bounding box center [91, 170] width 35 height 9
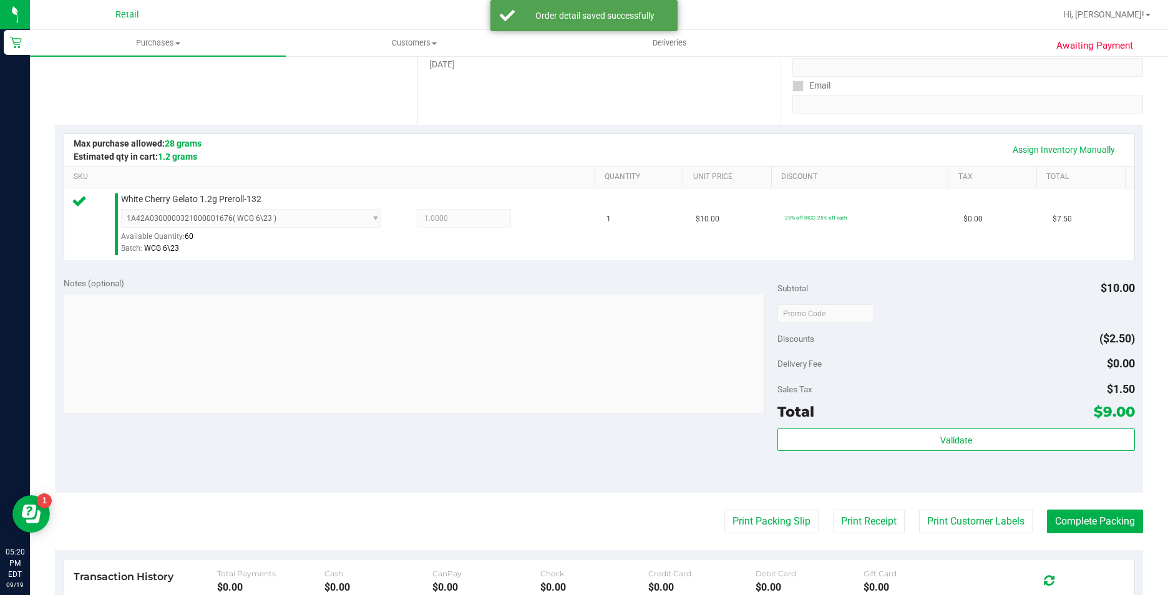
scroll to position [250, 0]
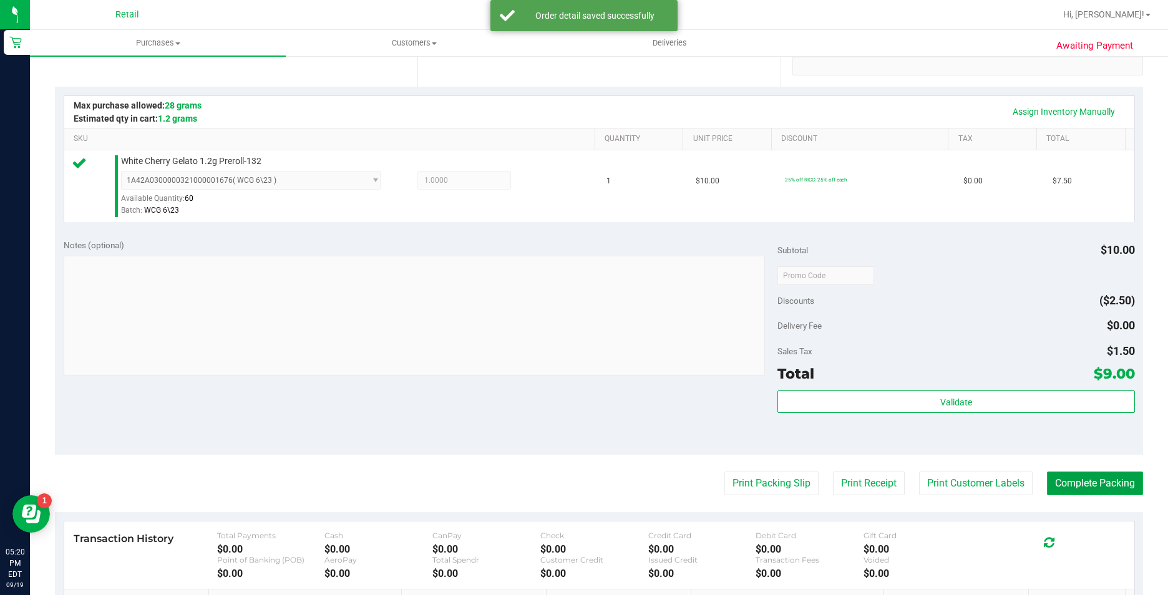
click at [1095, 495] on button "Complete Packing" at bounding box center [1095, 484] width 96 height 24
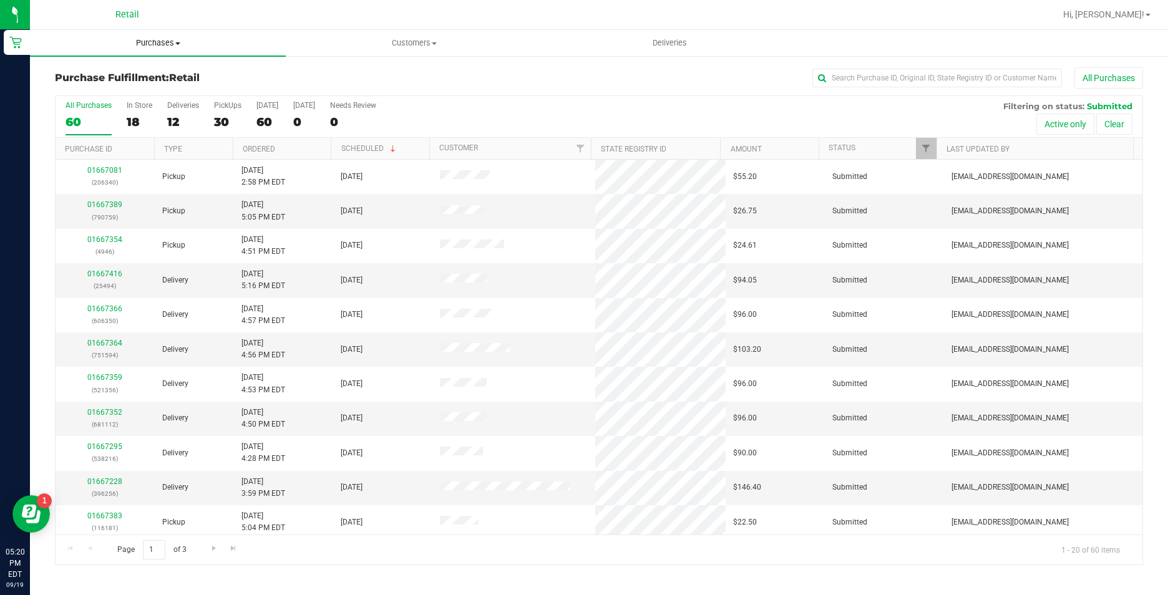
click at [142, 37] on uib-tab-heading "Purchases Summary of purchases Fulfillment All purchases" at bounding box center [158, 43] width 256 height 26
click at [150, 81] on li "Summary of purchases" at bounding box center [158, 75] width 256 height 15
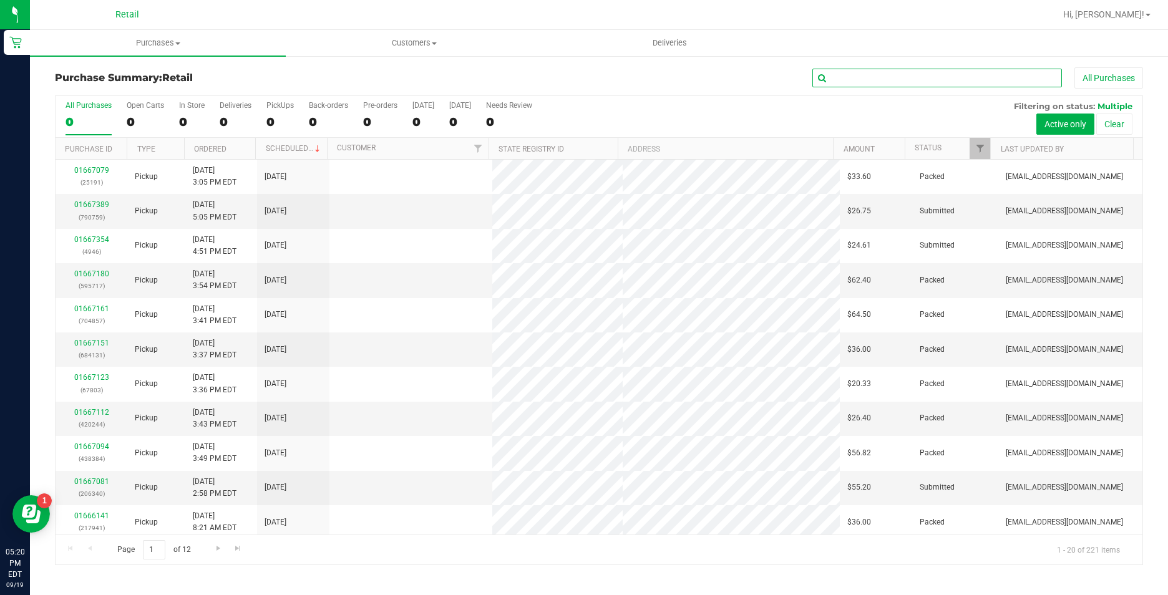
click at [872, 76] on input "text" at bounding box center [938, 78] width 250 height 19
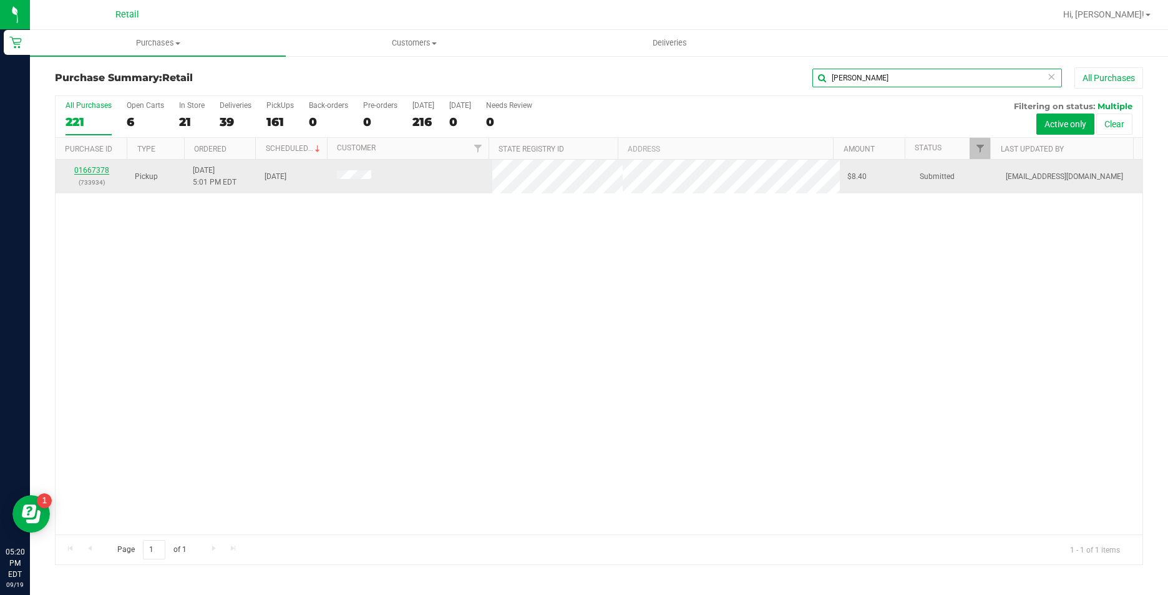
type input "[PERSON_NAME]"
click at [95, 171] on link "01667378" at bounding box center [91, 170] width 35 height 9
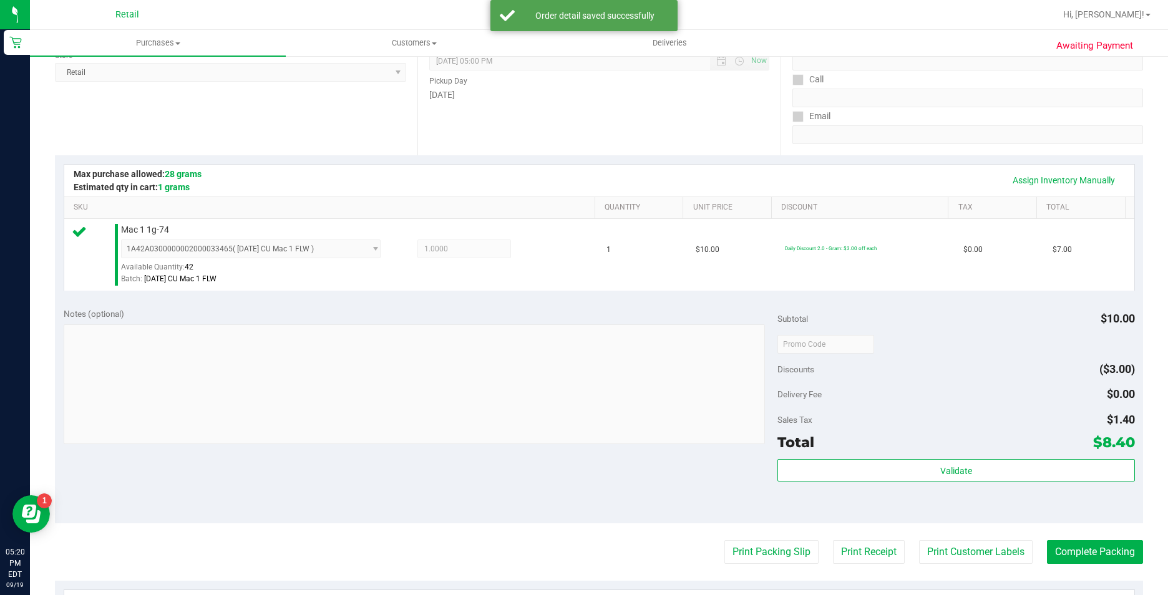
scroll to position [187, 0]
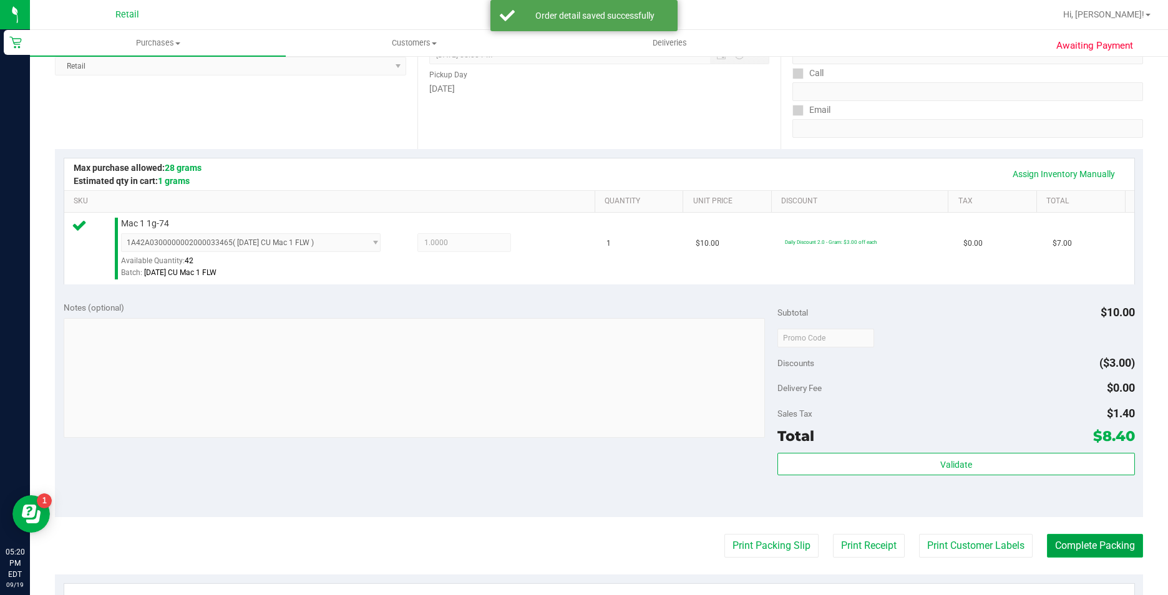
click at [1071, 546] on button "Complete Packing" at bounding box center [1095, 546] width 96 height 24
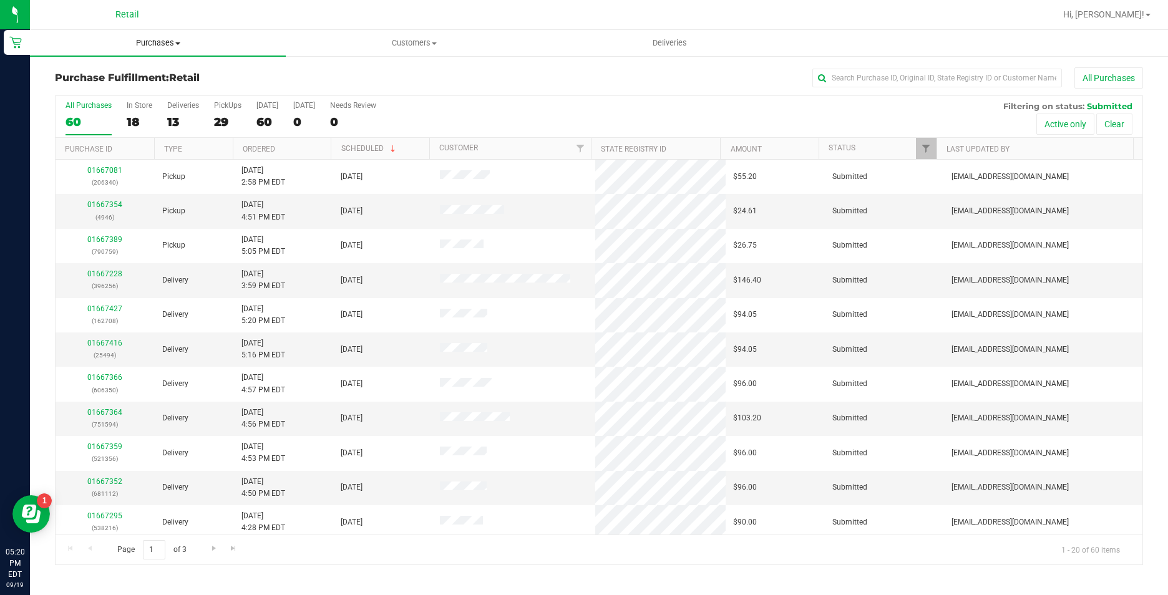
click at [155, 40] on span "Purchases" at bounding box center [158, 42] width 256 height 11
click at [155, 72] on span "Summary of purchases" at bounding box center [94, 75] width 128 height 11
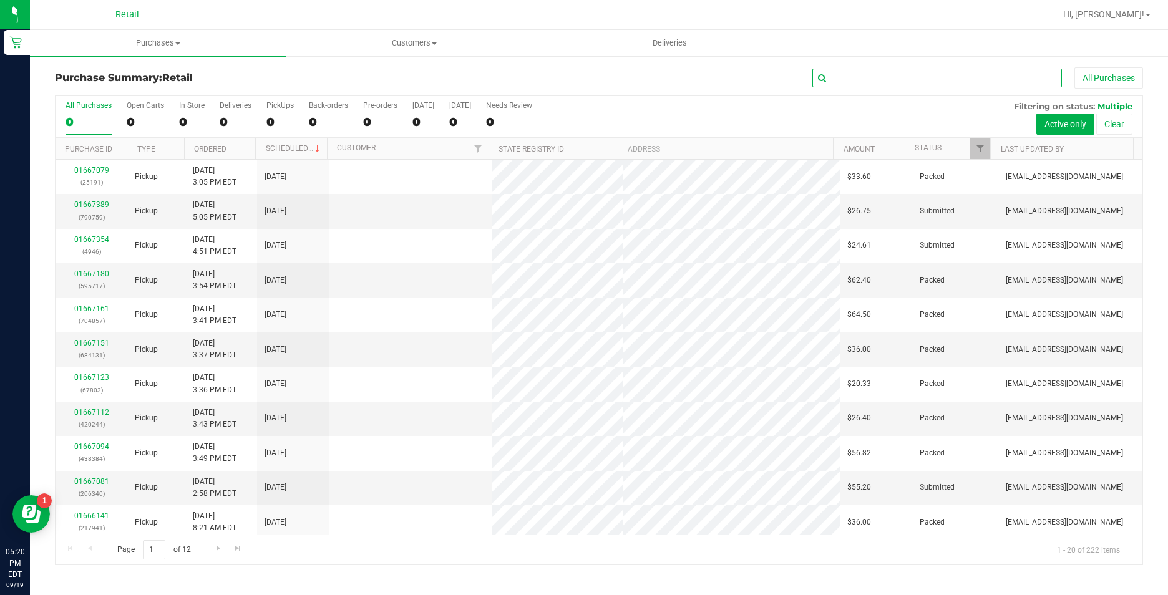
click at [970, 77] on input "text" at bounding box center [938, 78] width 250 height 19
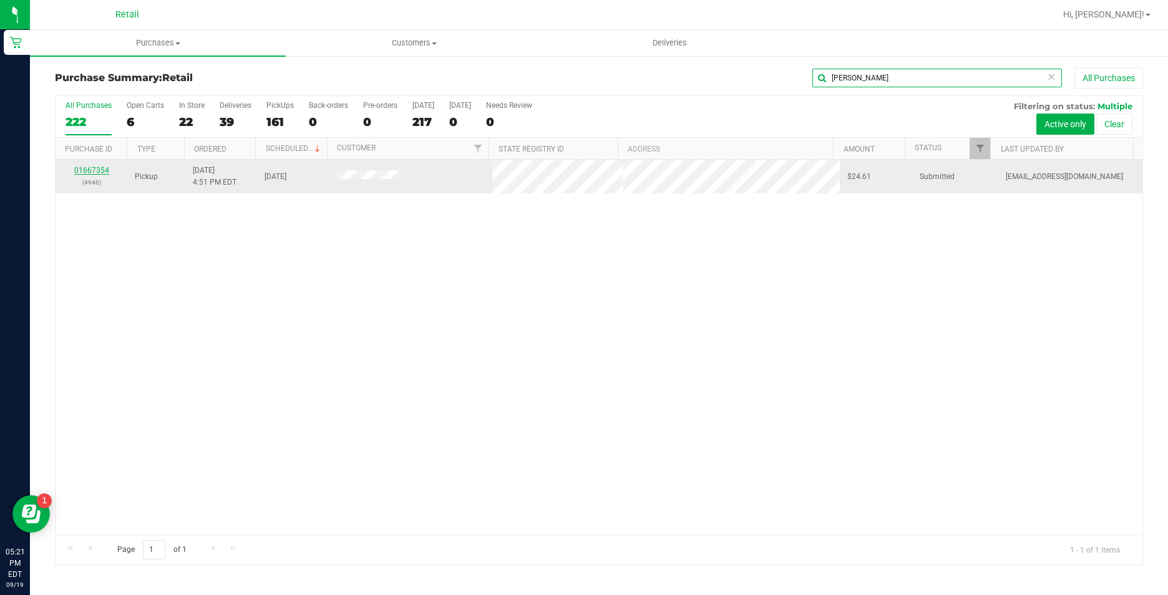
type input "[PERSON_NAME]"
click at [89, 170] on link "01667354" at bounding box center [91, 170] width 35 height 9
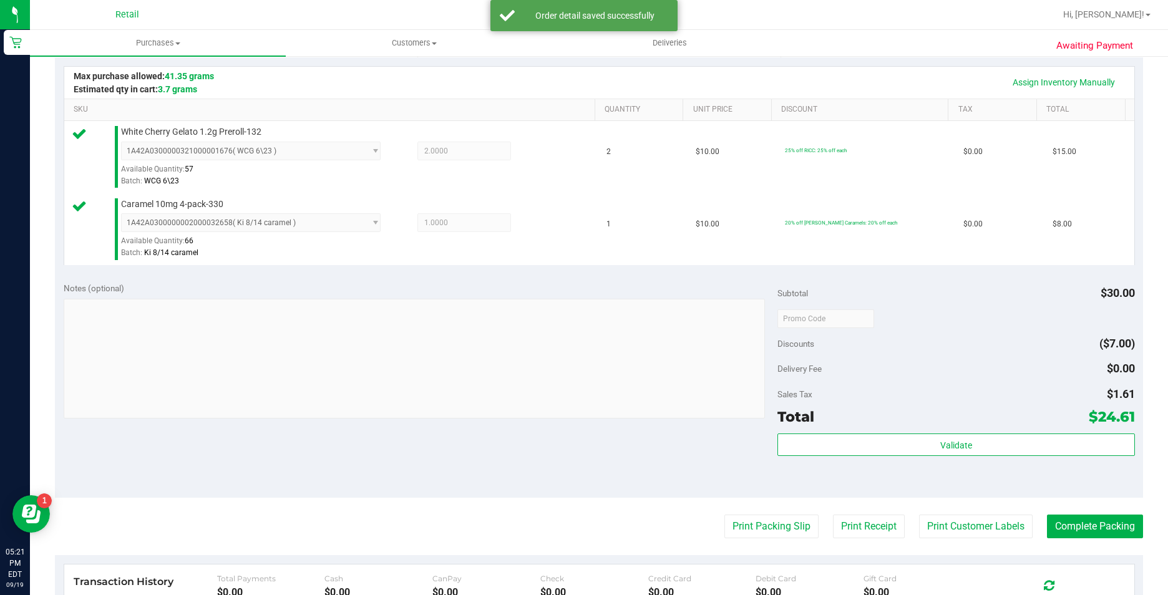
scroll to position [312, 0]
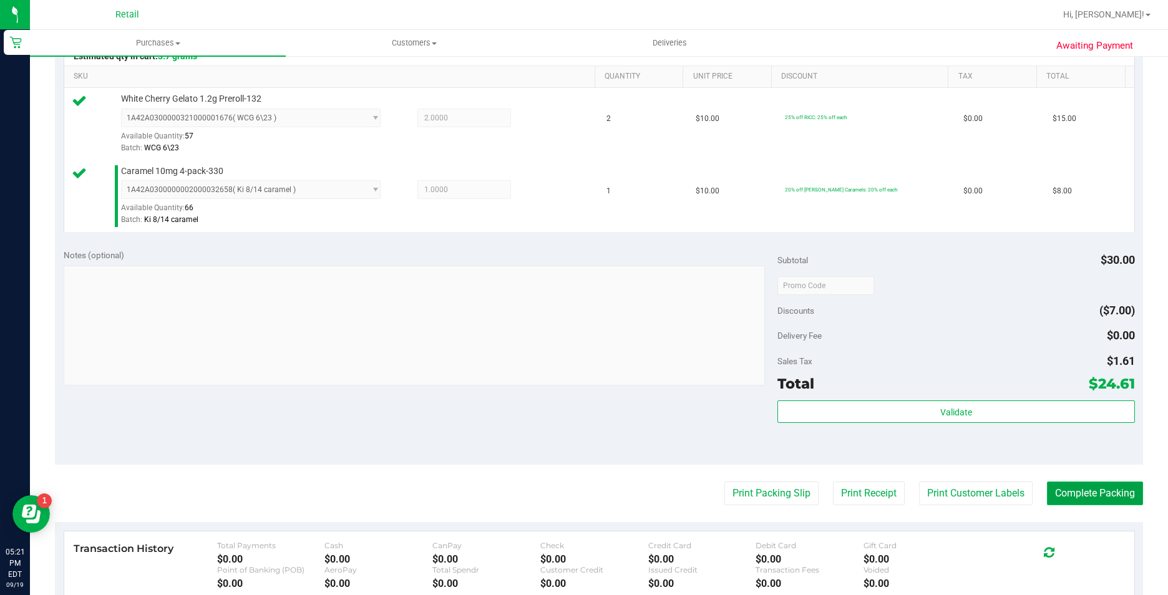
click at [1075, 494] on button "Complete Packing" at bounding box center [1095, 494] width 96 height 24
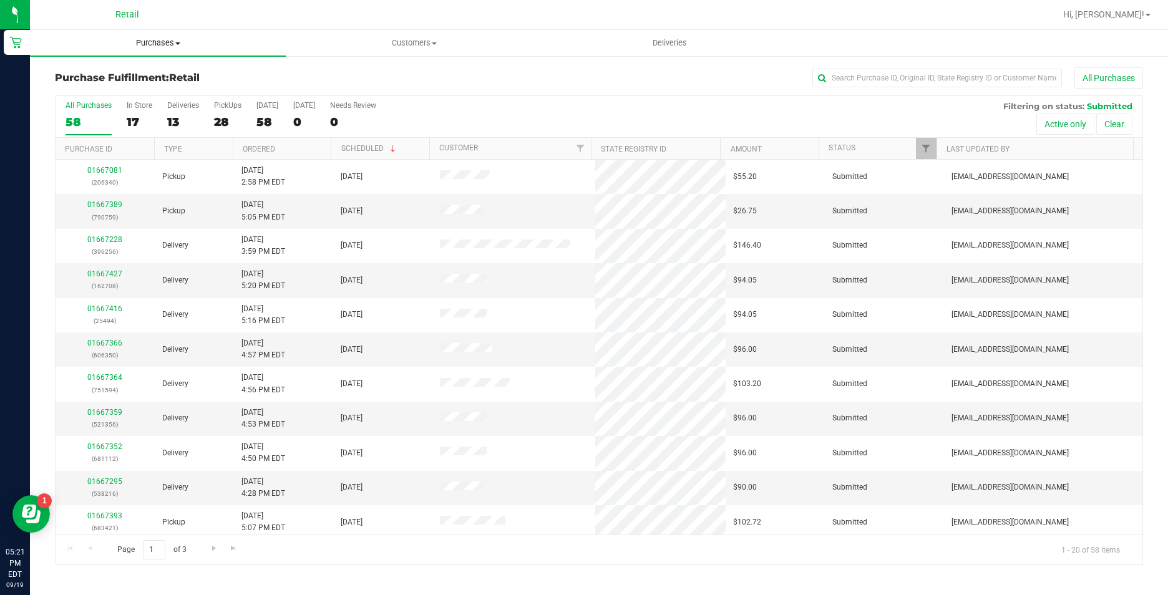
click at [154, 42] on span "Purchases" at bounding box center [158, 42] width 256 height 11
click at [170, 74] on li "Summary of purchases" at bounding box center [158, 75] width 256 height 15
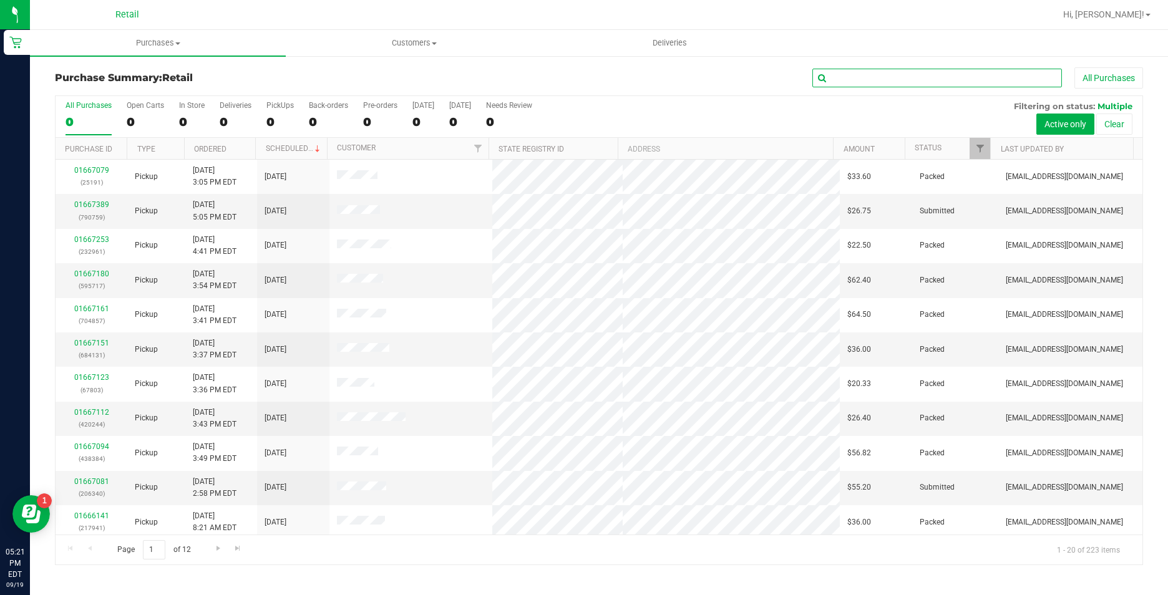
click at [940, 73] on input "text" at bounding box center [938, 78] width 250 height 19
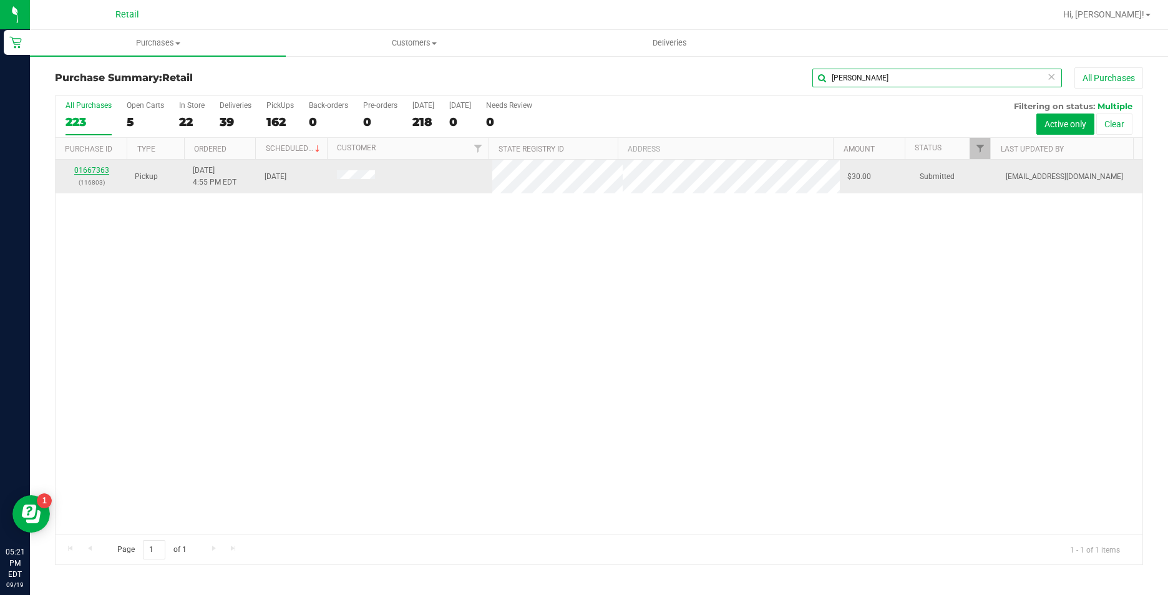
type input "[PERSON_NAME]"
click at [99, 172] on link "01667363" at bounding box center [91, 170] width 35 height 9
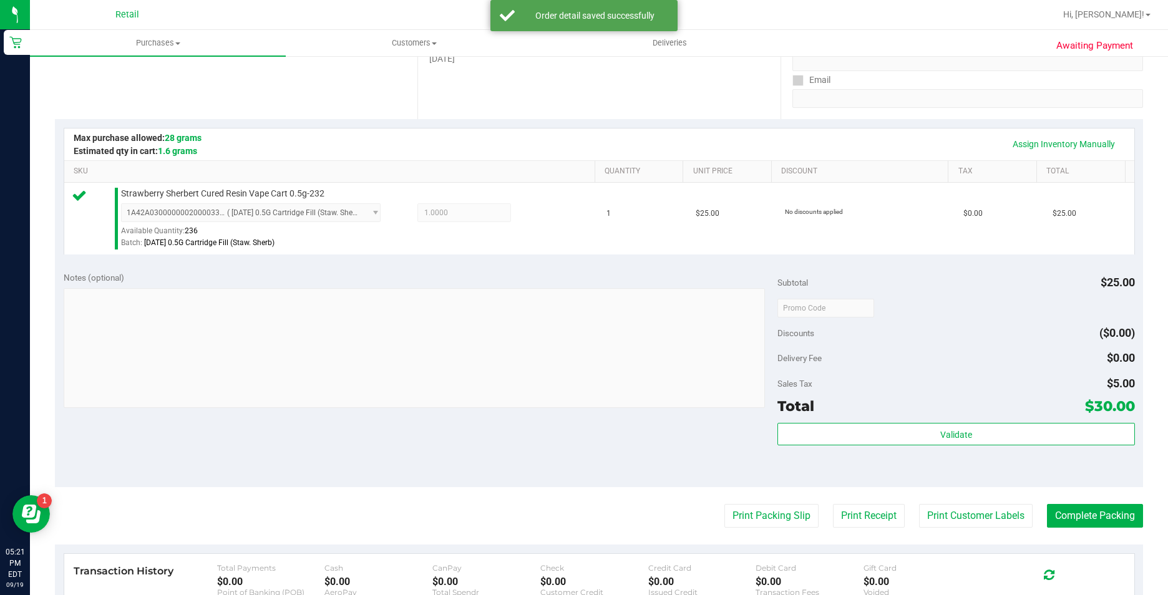
scroll to position [250, 0]
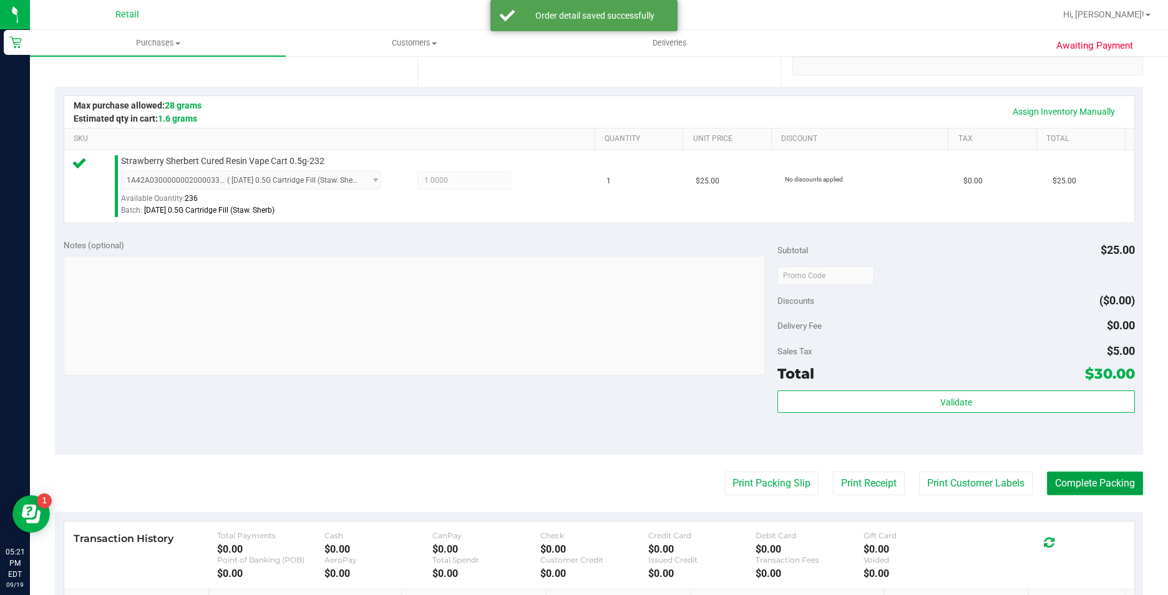
click at [1086, 489] on button "Complete Packing" at bounding box center [1095, 484] width 96 height 24
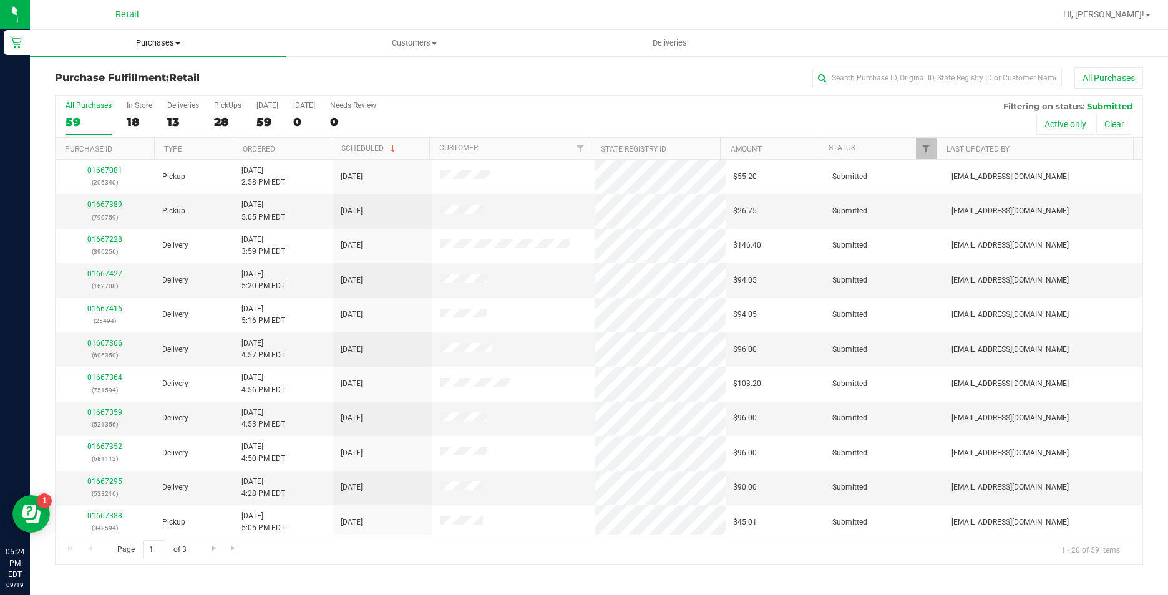
click at [173, 45] on span "Purchases" at bounding box center [158, 42] width 256 height 11
click at [175, 79] on li "Summary of purchases" at bounding box center [158, 75] width 256 height 15
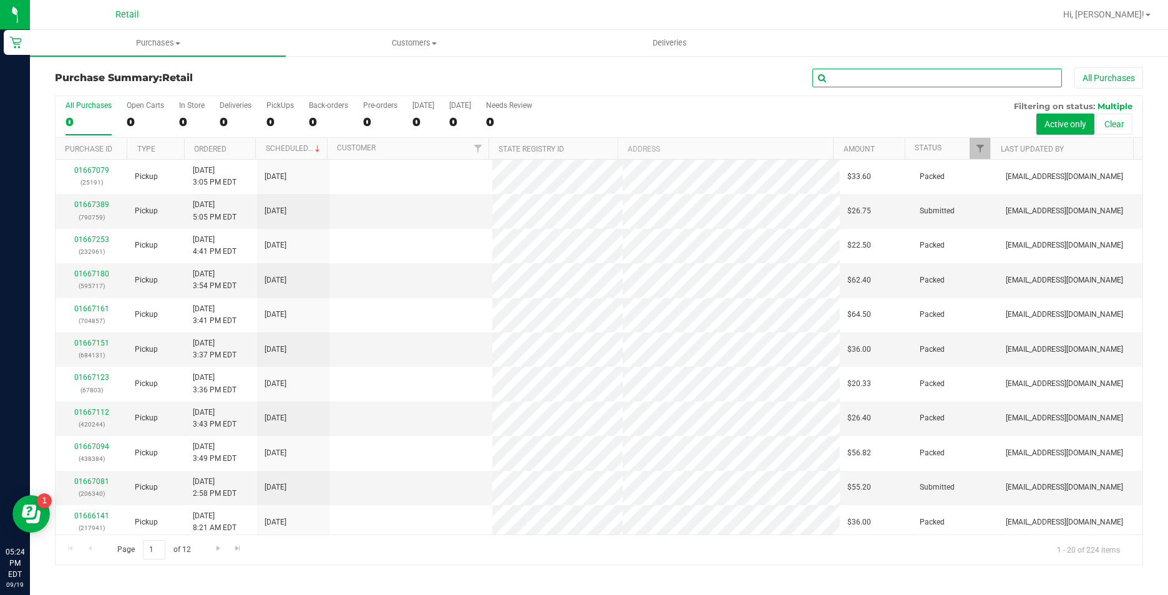
click at [954, 81] on input "text" at bounding box center [938, 78] width 250 height 19
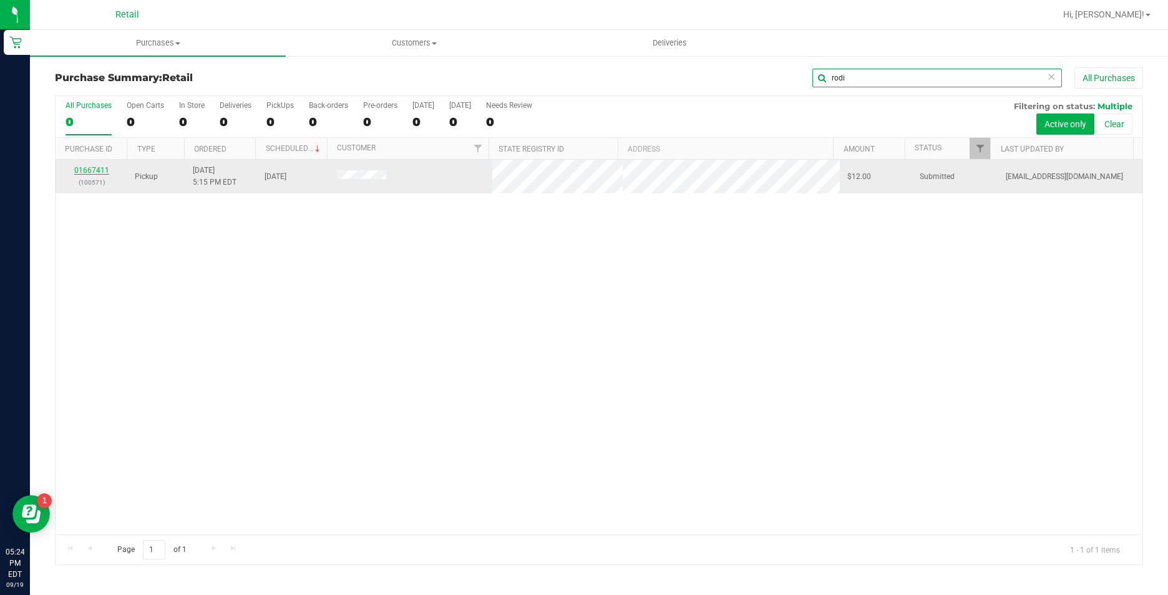
type input "rodi"
click at [92, 173] on link "01667411" at bounding box center [91, 170] width 35 height 9
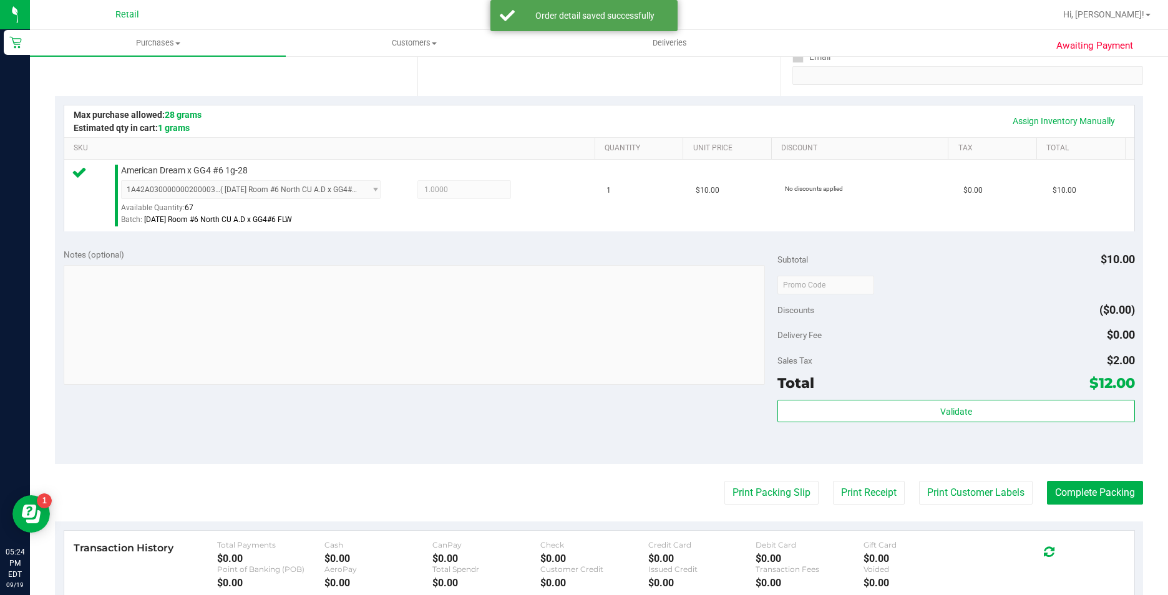
scroll to position [312, 0]
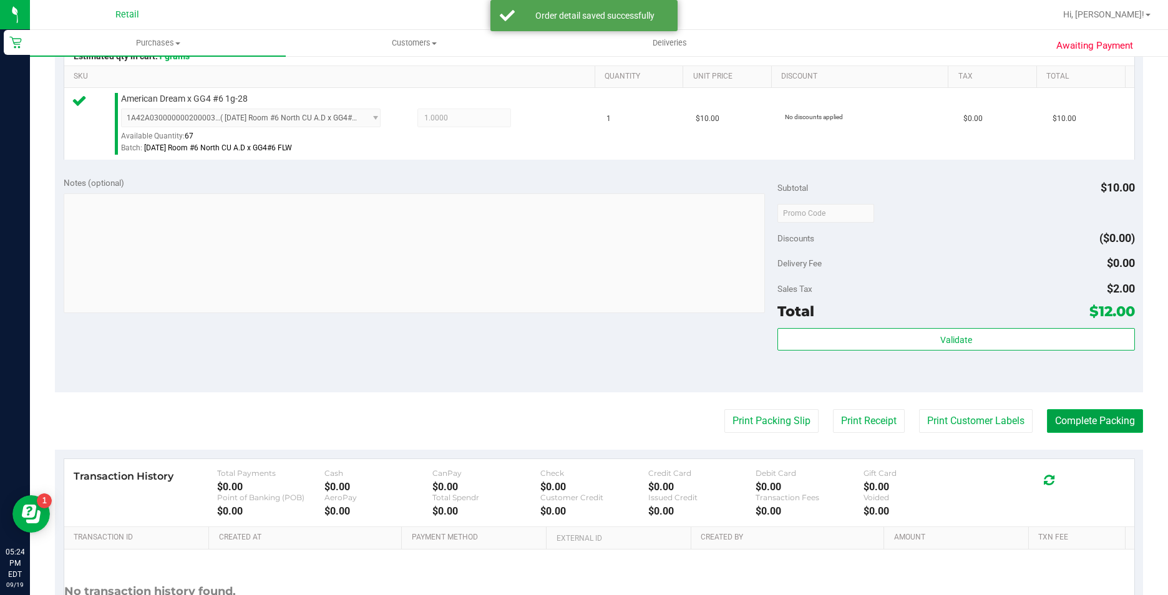
click at [1070, 417] on button "Complete Packing" at bounding box center [1095, 421] width 96 height 24
